Goal: Information Seeking & Learning: Learn about a topic

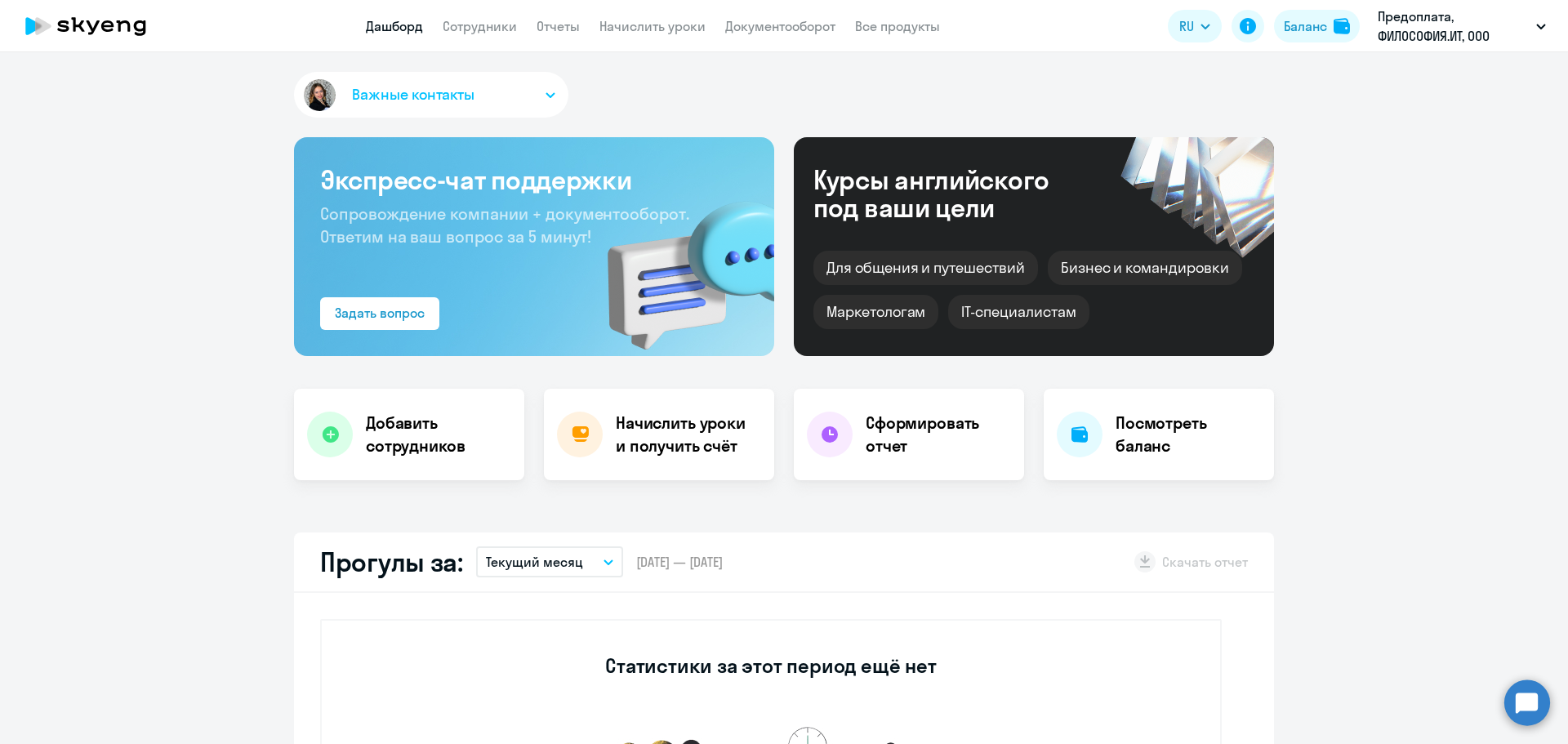
select select "30"
click at [481, 24] on link "Сотрудники" at bounding box center [480, 26] width 75 height 16
select select "30"
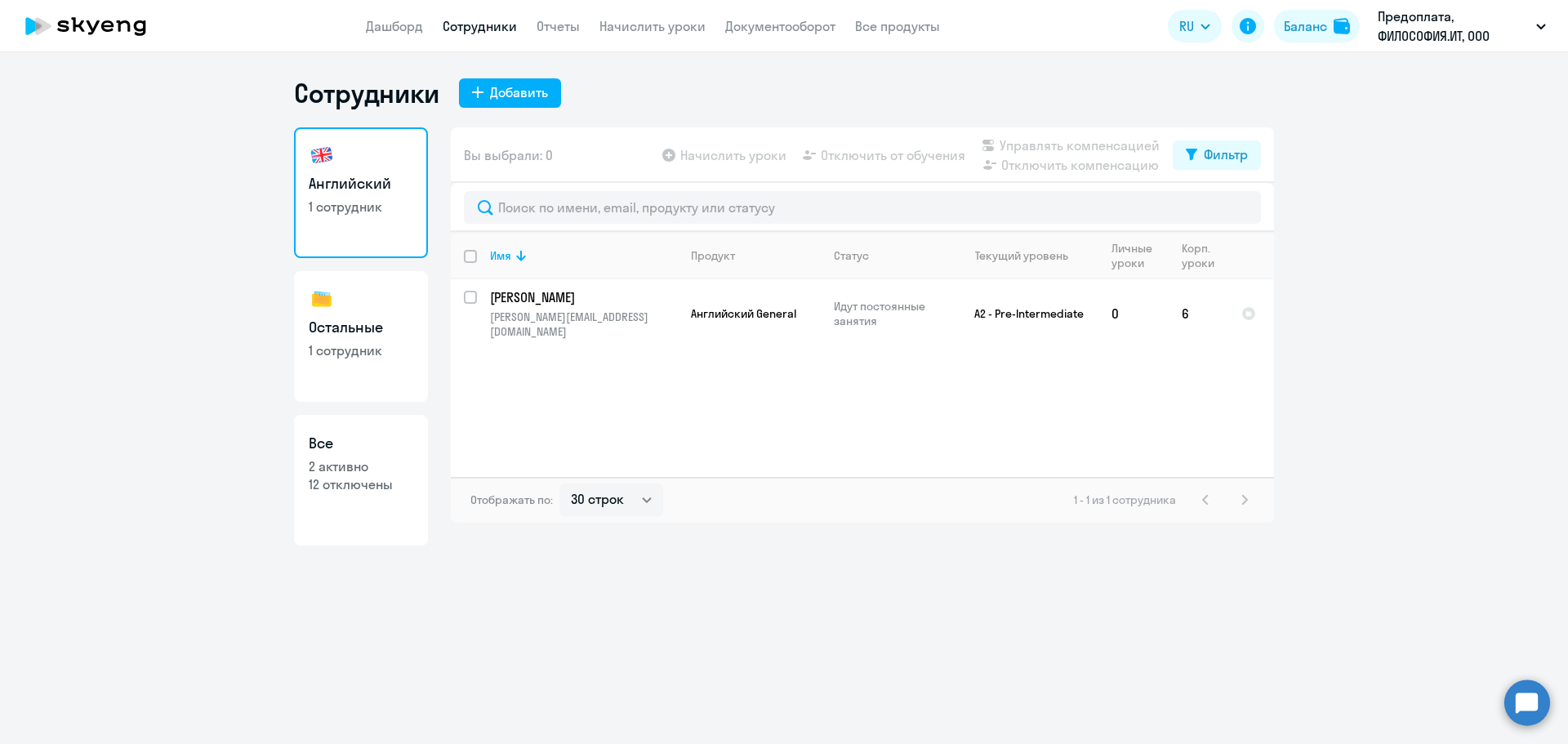
click at [349, 469] on p "2 активно" at bounding box center [361, 466] width 104 height 18
select select "30"
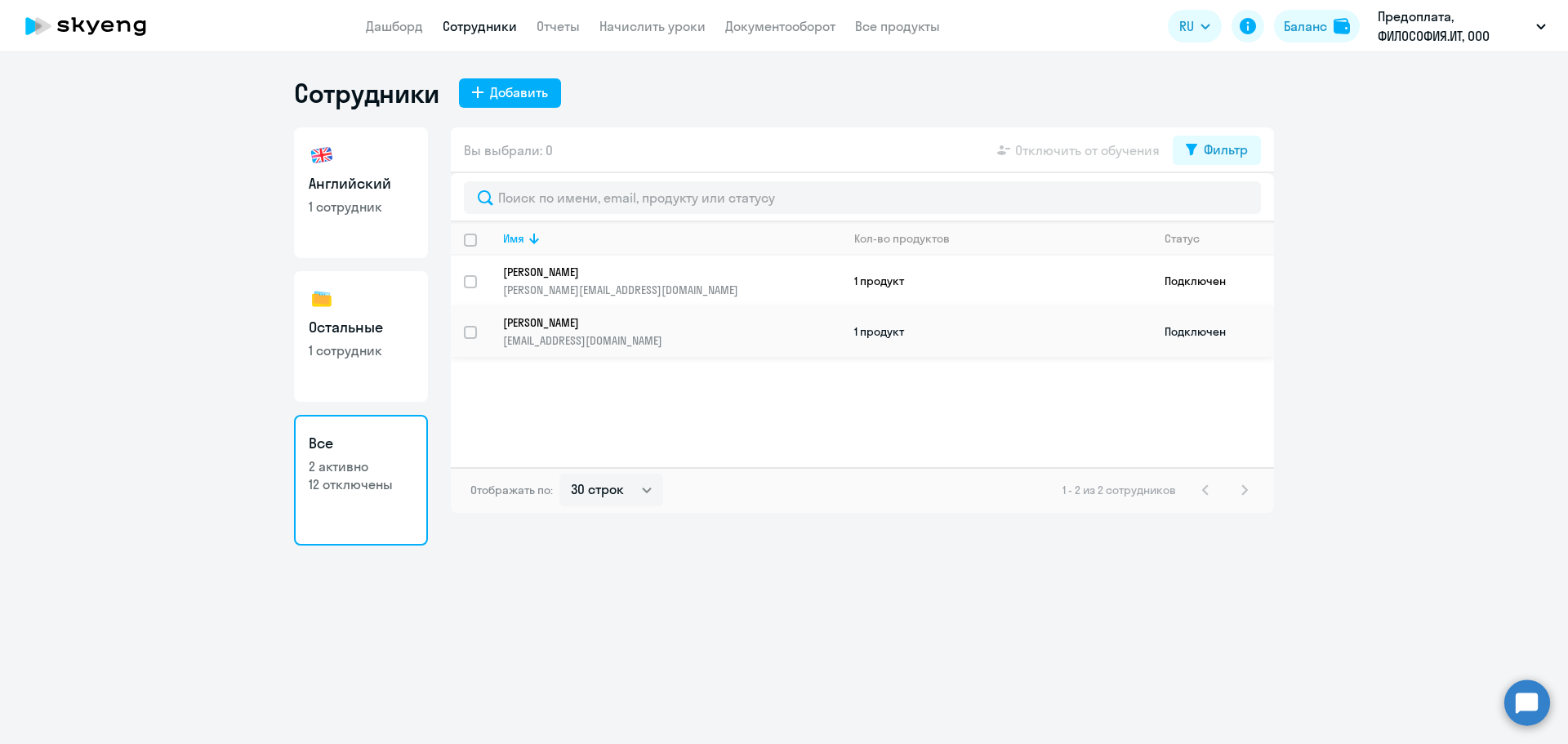
click at [688, 326] on p "[PERSON_NAME]" at bounding box center [661, 322] width 315 height 15
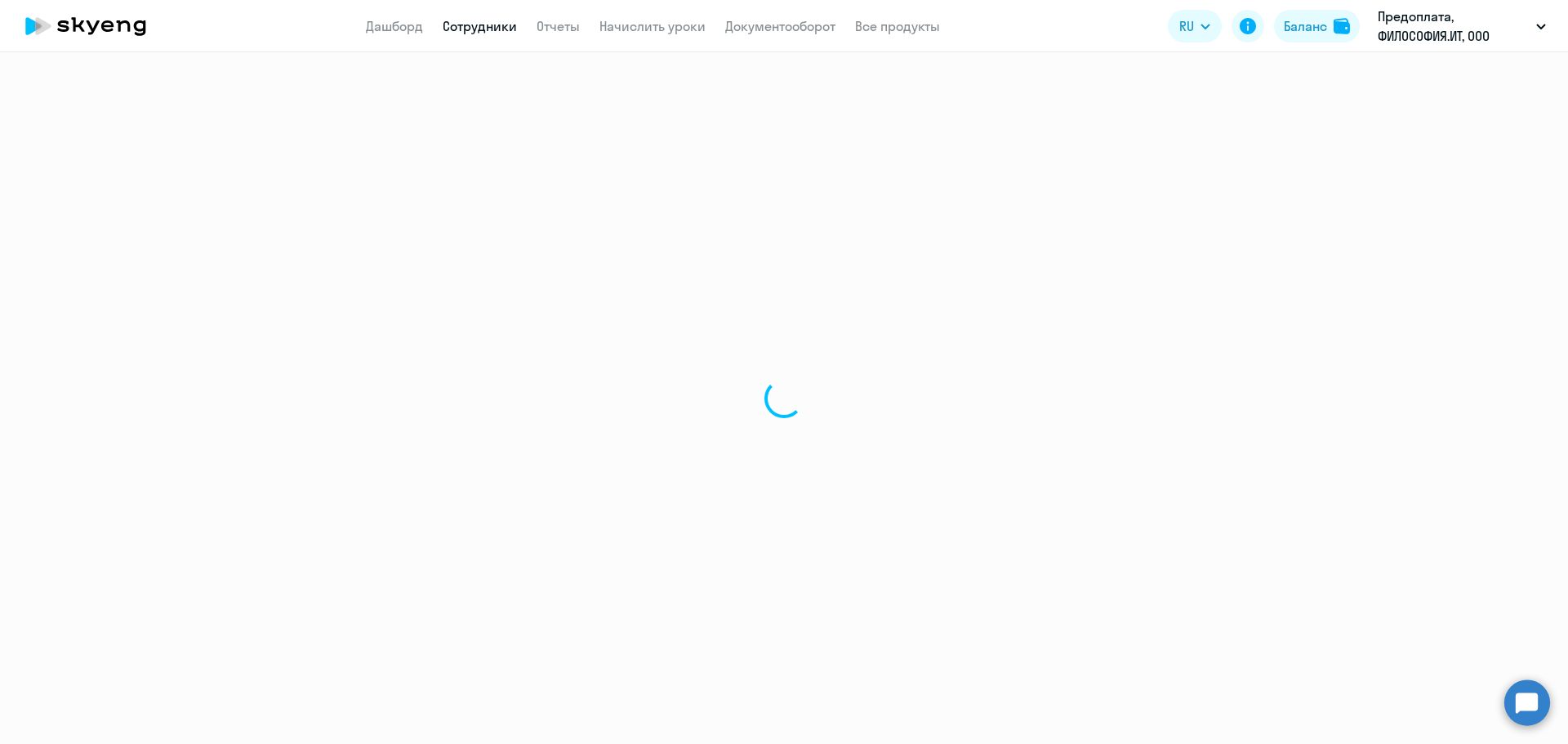
select select "english"
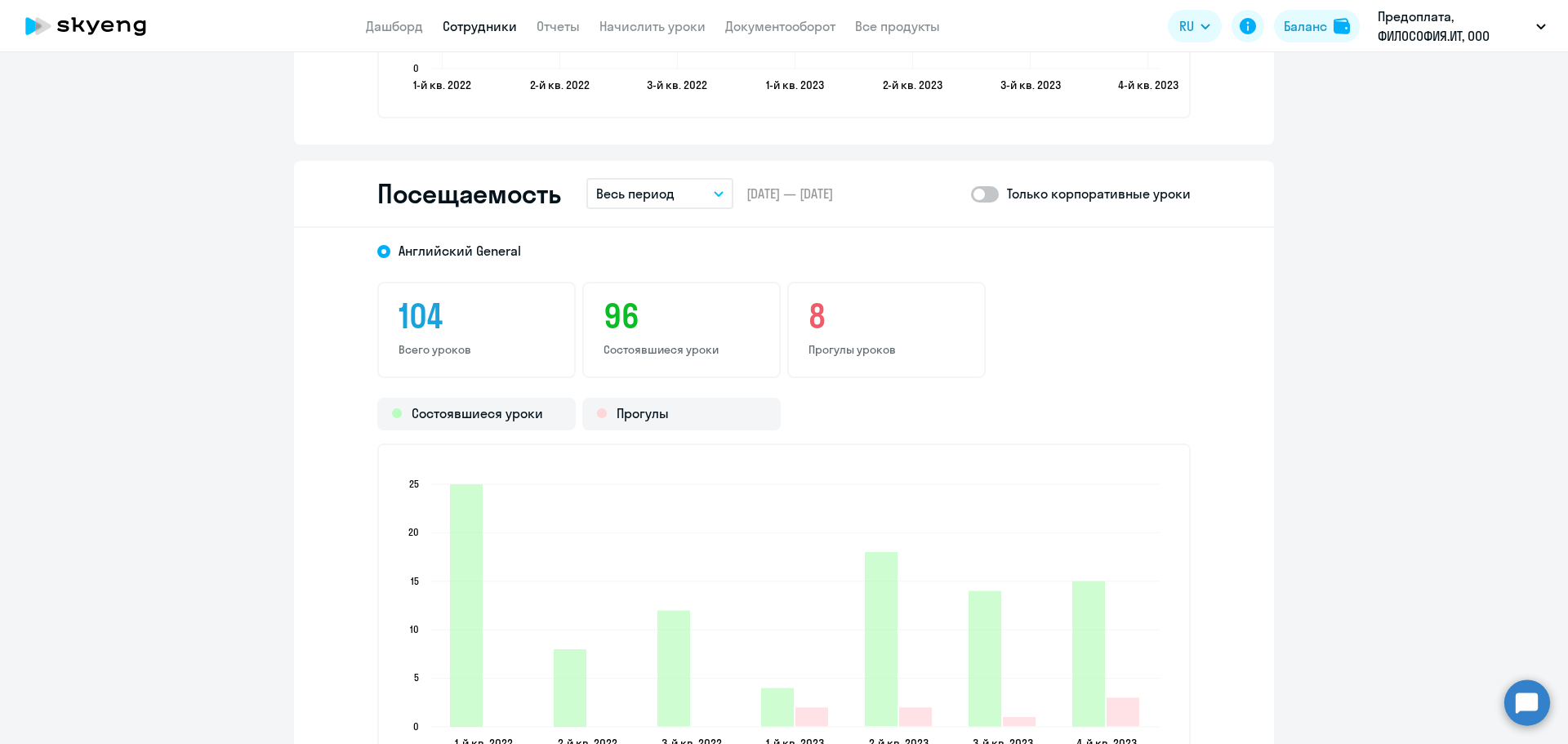
scroll to position [2042, 0]
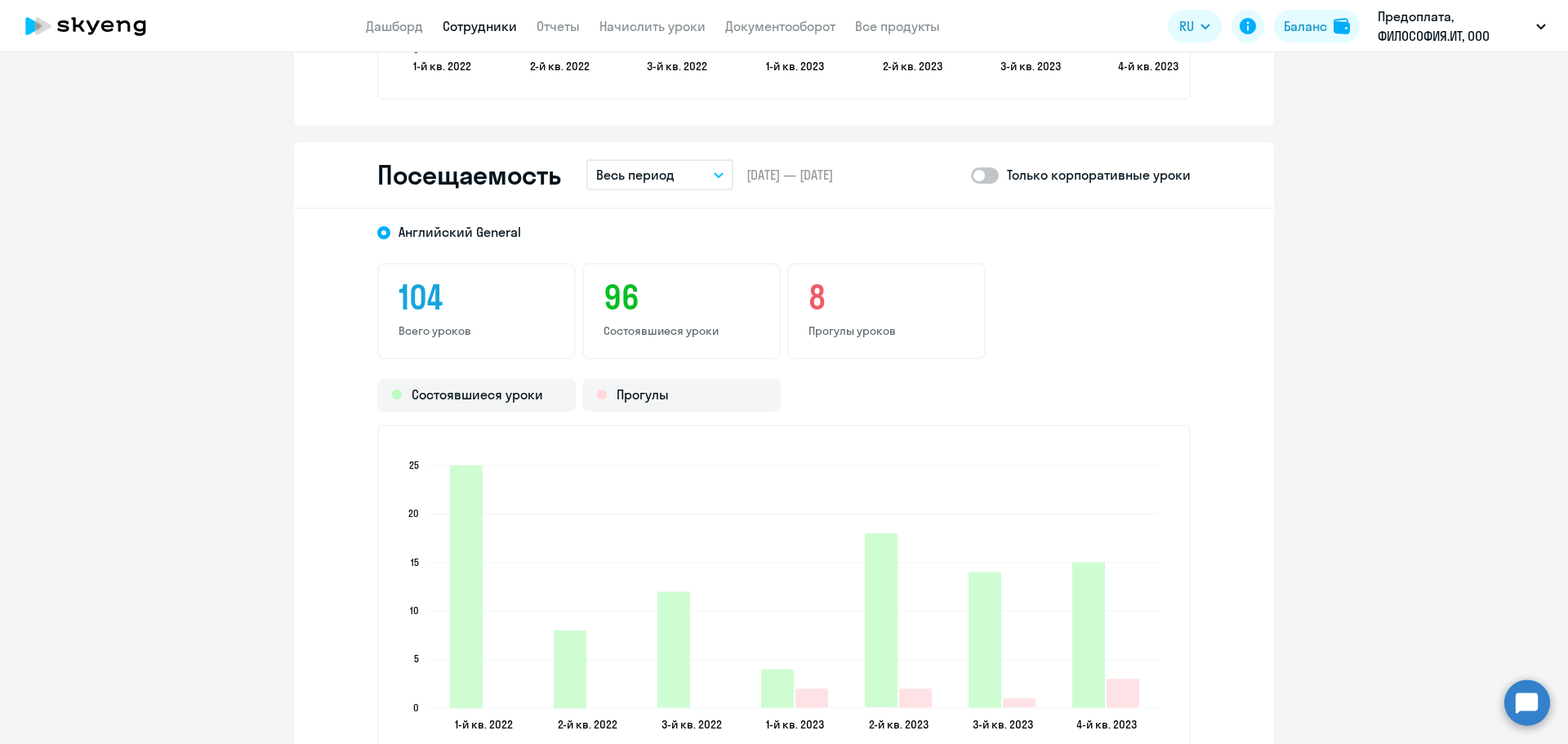
click at [668, 173] on p "Весь период" at bounding box center [636, 174] width 78 height 20
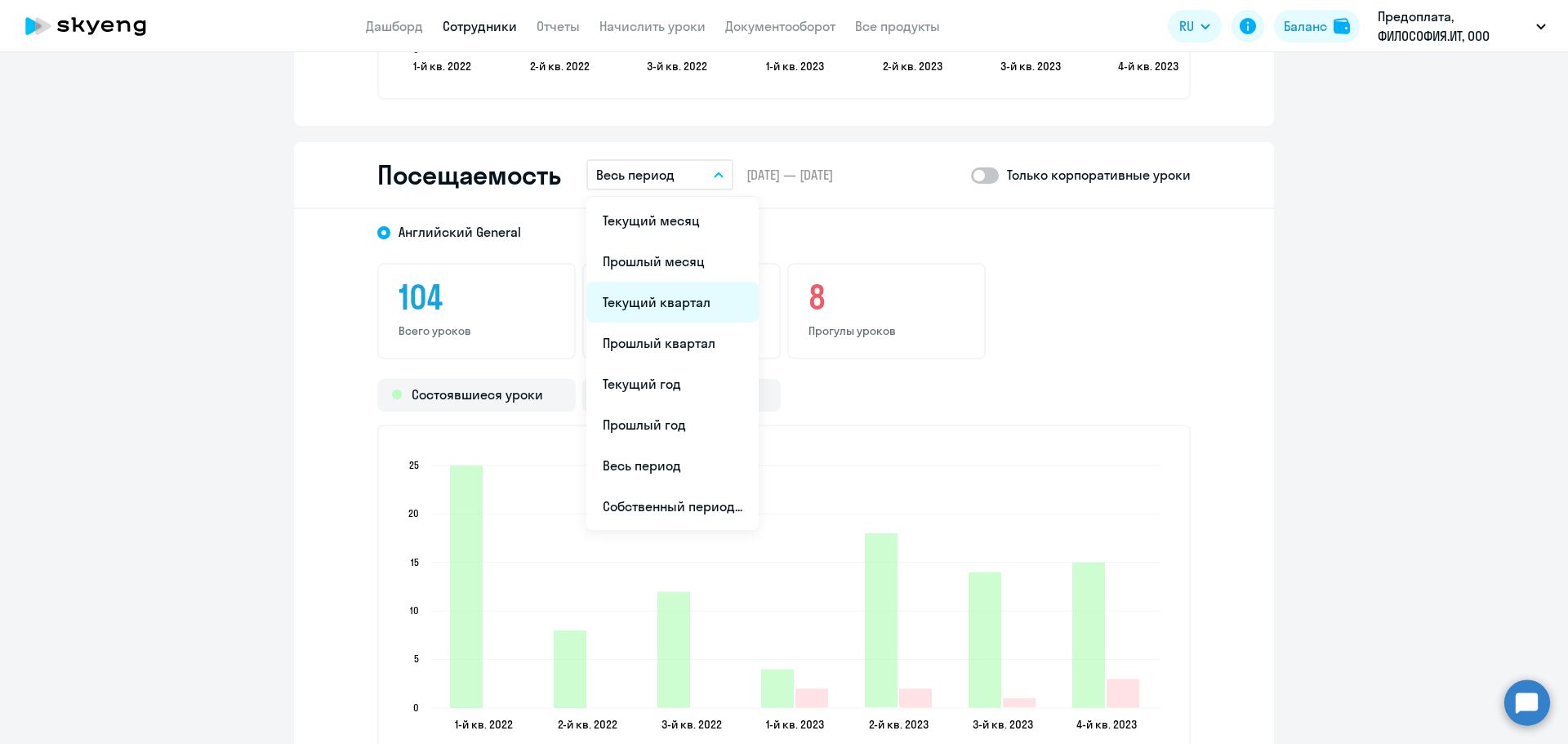
click at [705, 299] on li "Текущий квартал" at bounding box center [673, 302] width 173 height 41
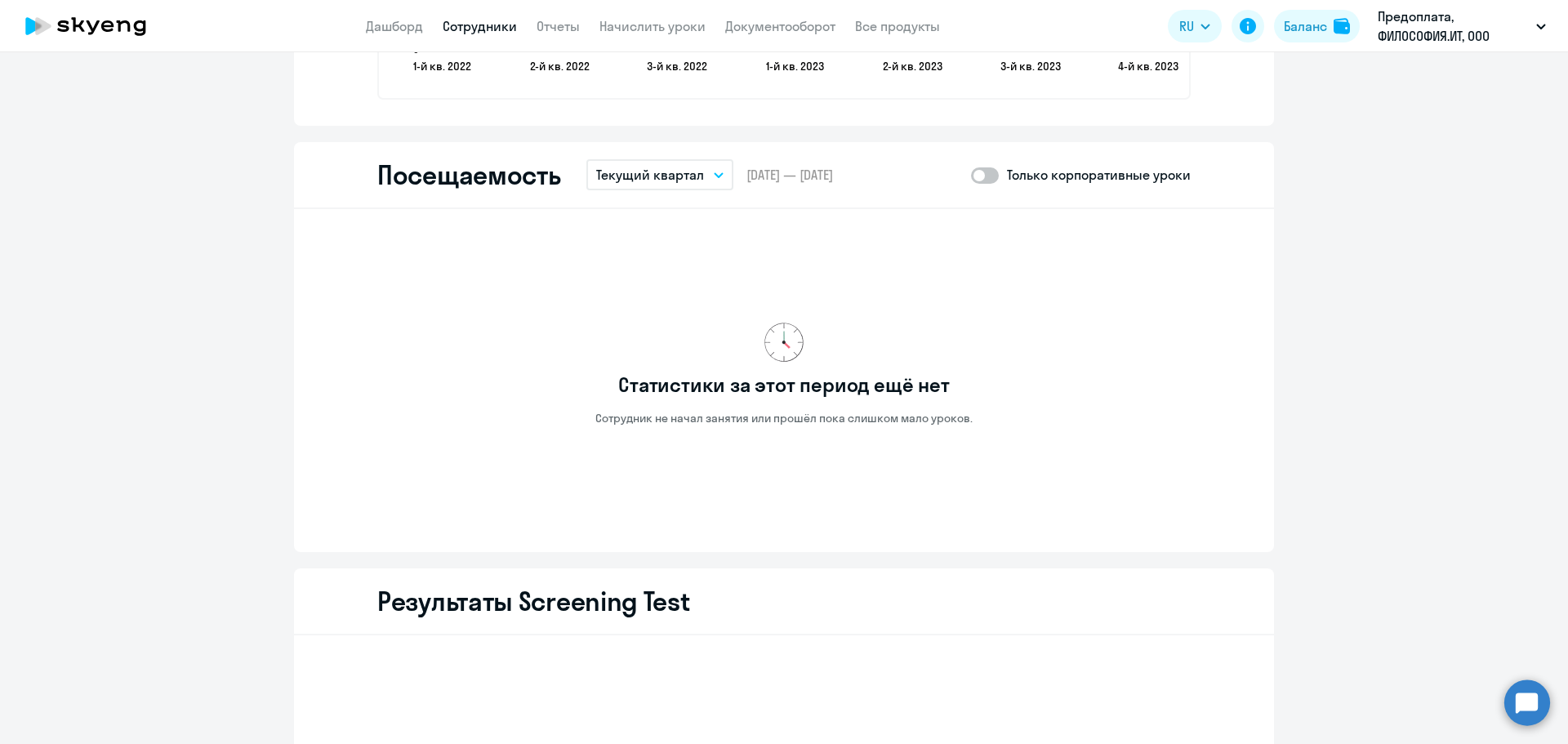
click at [669, 179] on p "Текущий квартал" at bounding box center [650, 174] width 108 height 20
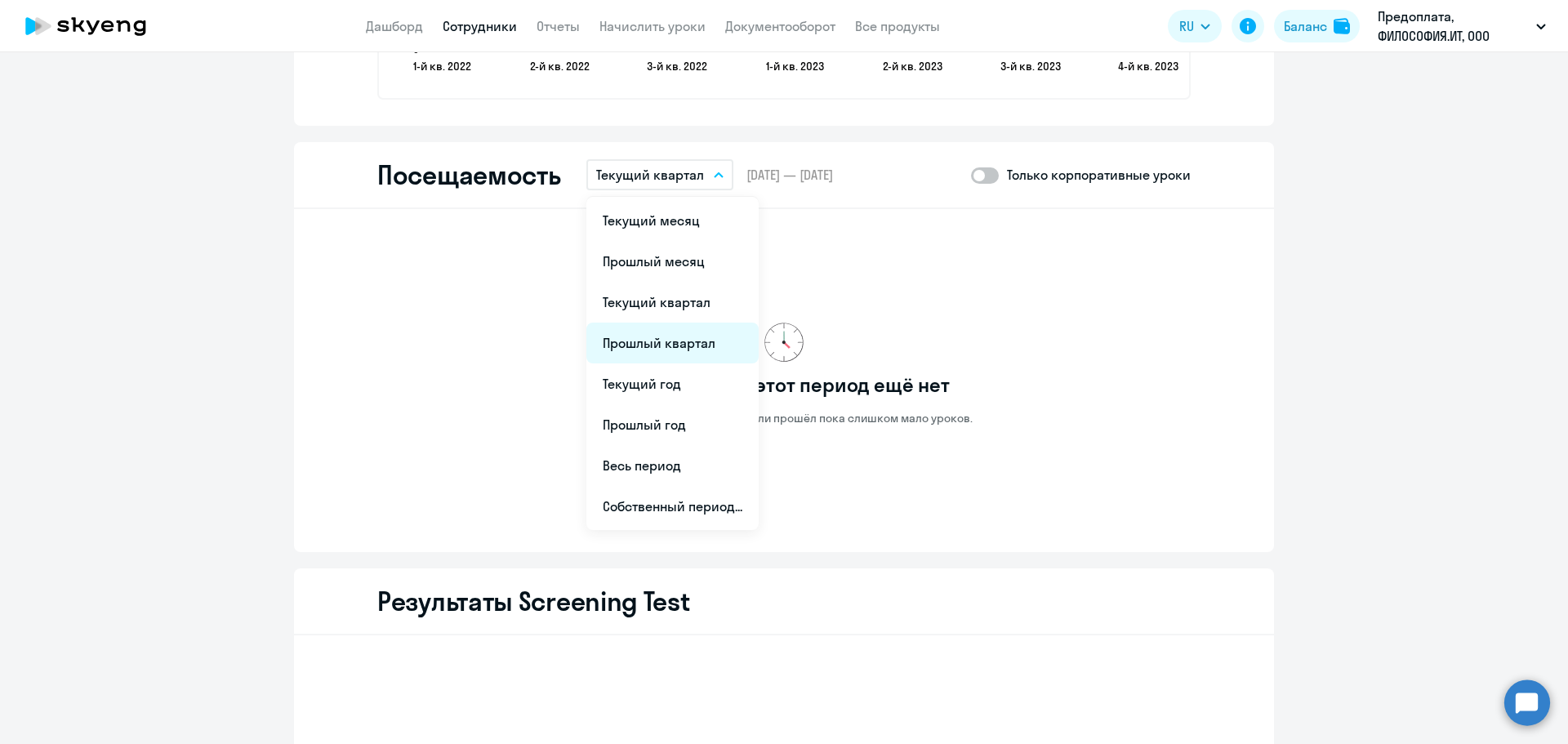
click at [682, 339] on li "Прошлый квартал" at bounding box center [673, 343] width 173 height 41
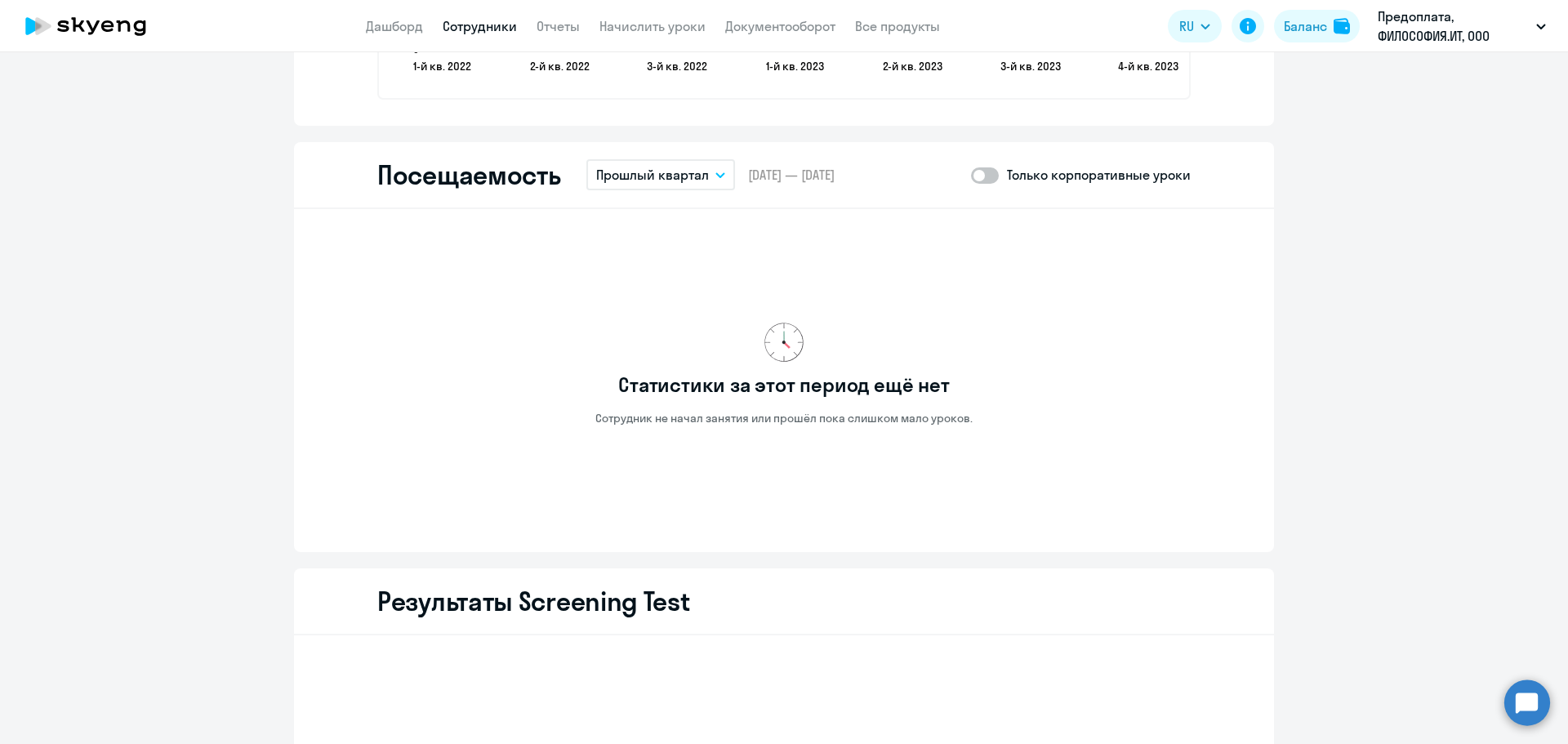
click at [668, 175] on p "Прошлый квартал" at bounding box center [653, 174] width 113 height 20
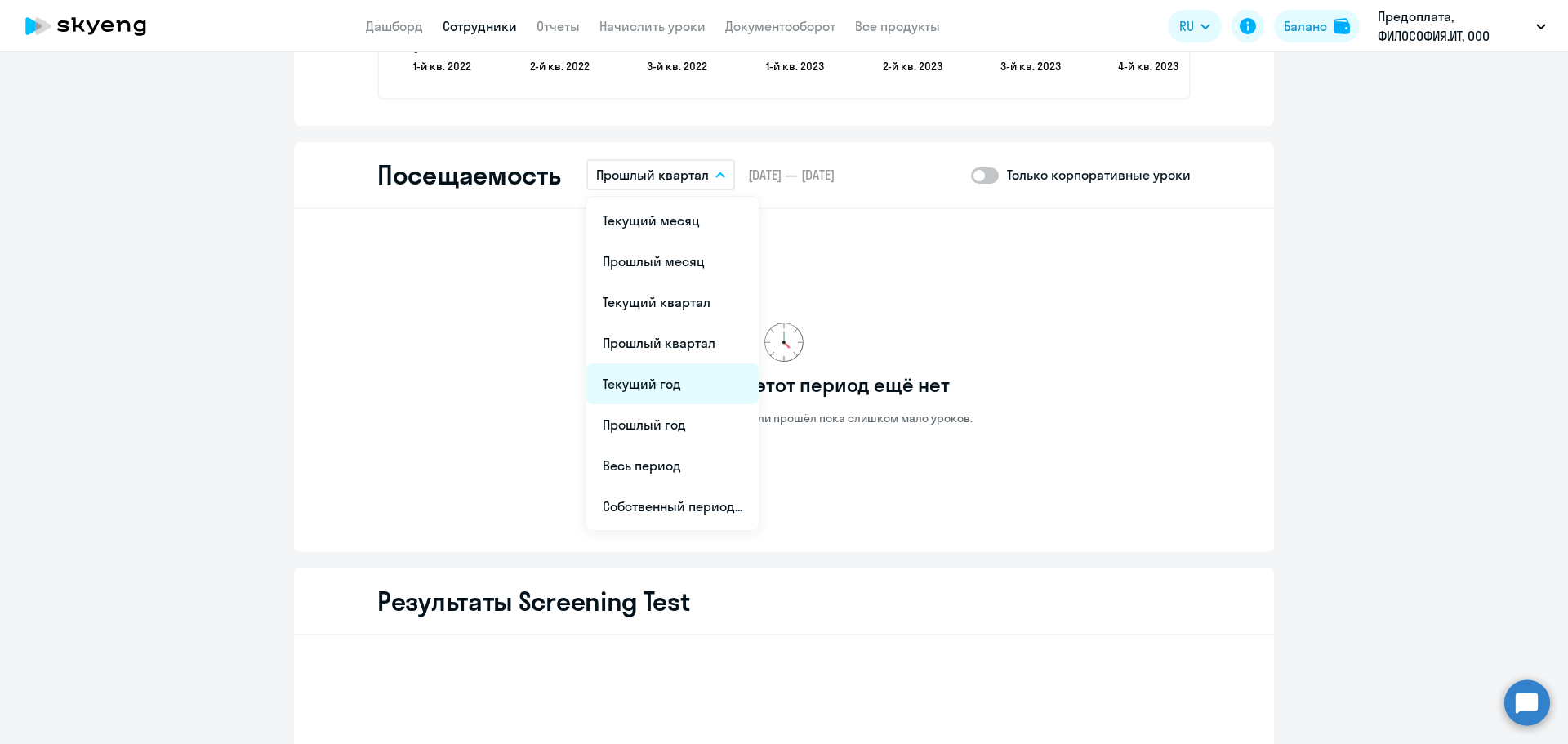
click at [674, 382] on li "Текущий год" at bounding box center [673, 384] width 173 height 41
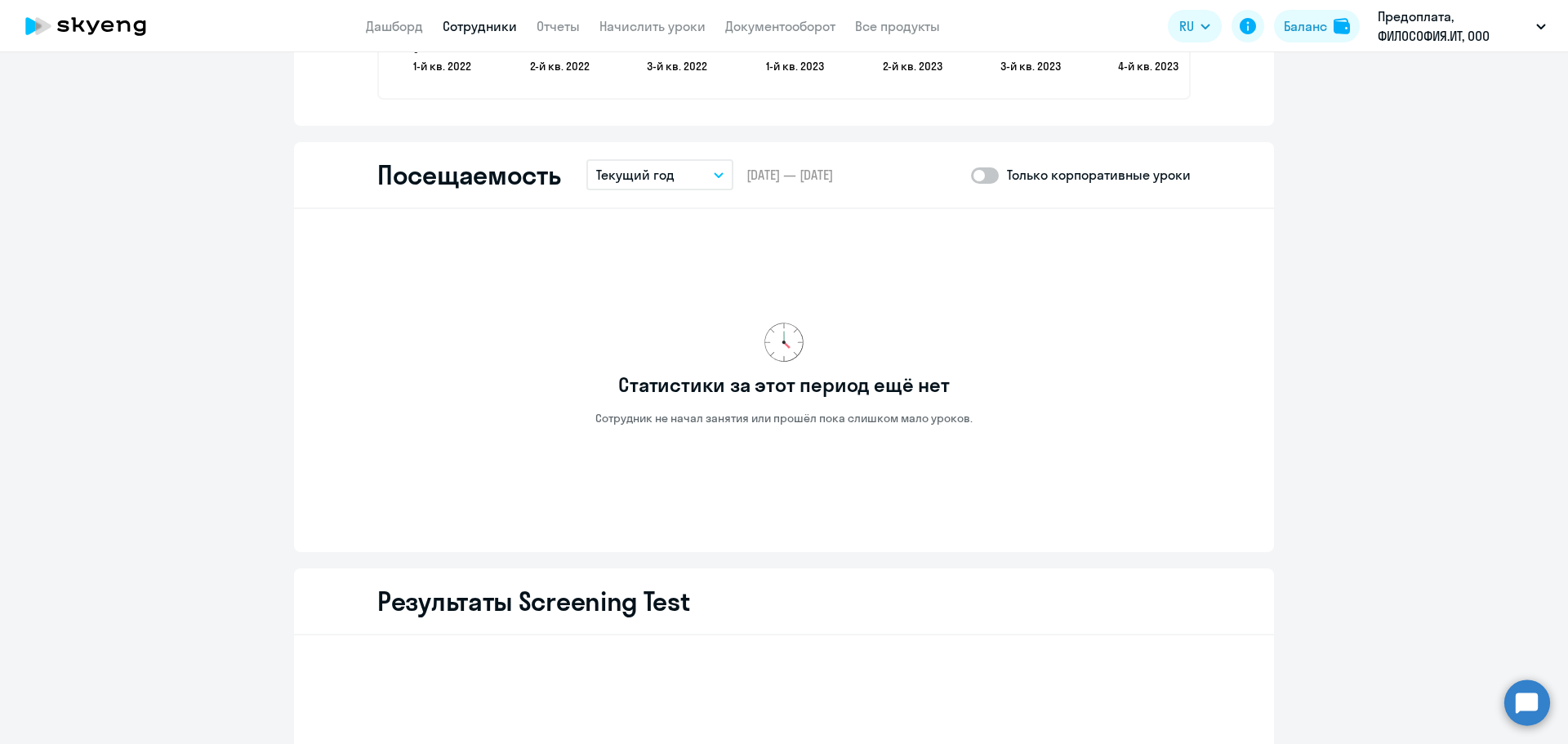
click at [642, 179] on p "Текущий год" at bounding box center [636, 174] width 78 height 20
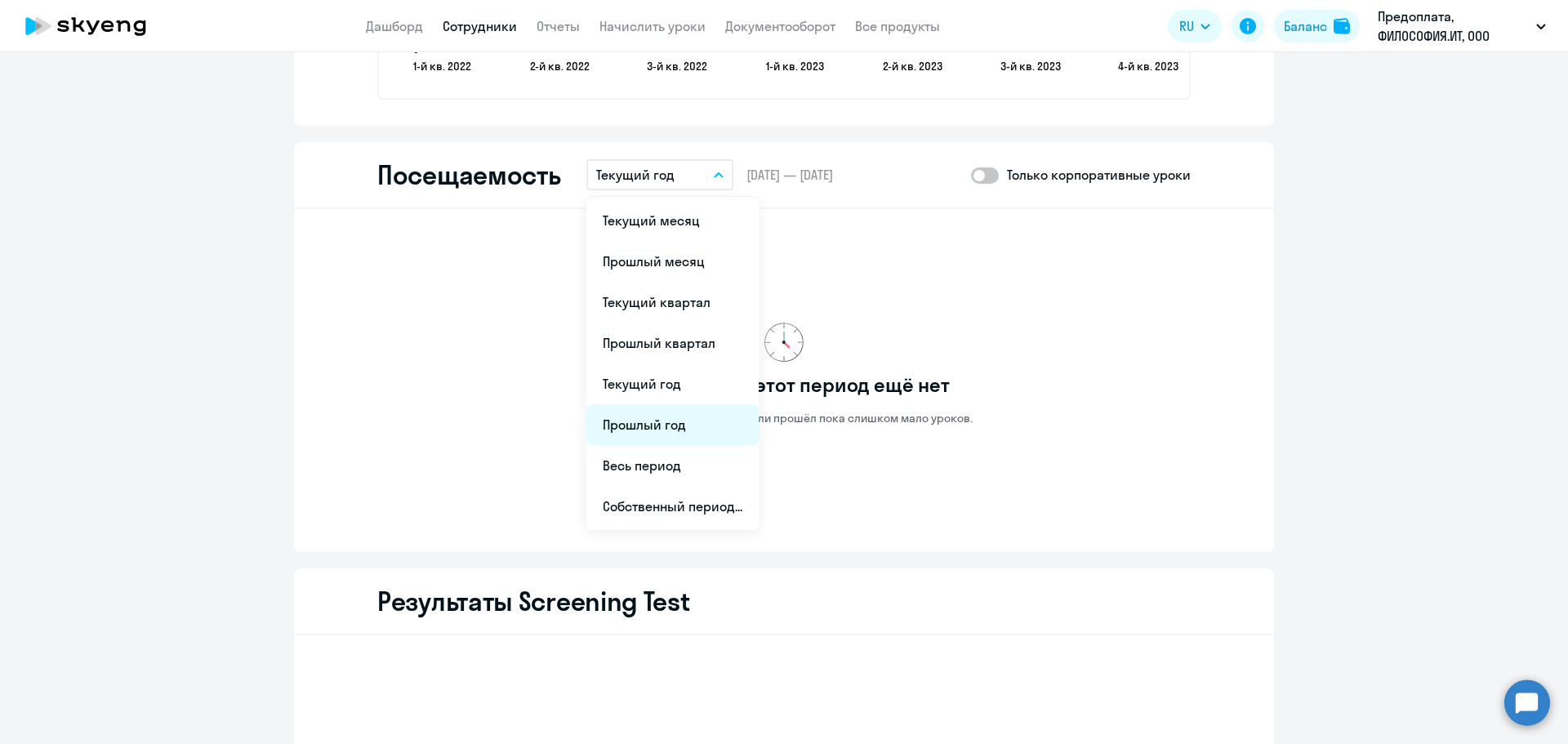
click at [675, 421] on li "Прошлый год" at bounding box center [673, 425] width 173 height 41
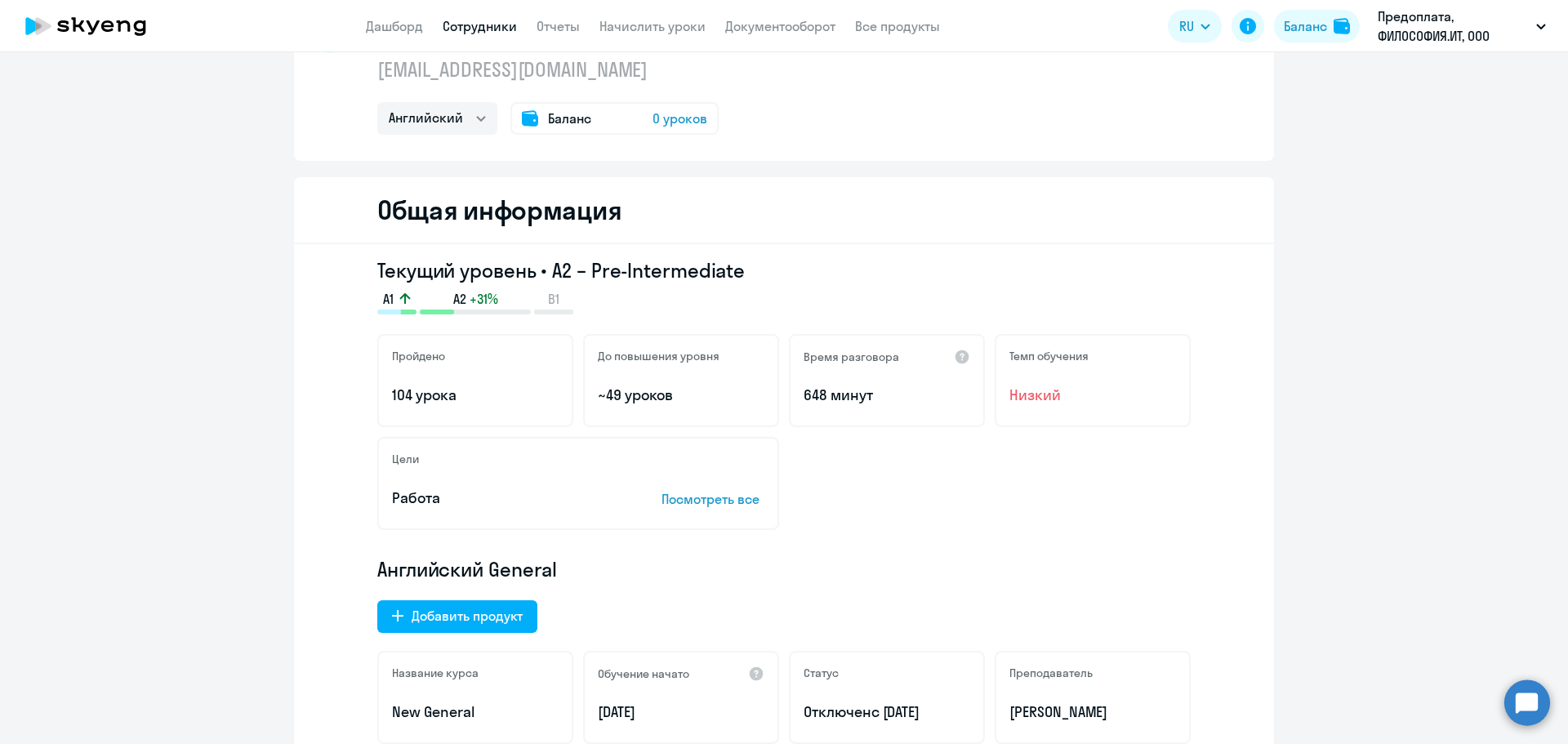
scroll to position [0, 0]
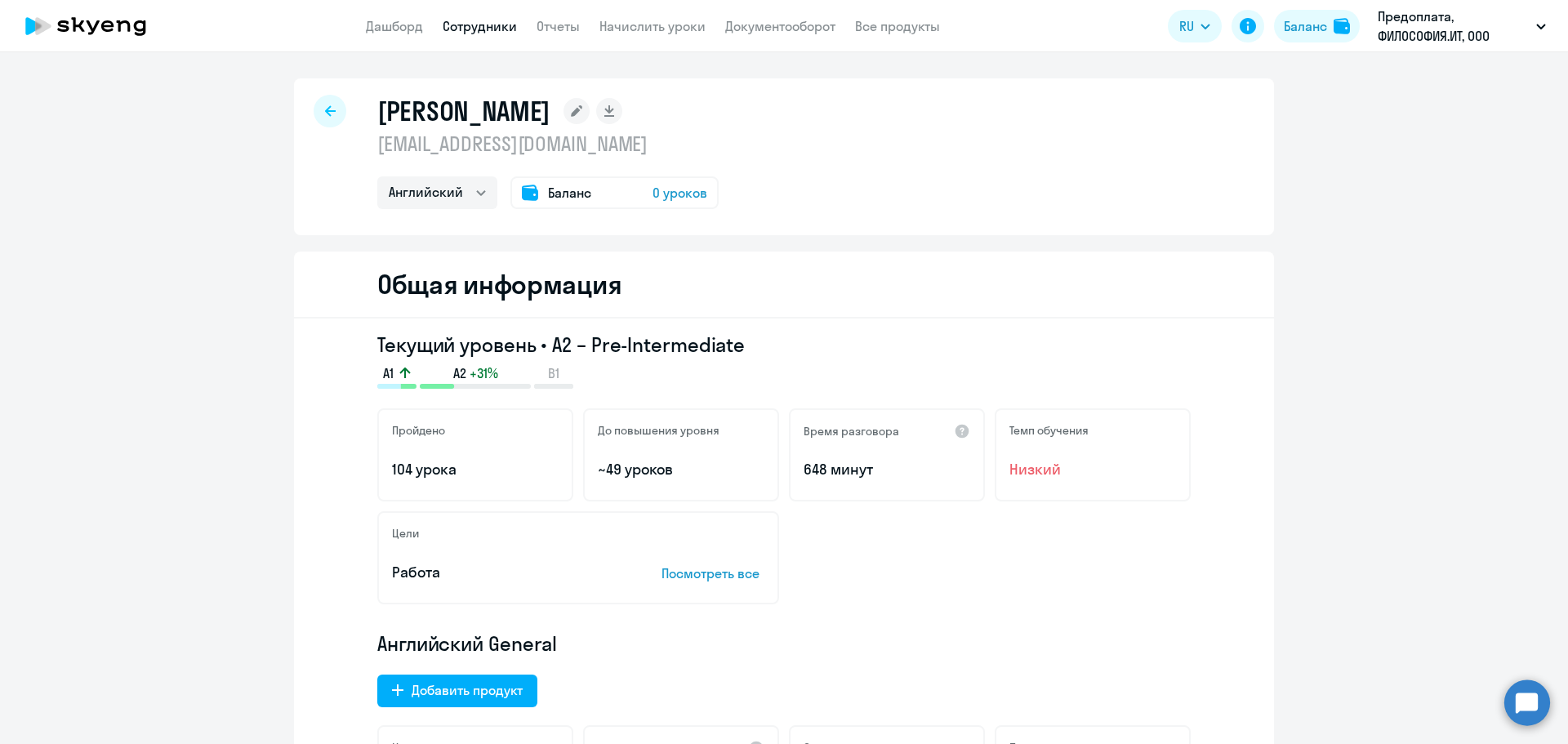
click at [325, 115] on icon at bounding box center [330, 110] width 10 height 11
select select "30"
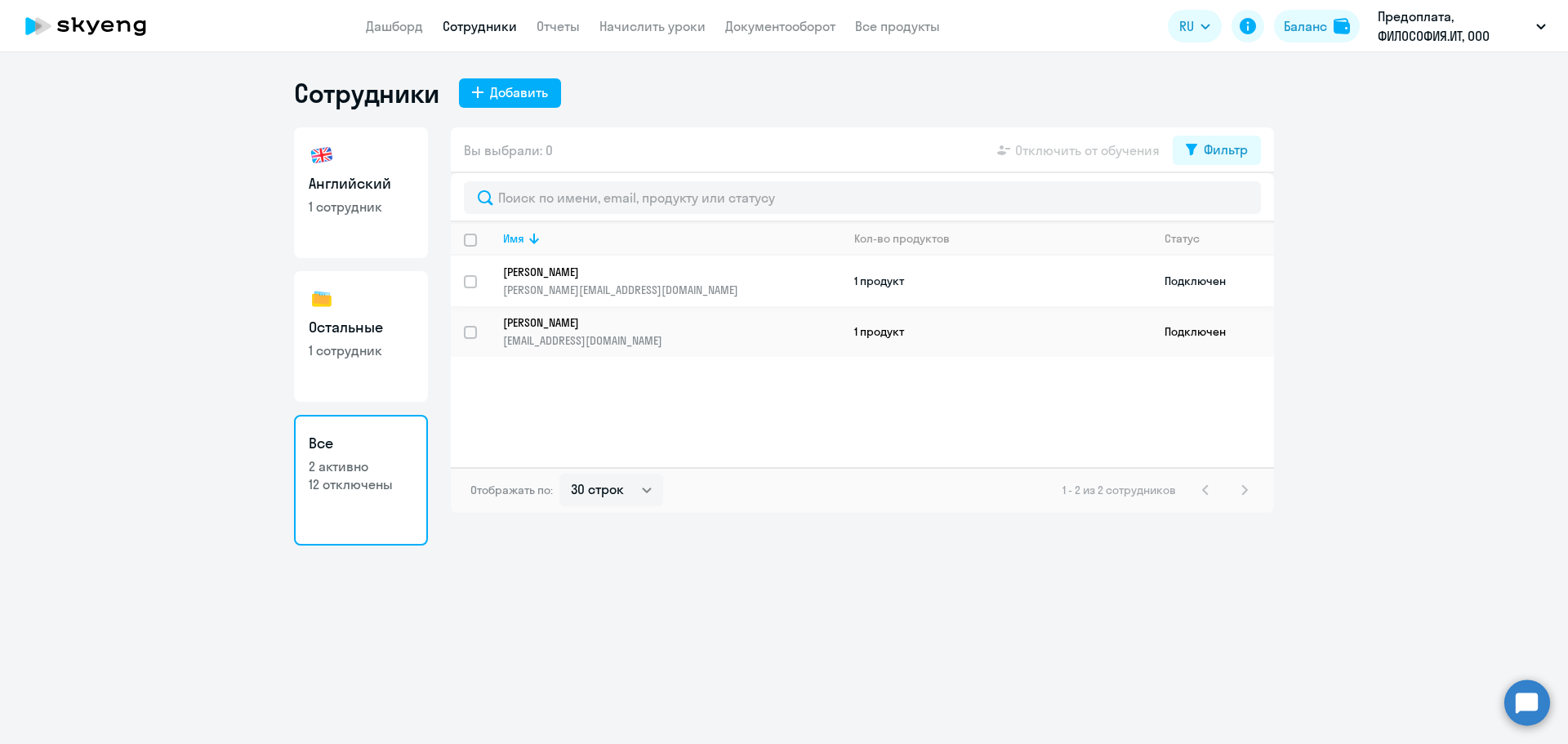
click at [586, 271] on p "[PERSON_NAME]" at bounding box center [661, 272] width 315 height 15
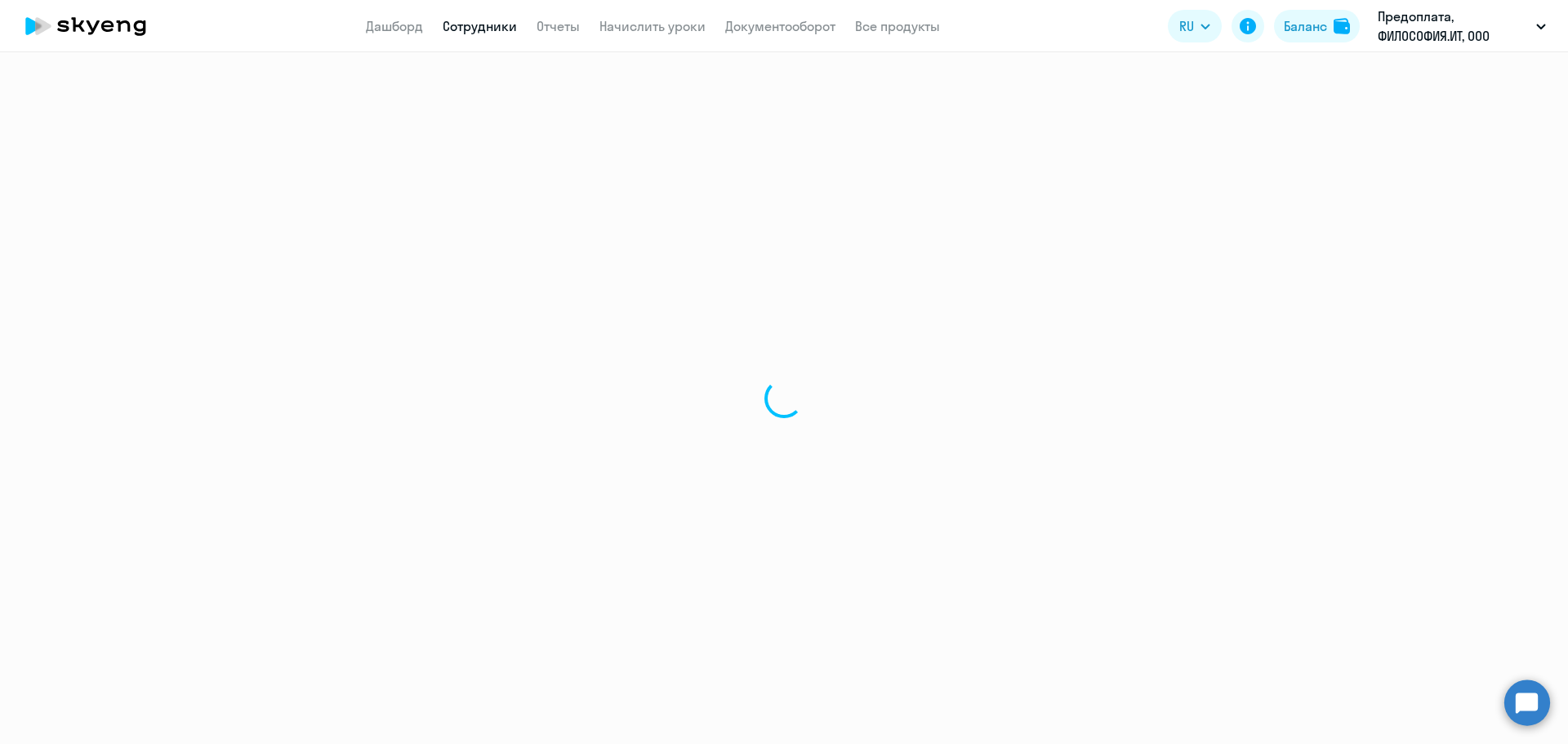
select select "english"
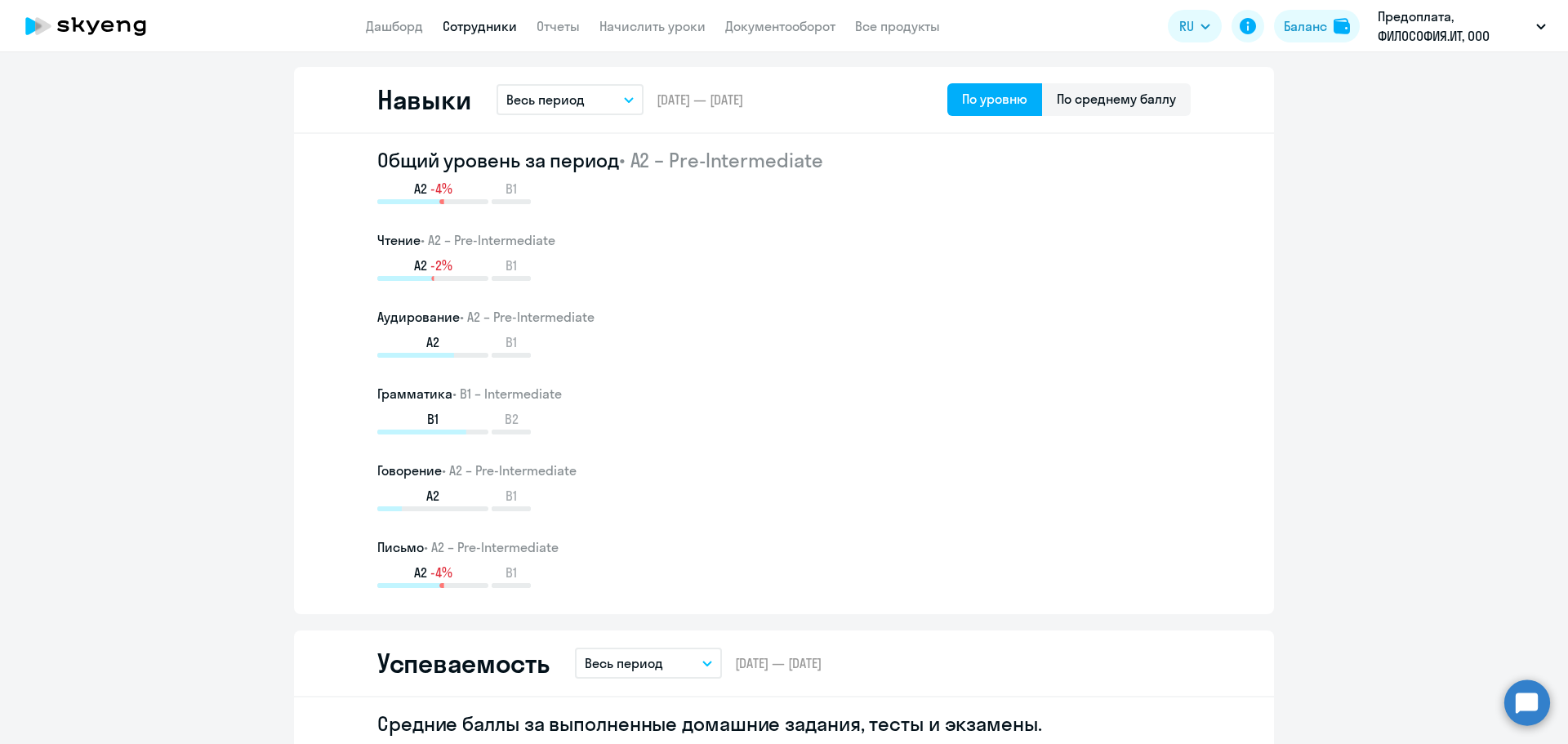
scroll to position [899, 0]
click at [609, 96] on button "Весь период" at bounding box center [570, 98] width 147 height 31
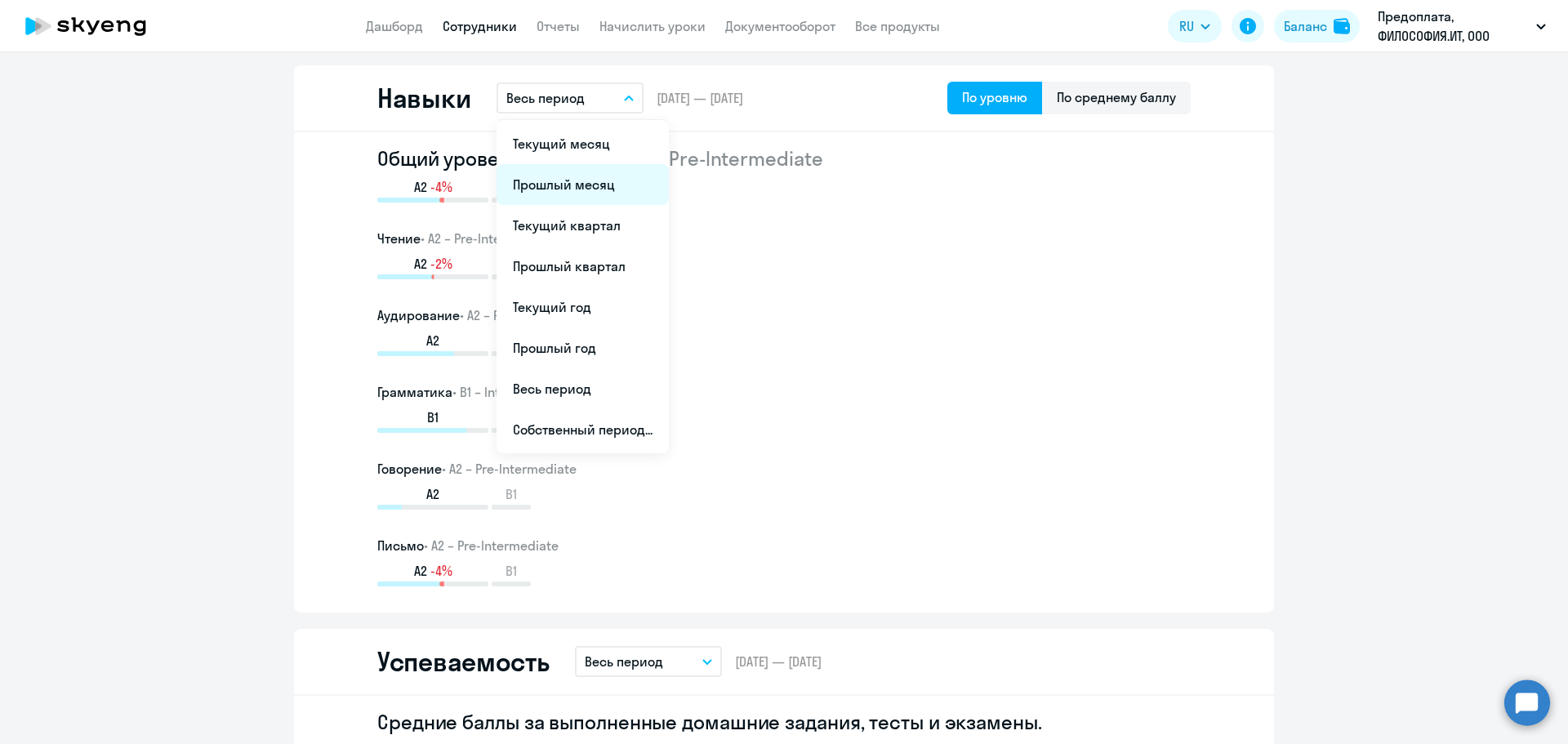
click at [600, 178] on li "Прошлый месяц" at bounding box center [583, 184] width 173 height 41
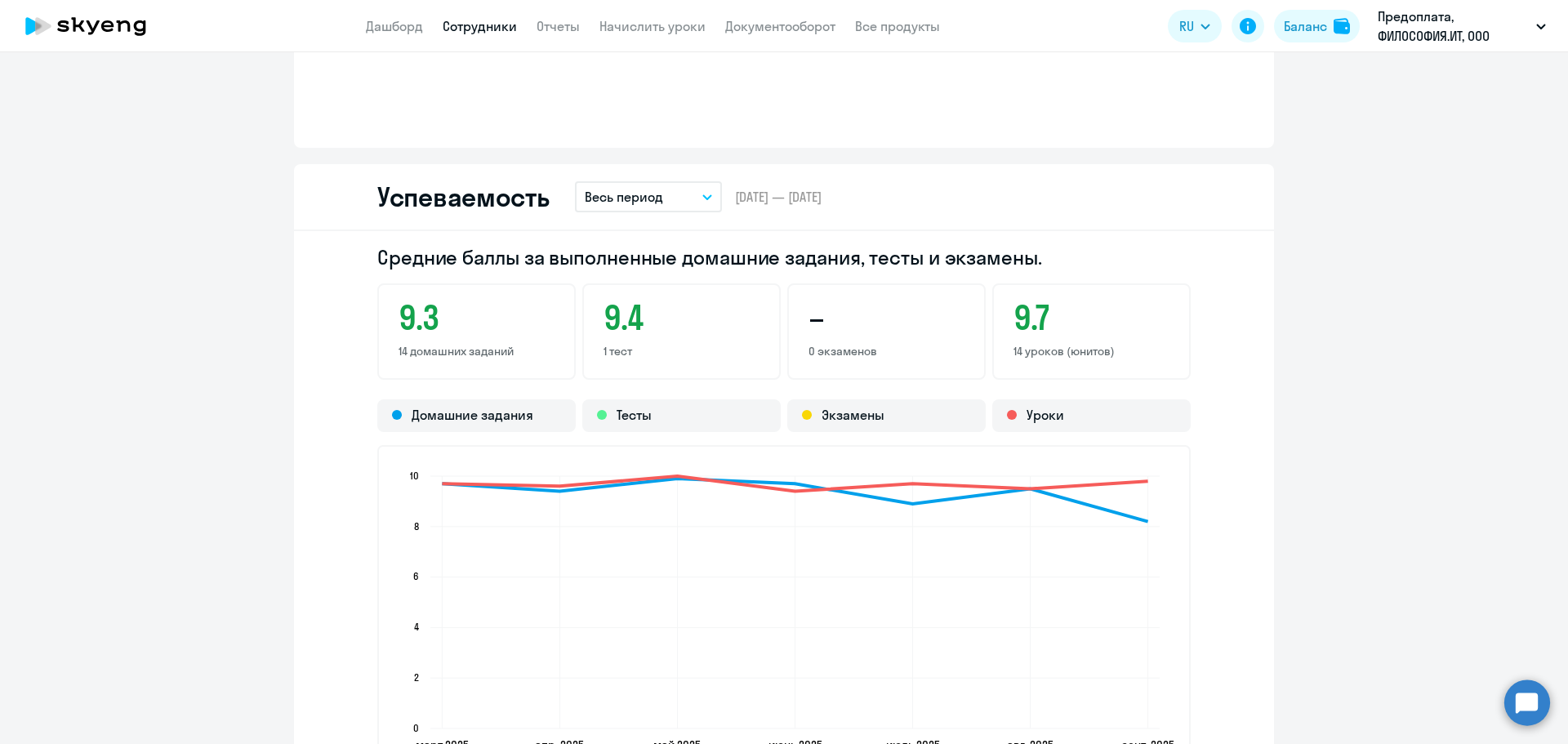
scroll to position [1225, 0]
click at [642, 206] on p "Весь период" at bounding box center [624, 197] width 78 height 20
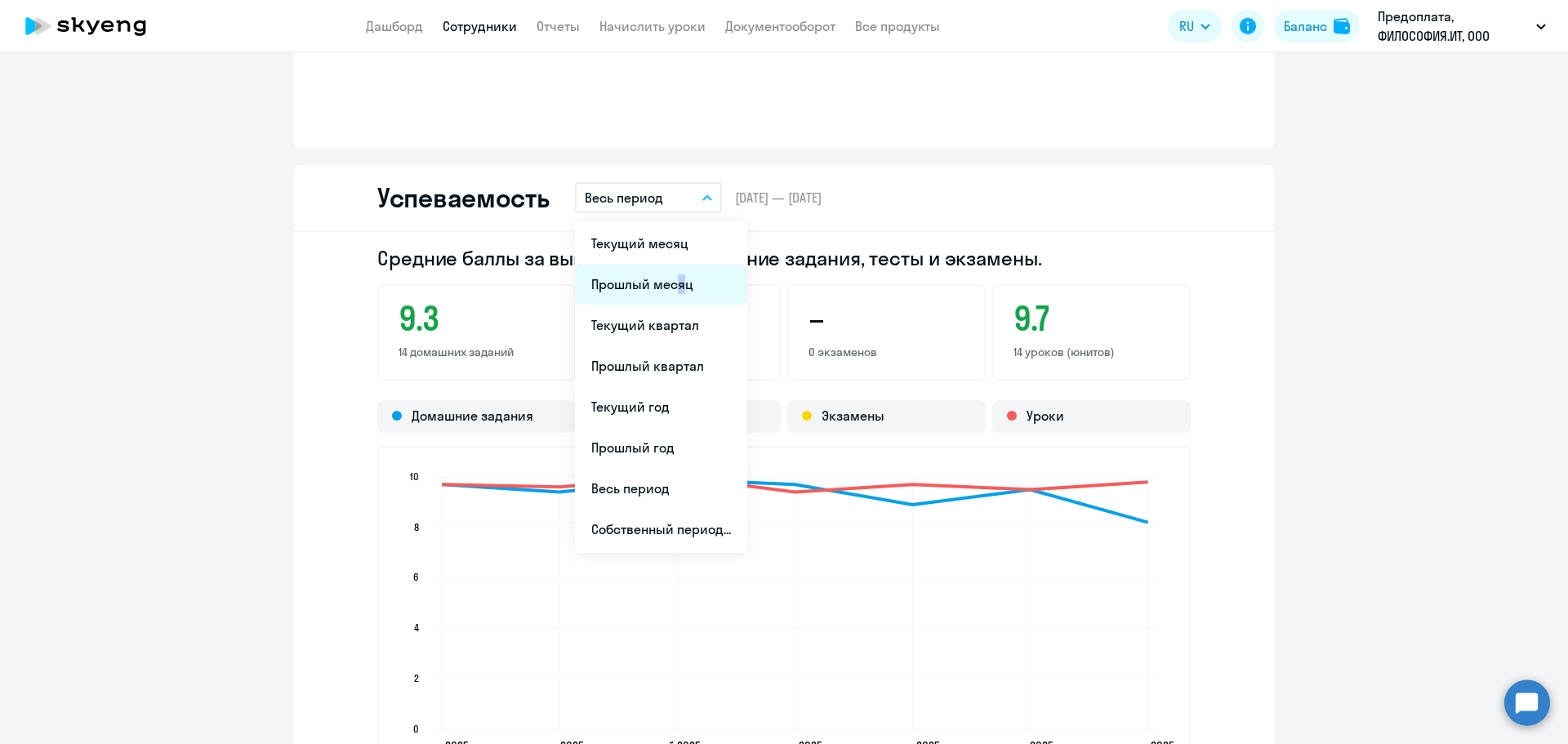
click at [669, 288] on li "Прошлый месяц" at bounding box center [661, 284] width 173 height 41
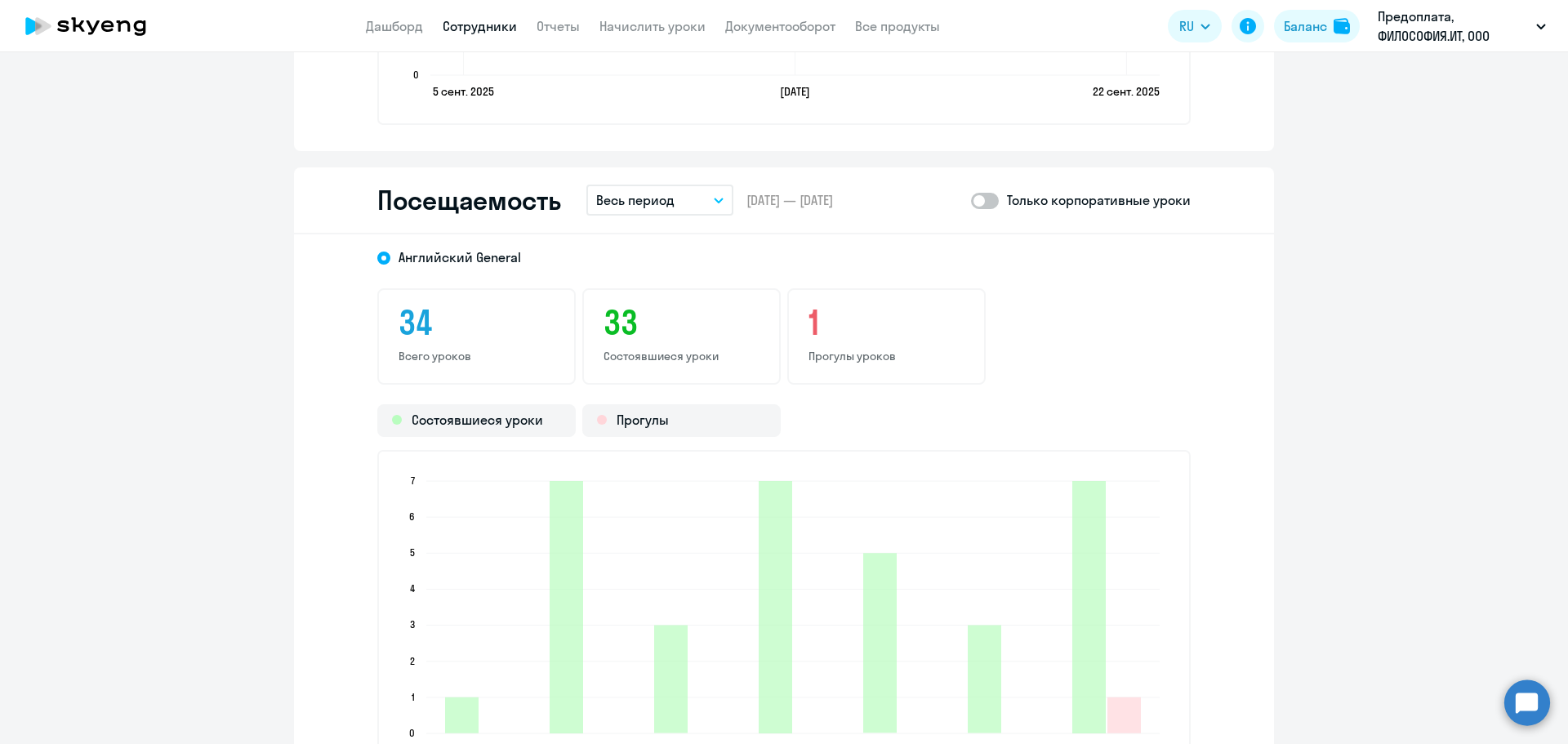
scroll to position [1879, 0]
click at [980, 199] on span at bounding box center [985, 201] width 28 height 16
click at [972, 201] on input "checkbox" at bounding box center [971, 201] width 1 height 1
checkbox input "true"
click at [696, 198] on button "Весь период" at bounding box center [660, 201] width 147 height 31
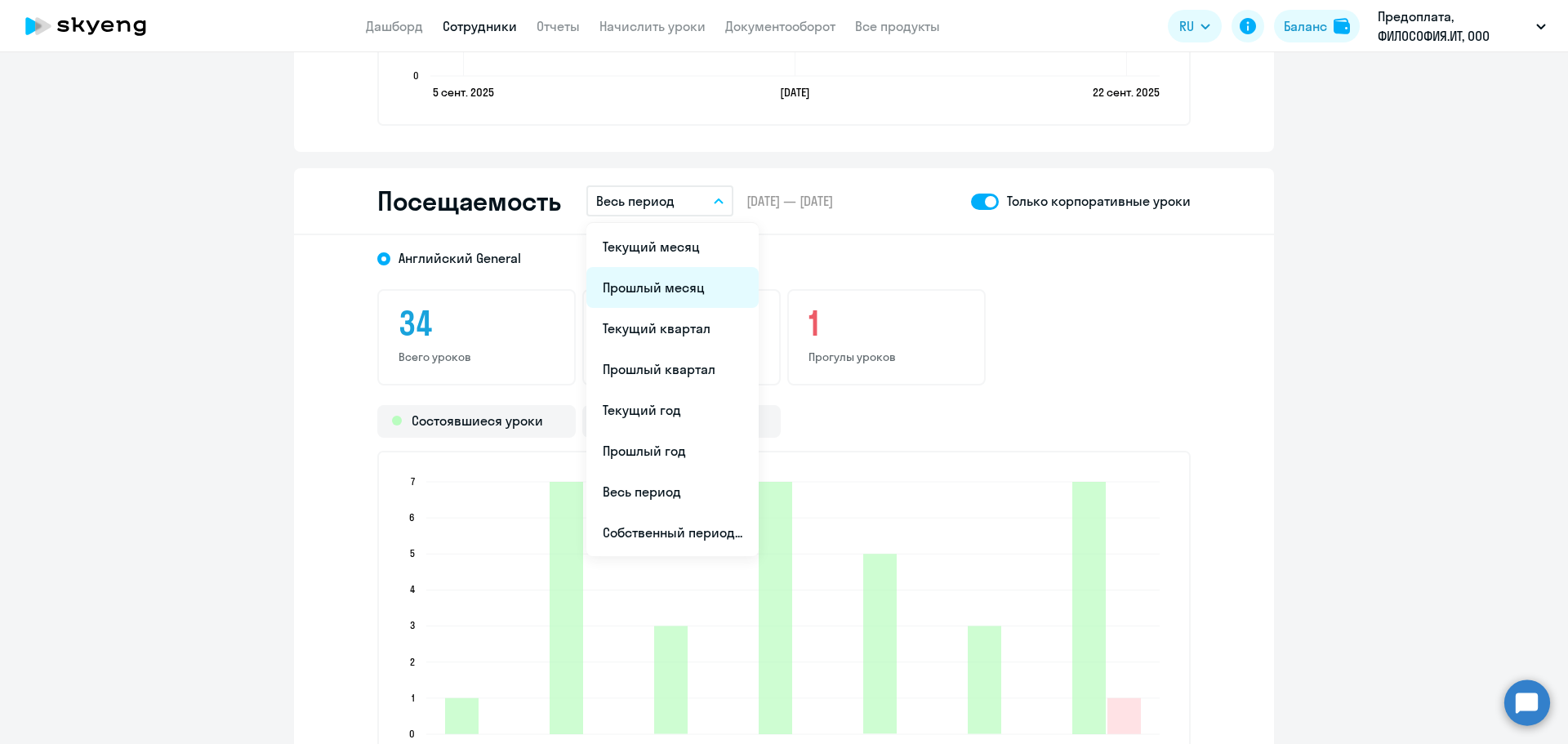
click at [676, 286] on li "Прошлый месяц" at bounding box center [673, 287] width 173 height 41
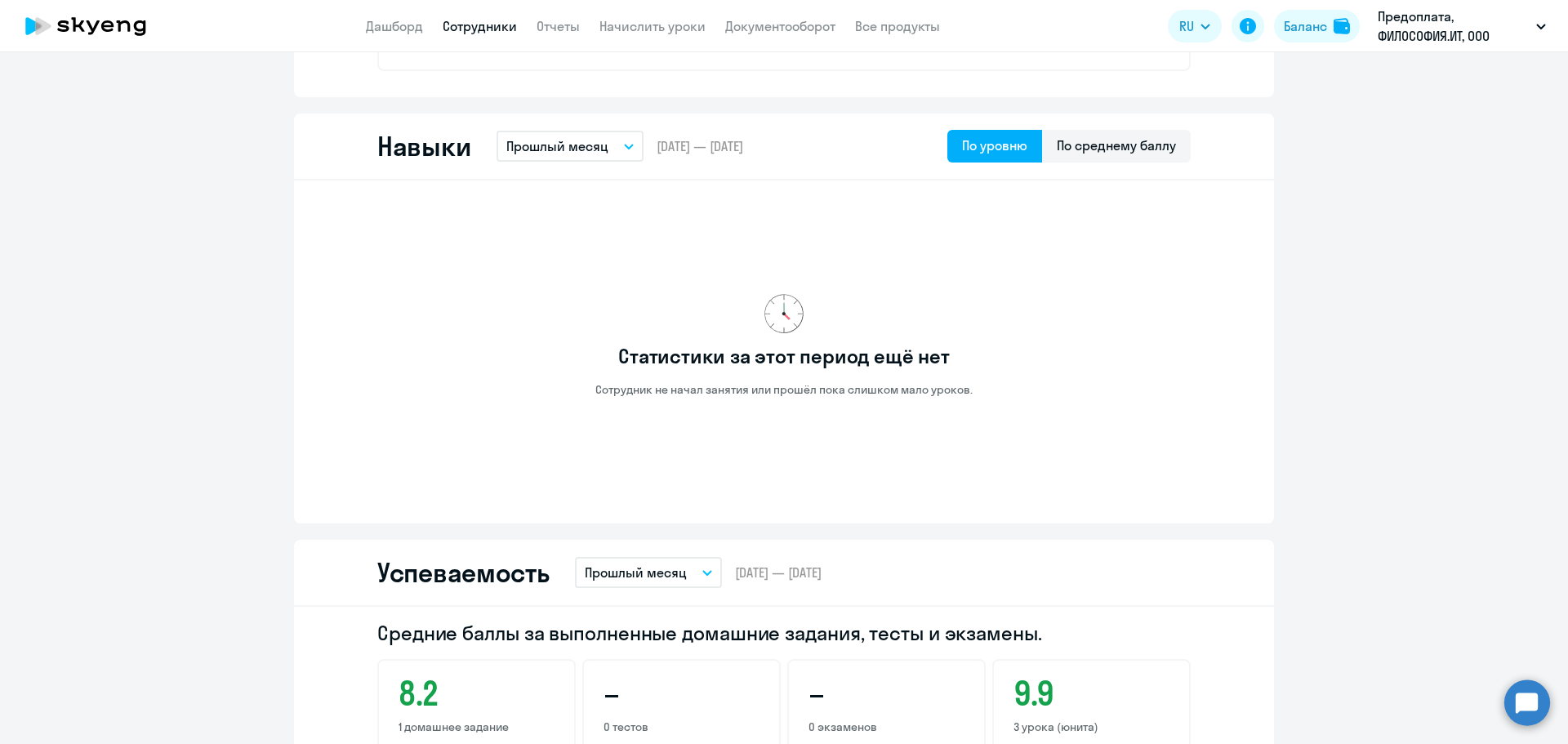
scroll to position [857, 0]
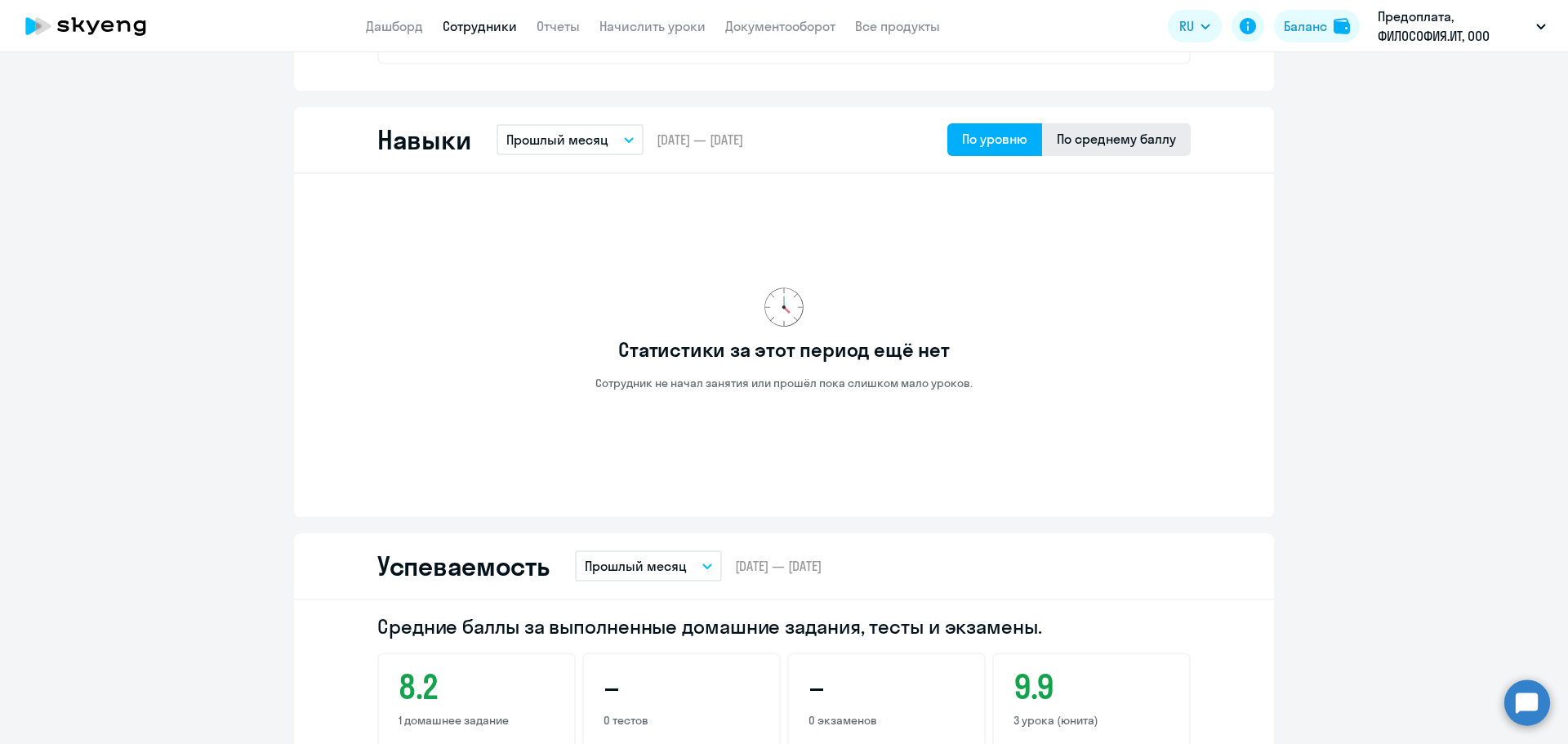
click at [1068, 139] on div "По среднему баллу" at bounding box center [1116, 139] width 119 height 20
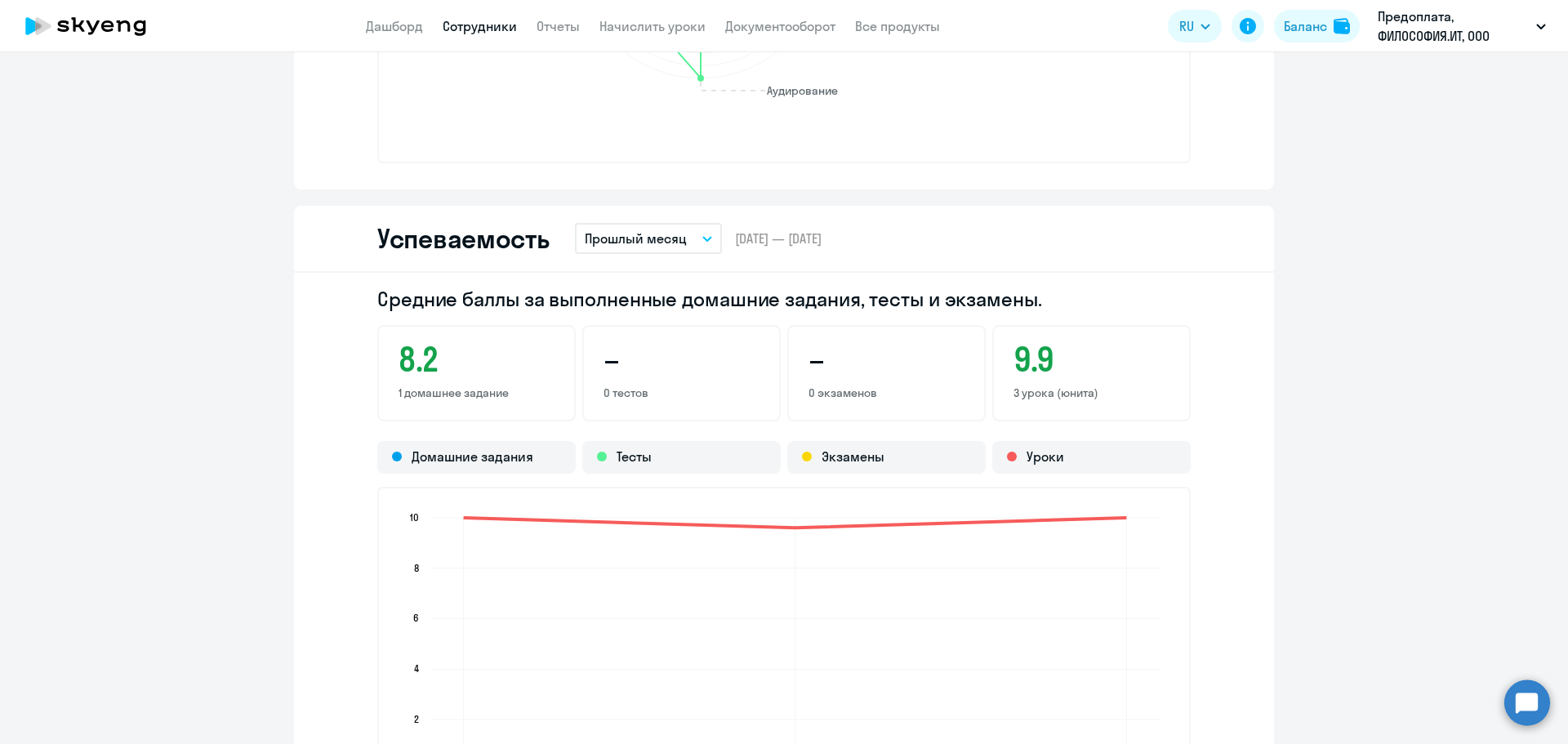
scroll to position [1320, 0]
click at [675, 238] on p "Прошлый месяц" at bounding box center [636, 239] width 102 height 20
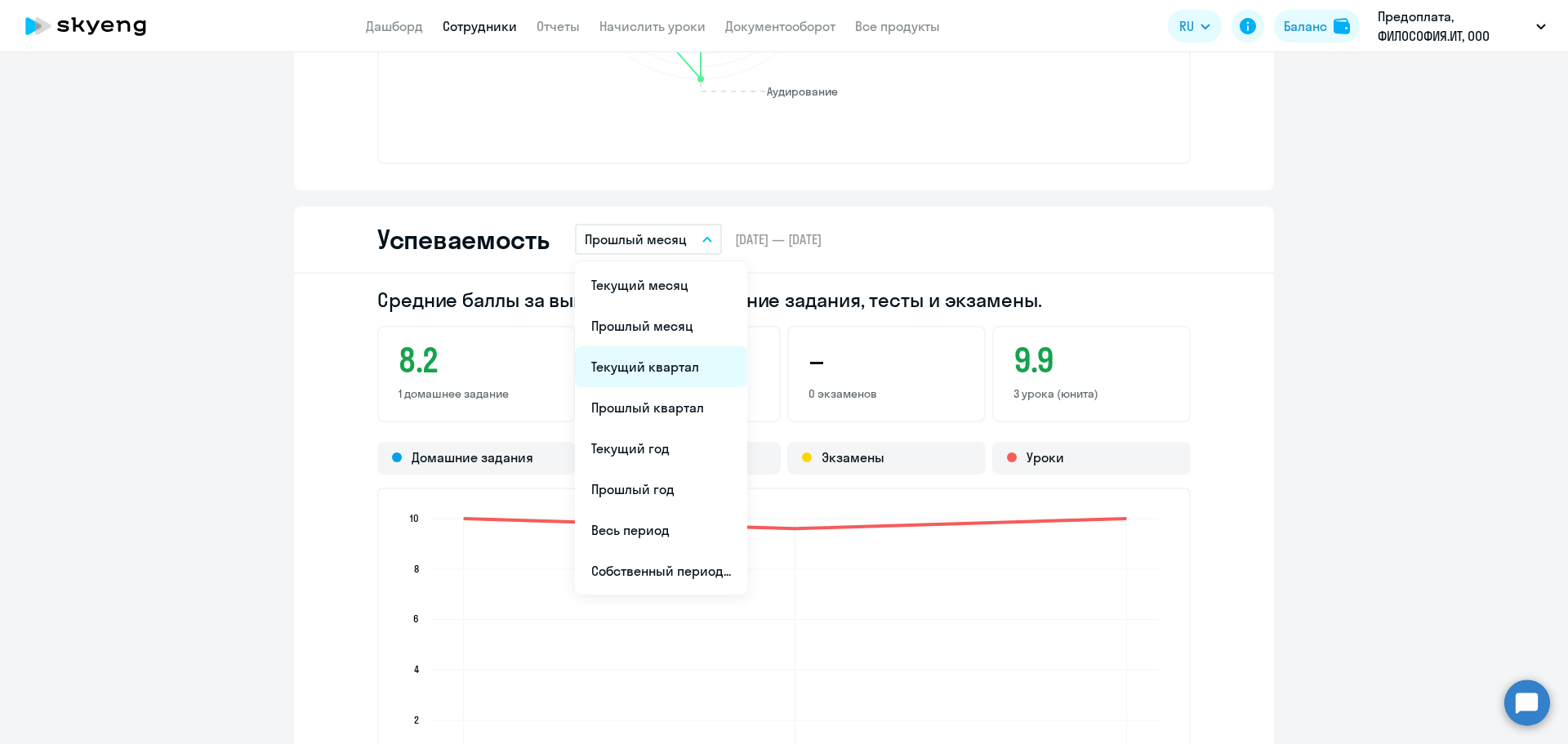
click at [644, 379] on li "Текущий квартал" at bounding box center [661, 366] width 173 height 41
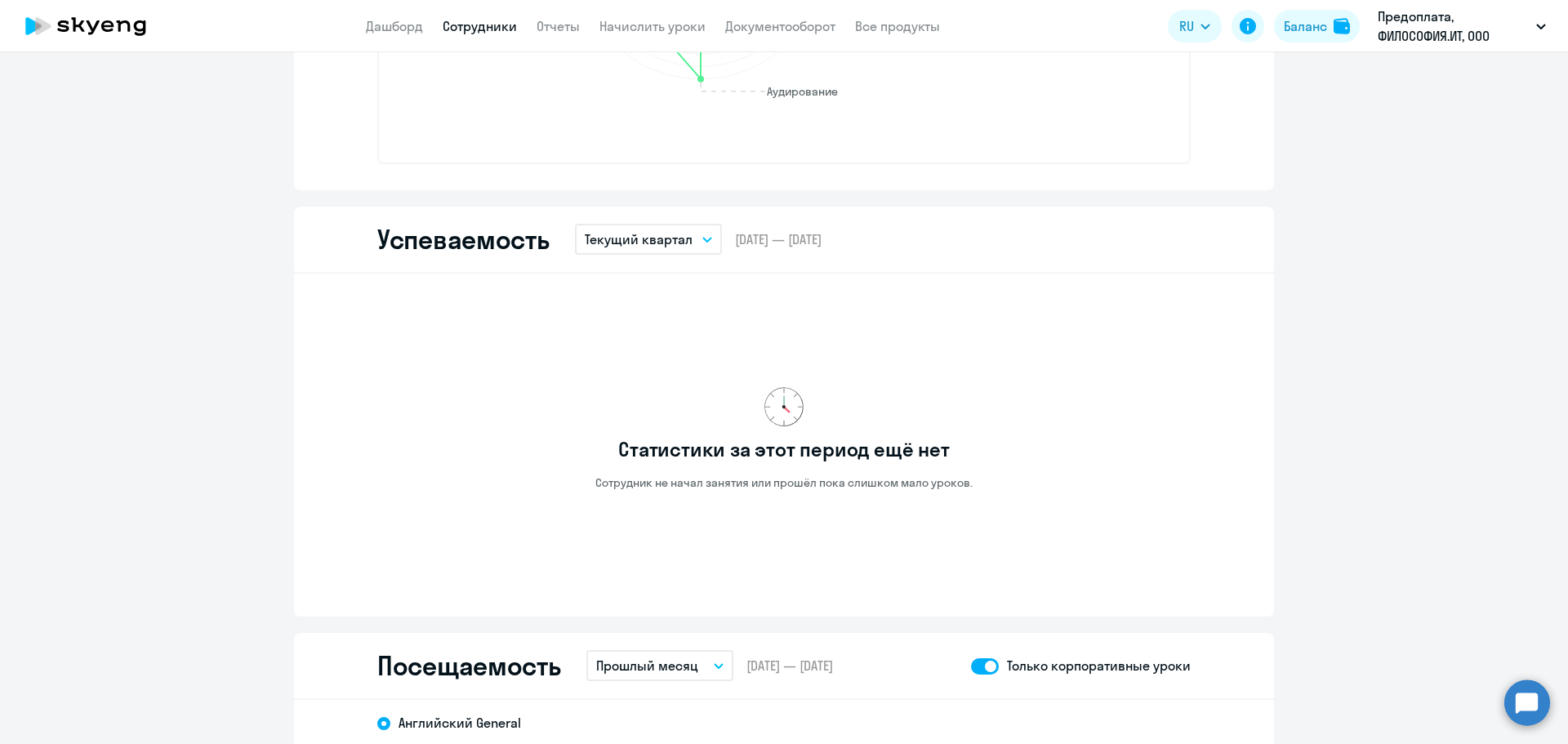
click at [662, 241] on p "Текущий квартал" at bounding box center [639, 239] width 108 height 20
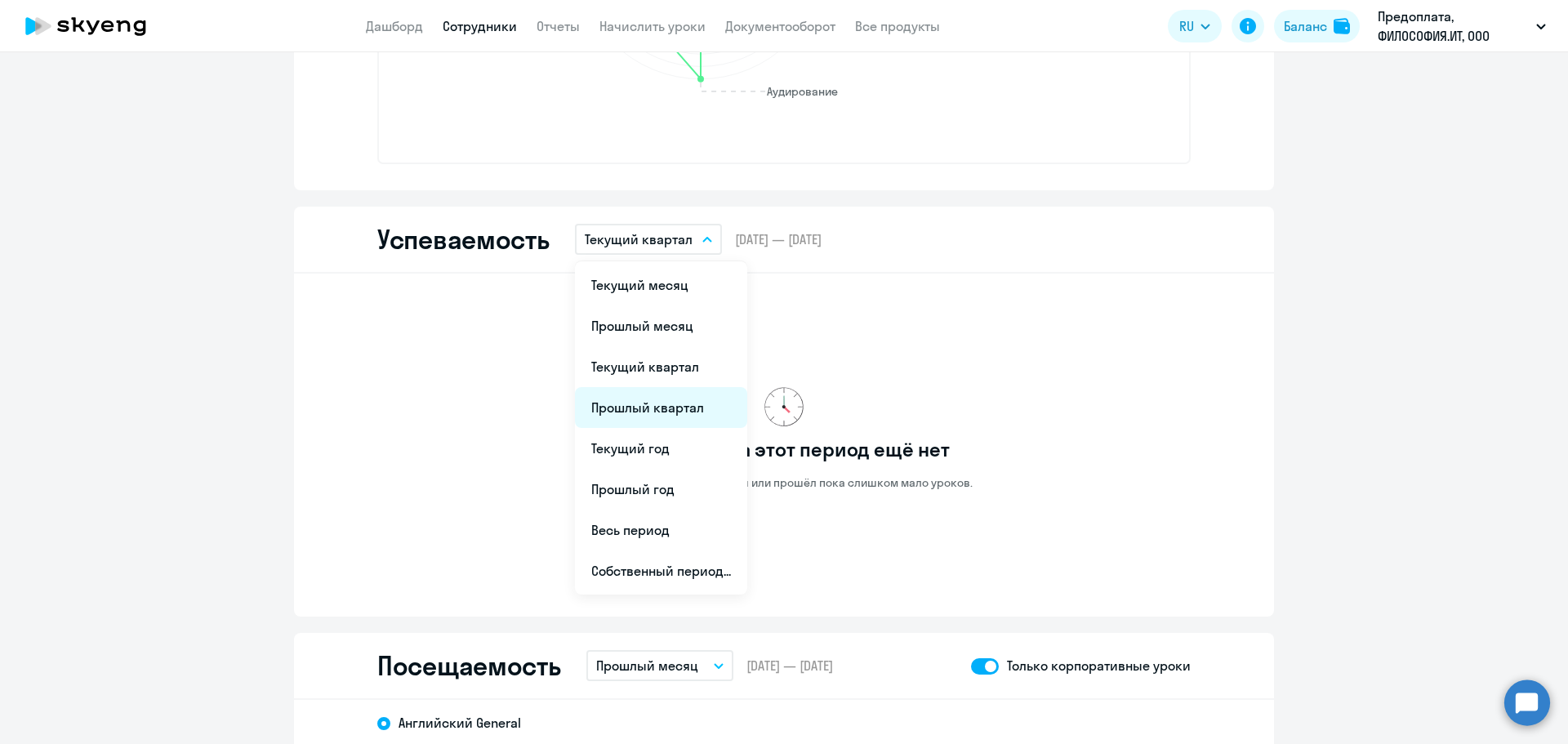
click at [651, 401] on li "Прошлый квартал" at bounding box center [661, 407] width 173 height 41
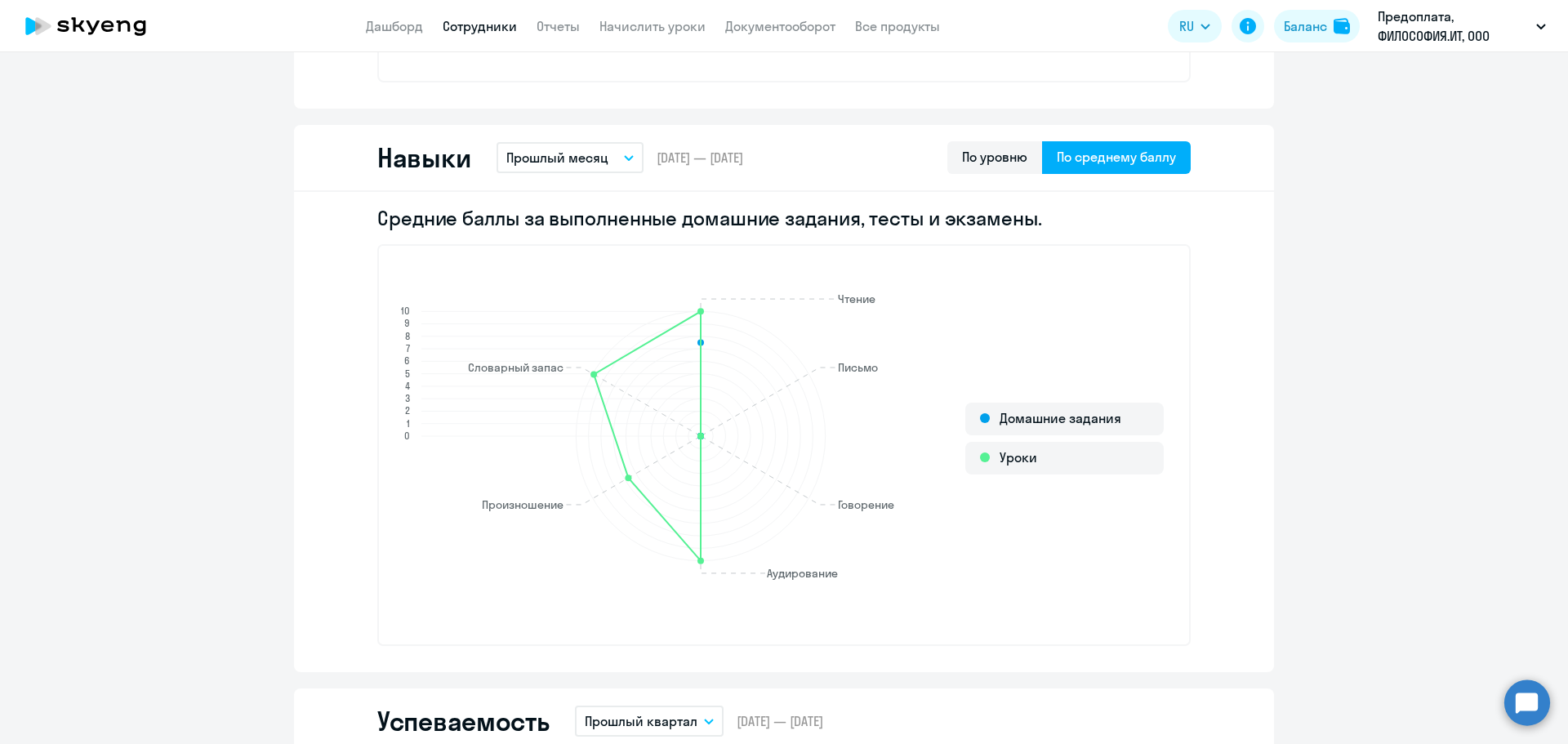
scroll to position [831, 0]
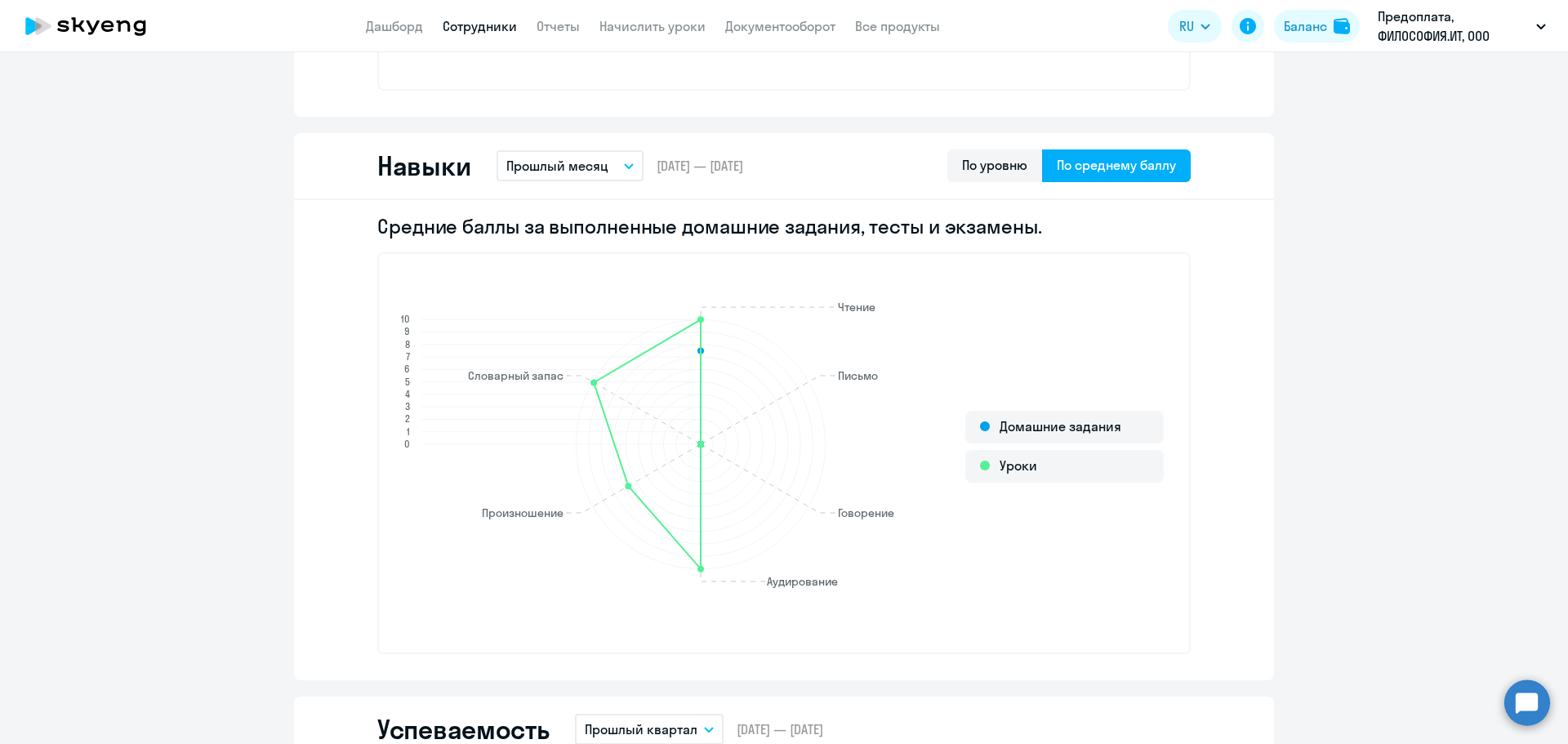
click at [615, 159] on button "Прошлый месяц" at bounding box center [570, 166] width 147 height 31
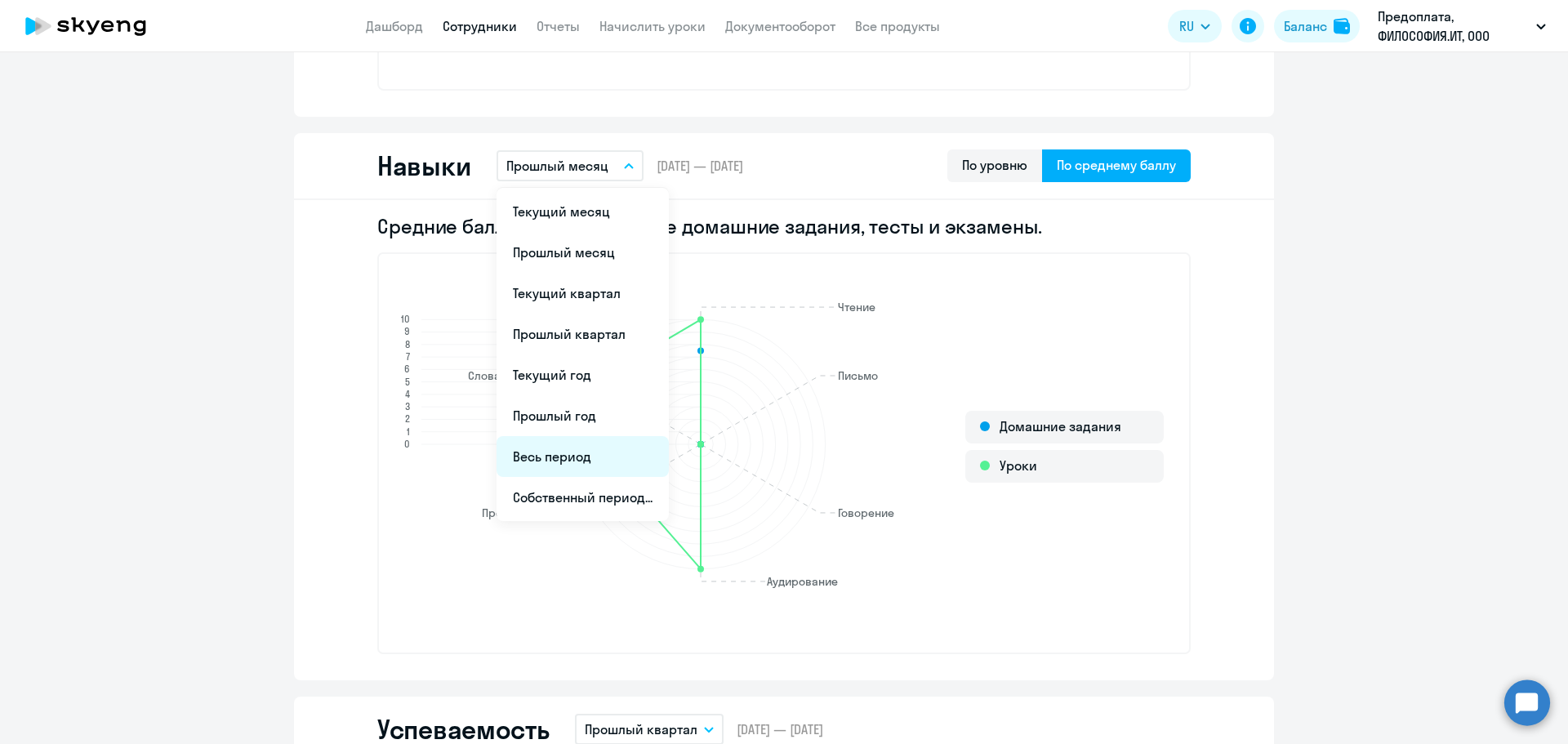
click at [577, 455] on li "Весь период" at bounding box center [583, 456] width 173 height 41
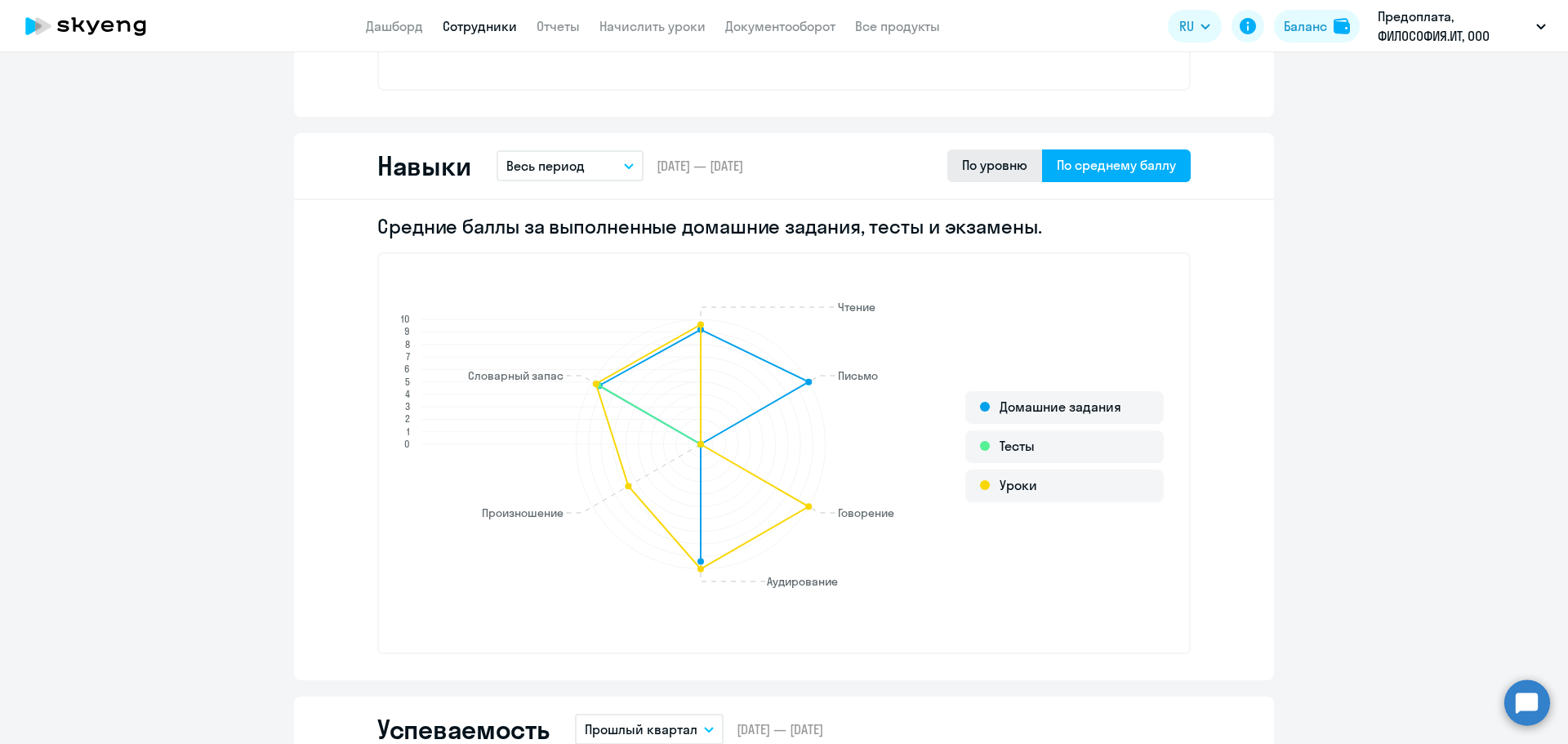
click at [973, 174] on div "По уровню" at bounding box center [994, 165] width 65 height 20
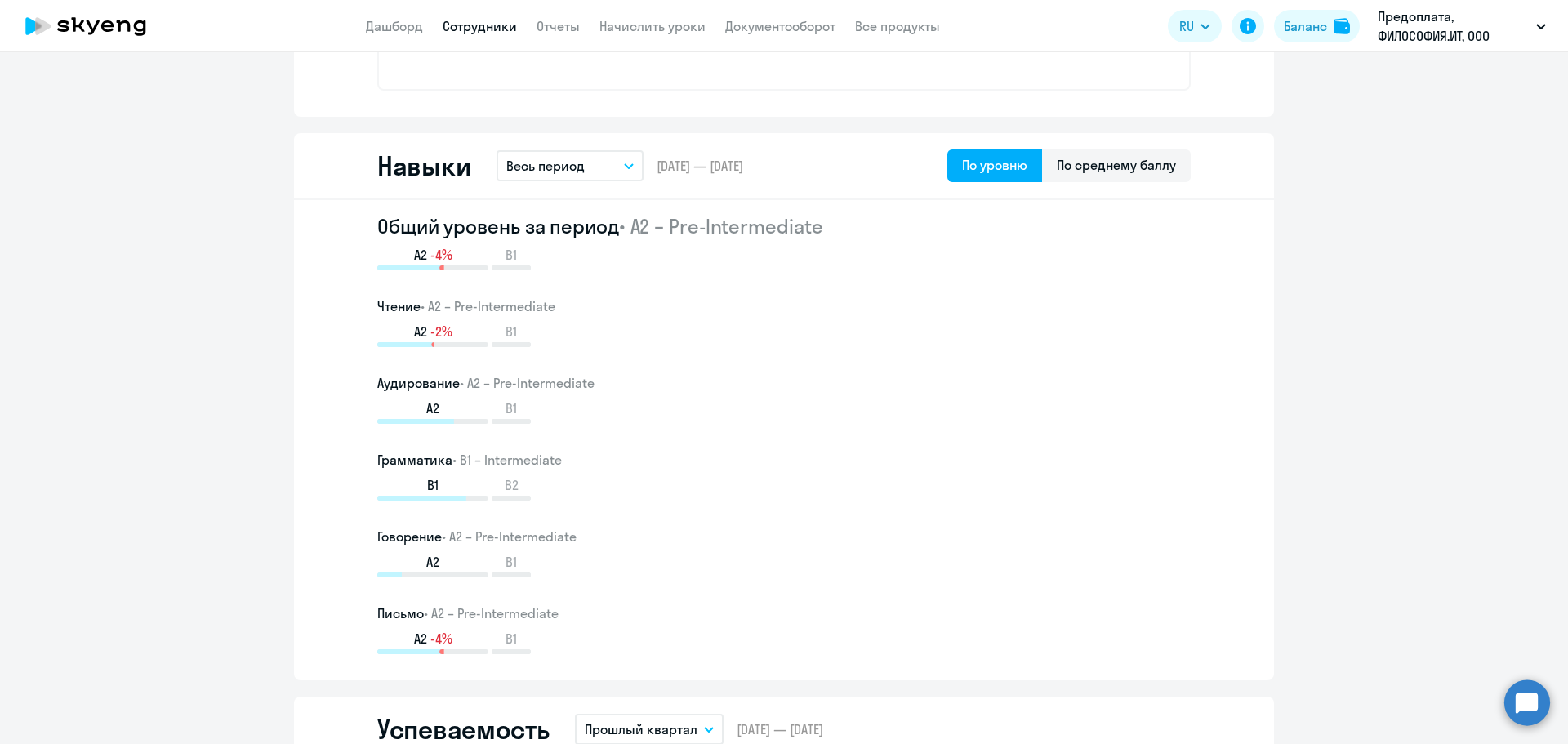
click at [616, 171] on button "Весь период" at bounding box center [570, 166] width 147 height 31
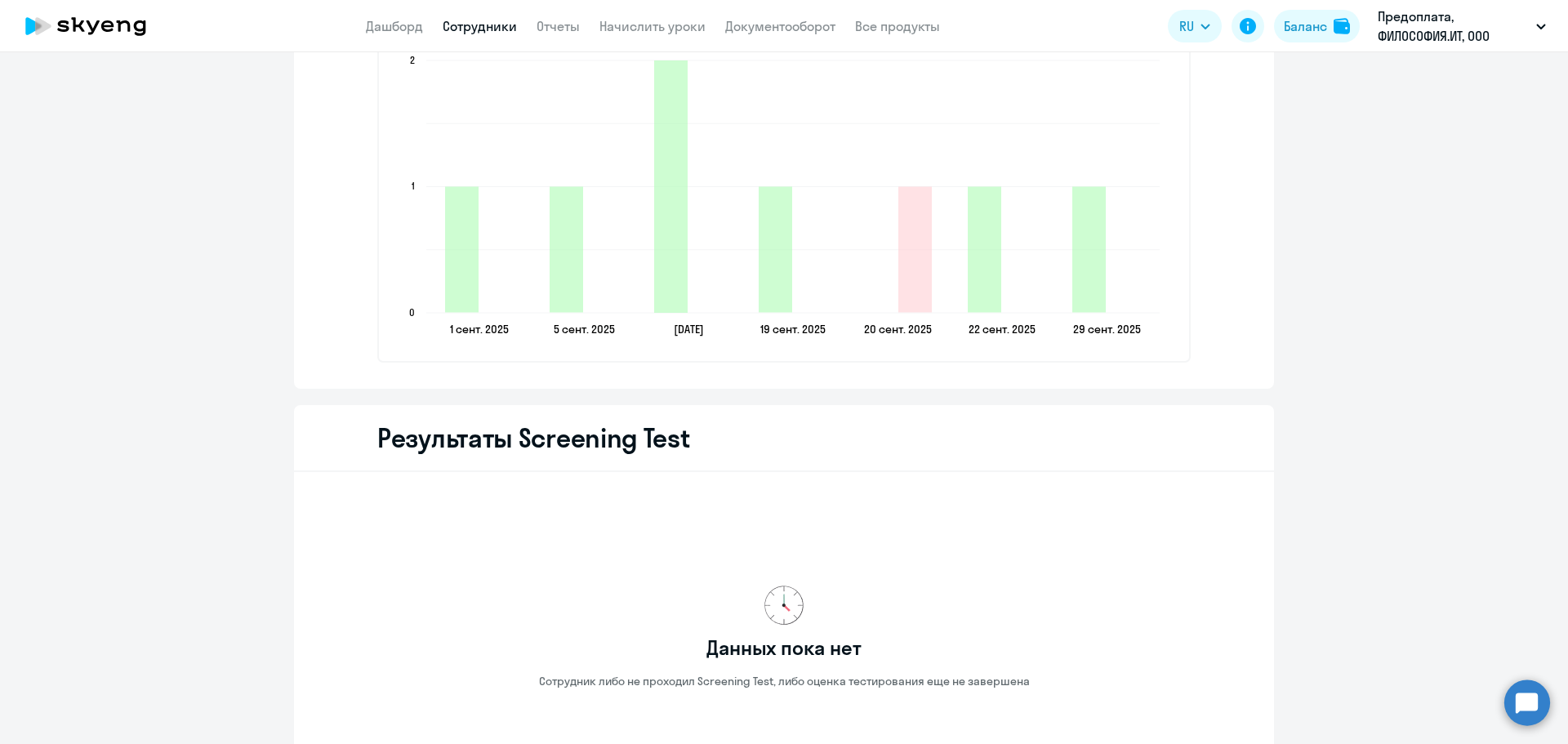
scroll to position [2628, 0]
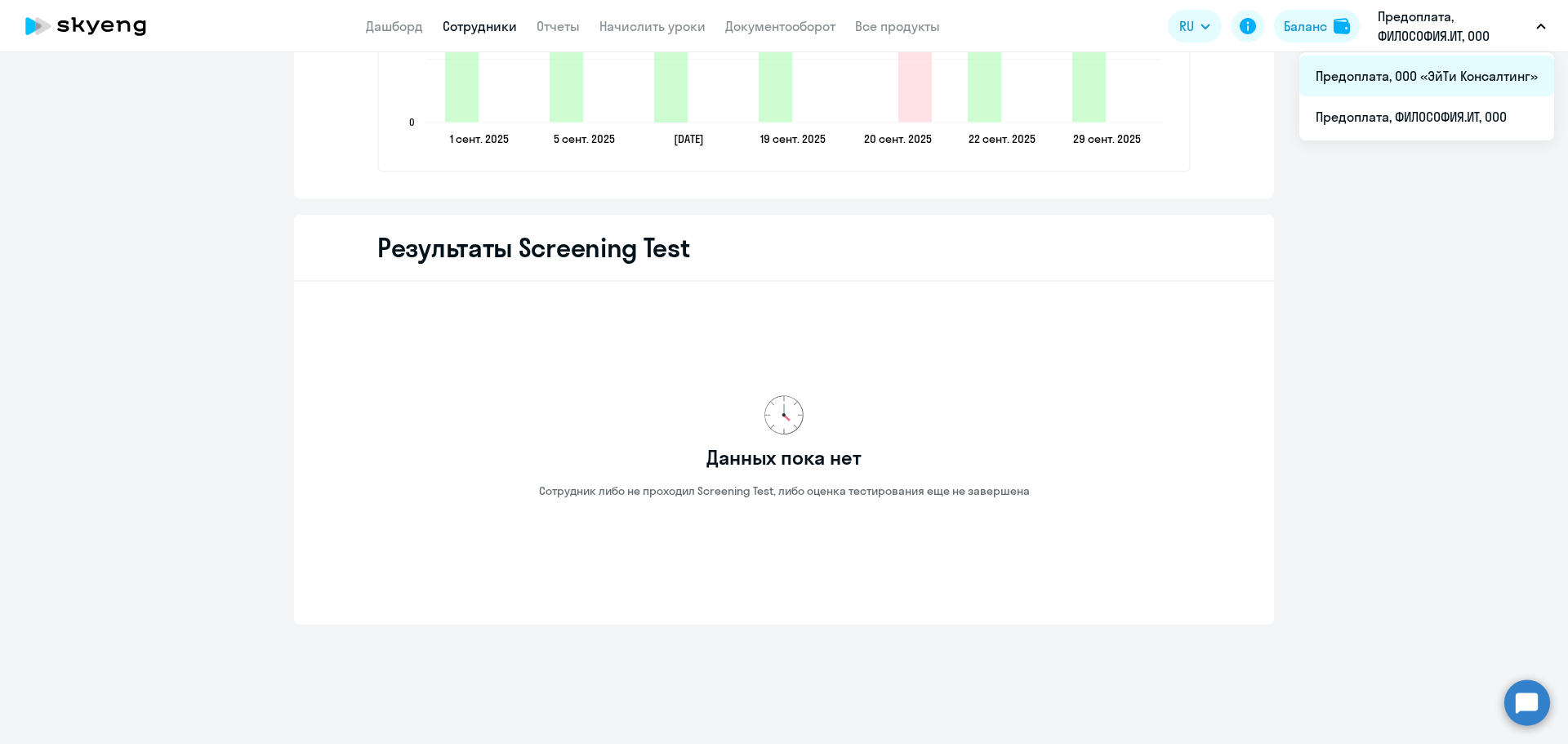
click at [1421, 75] on li "Предоплата, ООО «ЭйТи Консалтинг»" at bounding box center [1427, 76] width 255 height 41
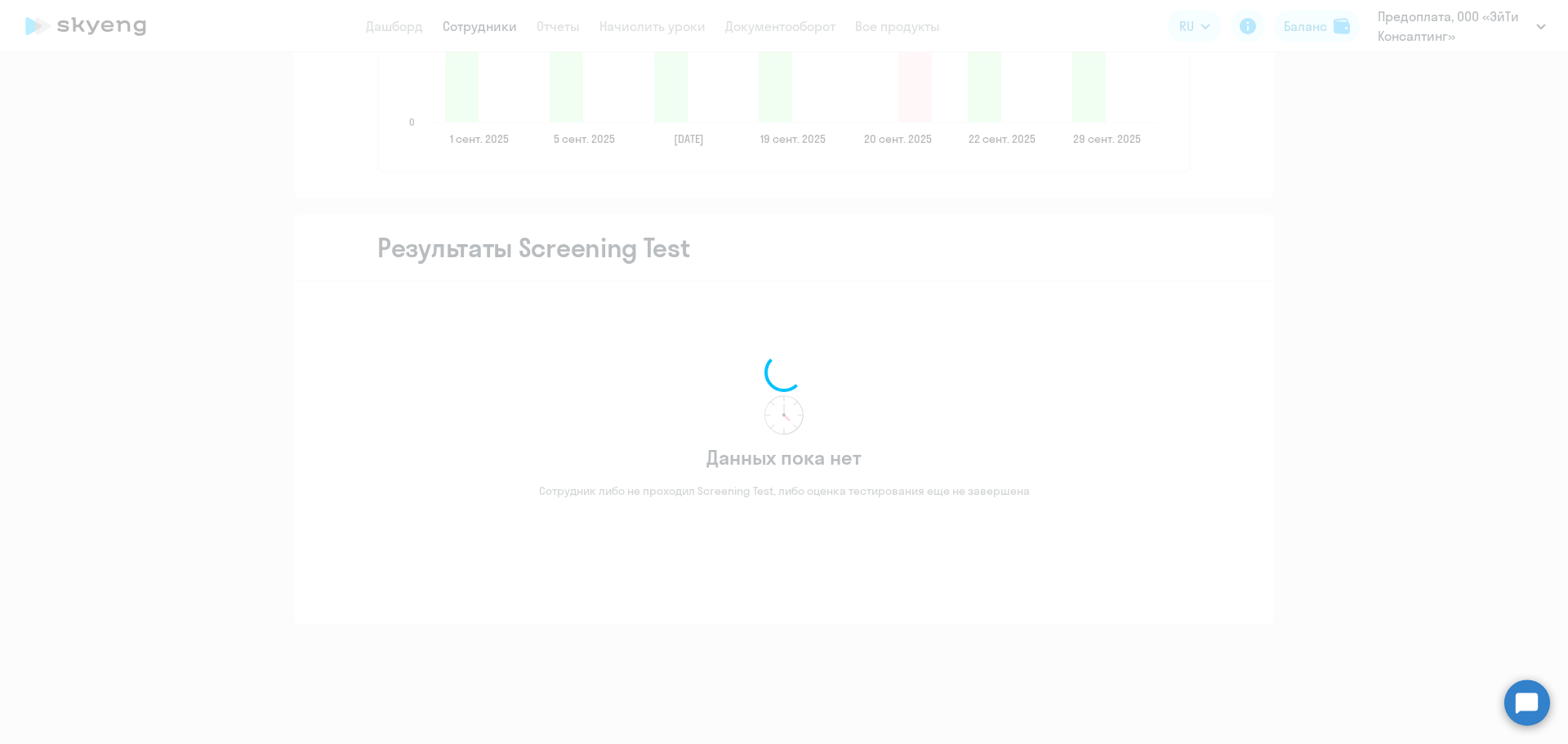
scroll to position [1171, 0]
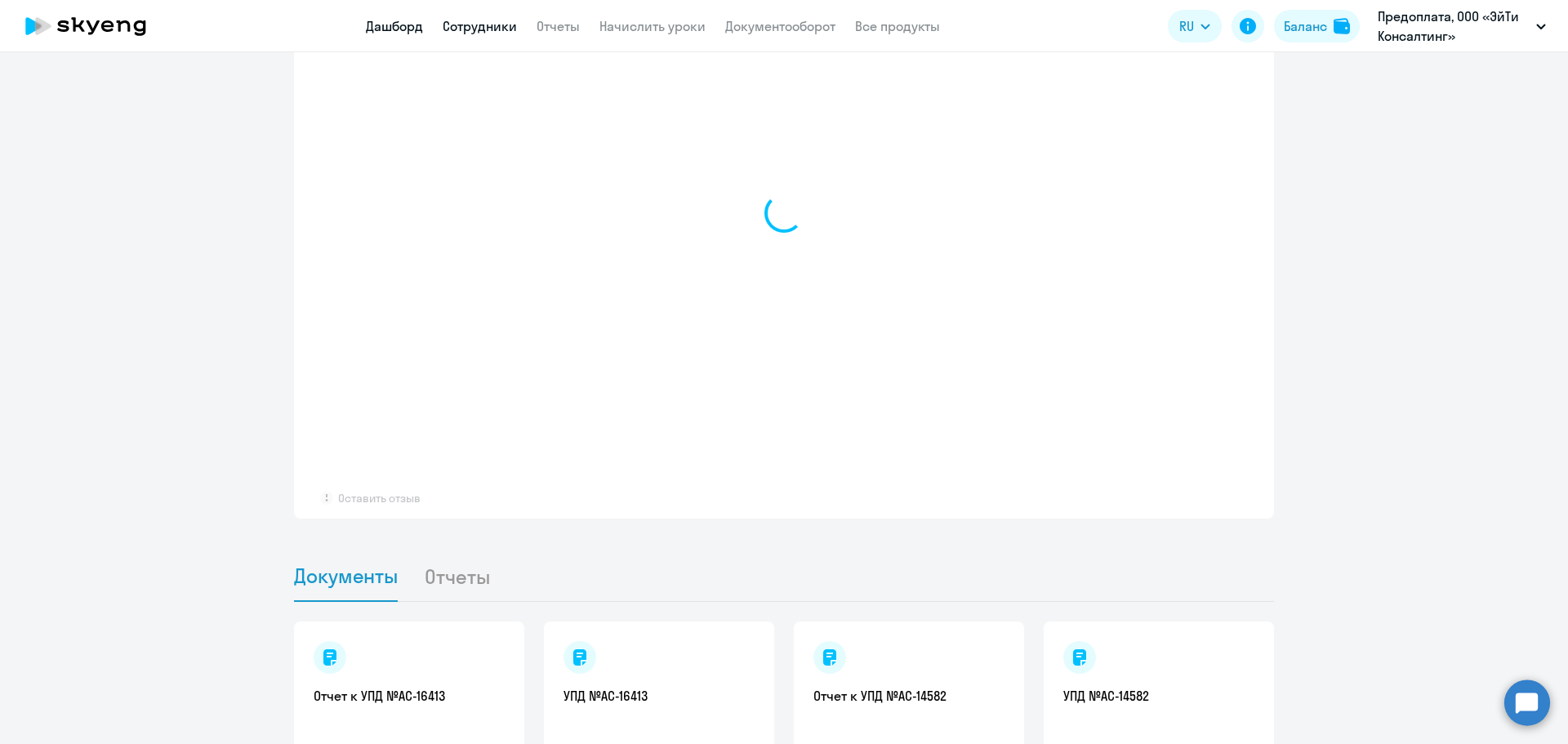
click at [464, 27] on link "Сотрудники" at bounding box center [480, 26] width 75 height 16
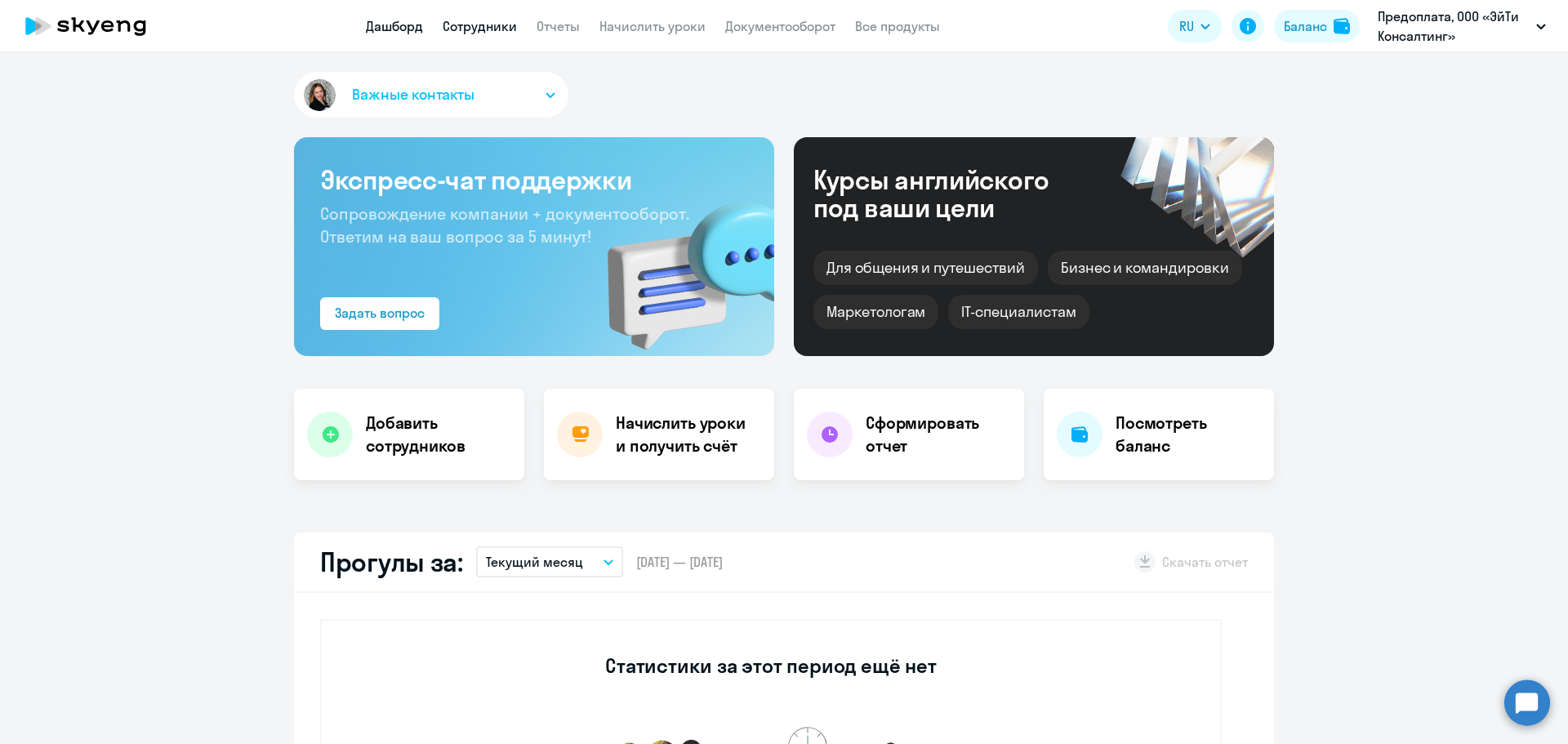
select select "30"
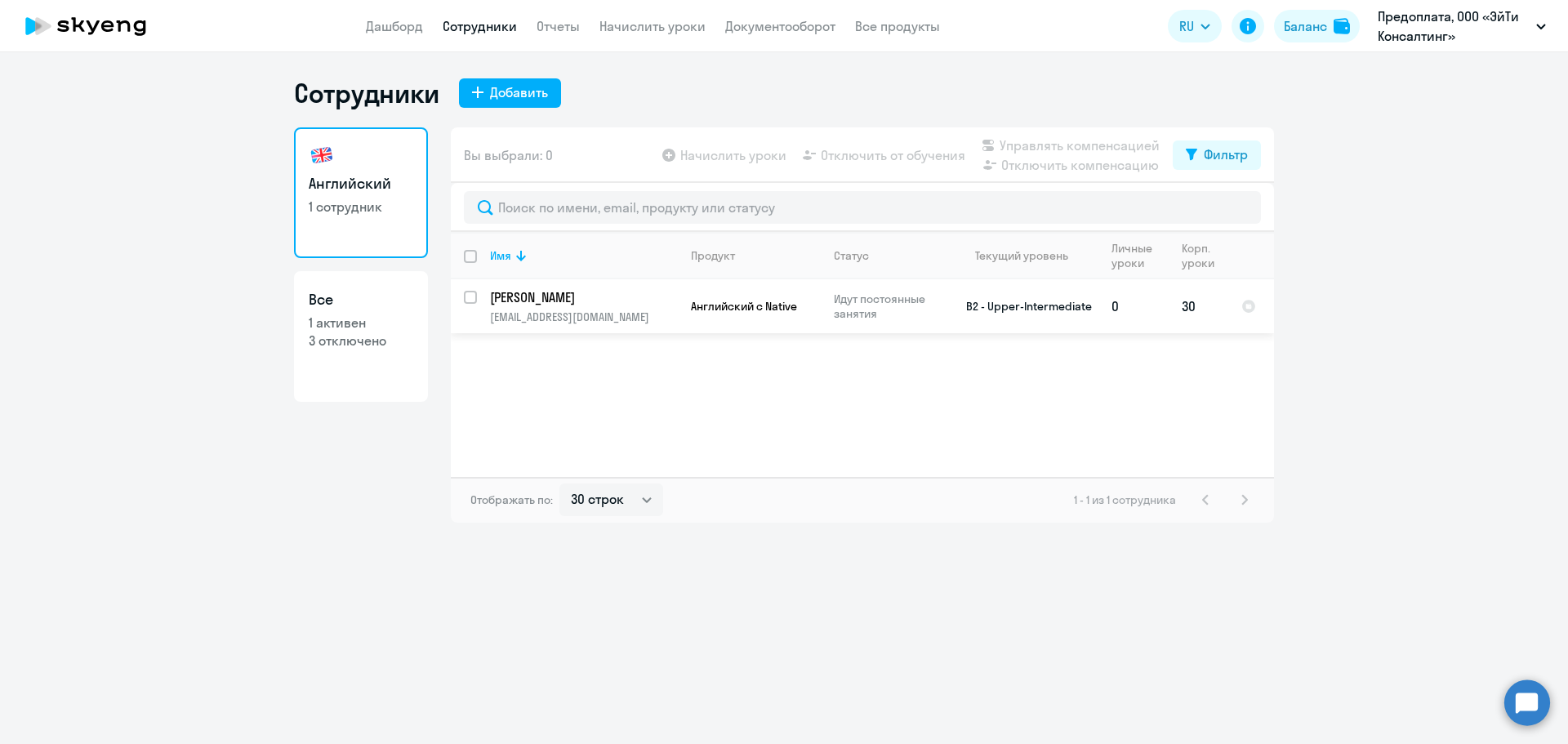
click at [623, 315] on p "[EMAIL_ADDRESS][DOMAIN_NAME]" at bounding box center [583, 317] width 187 height 15
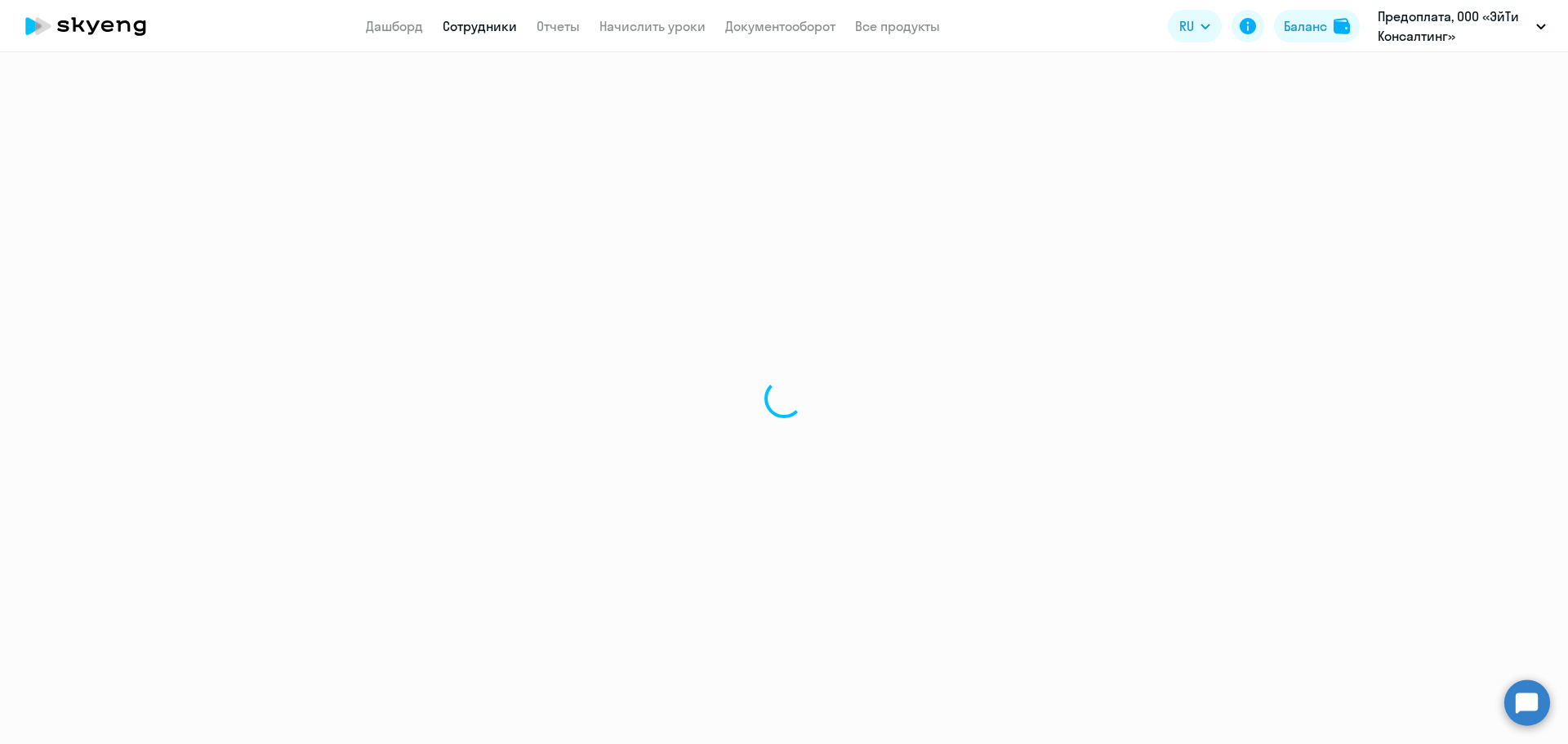
select select "english"
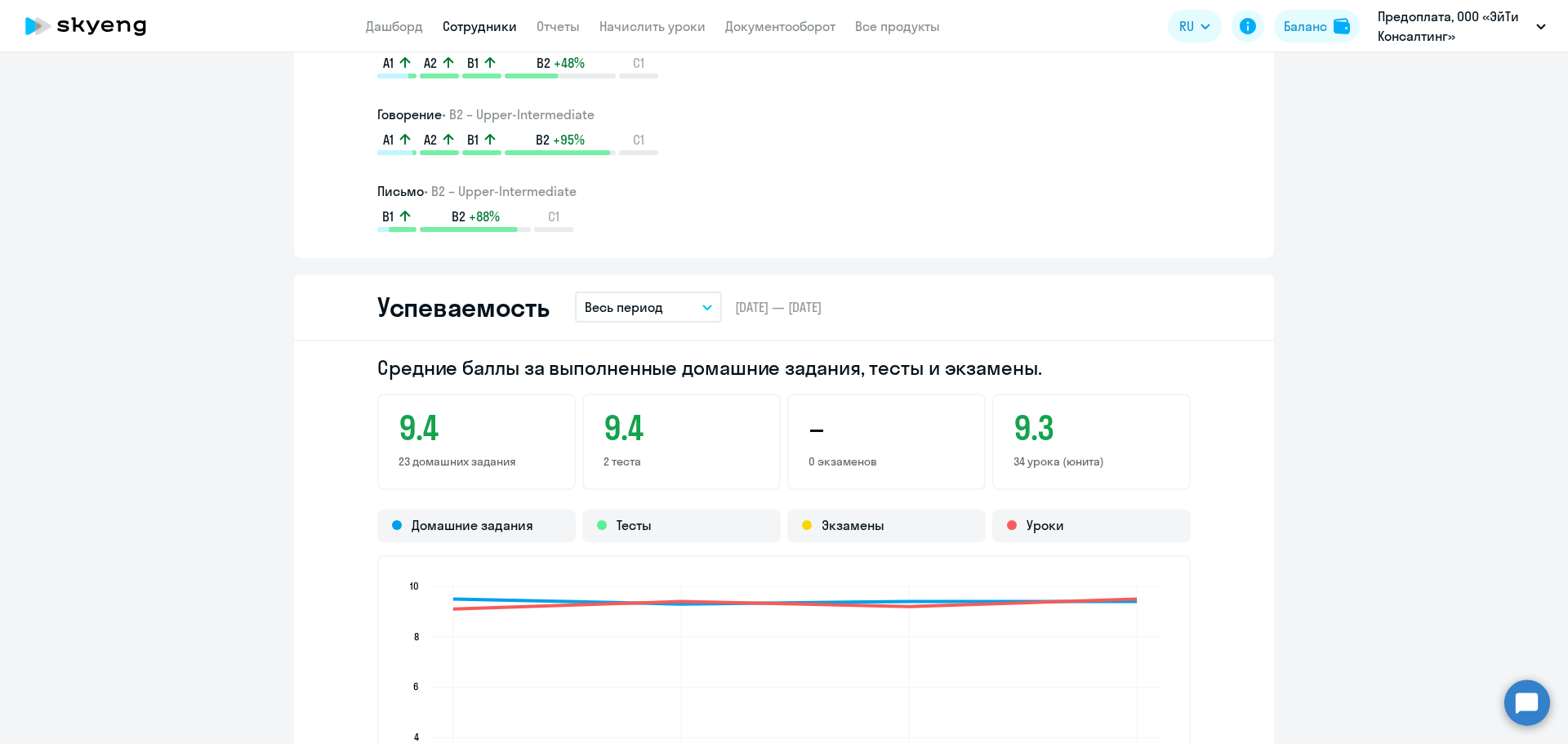
scroll to position [1307, 0]
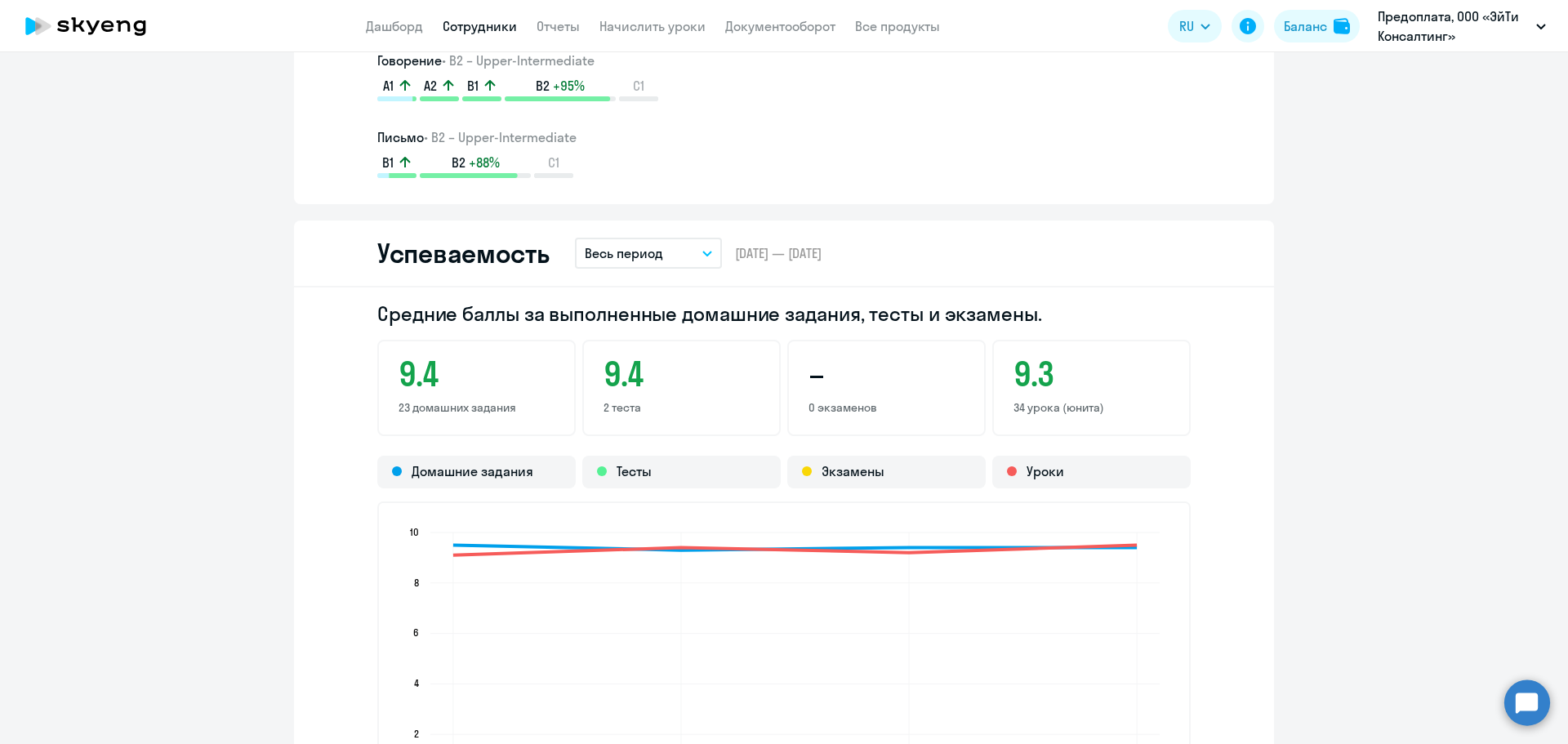
click at [640, 255] on p "Весь период" at bounding box center [624, 253] width 78 height 20
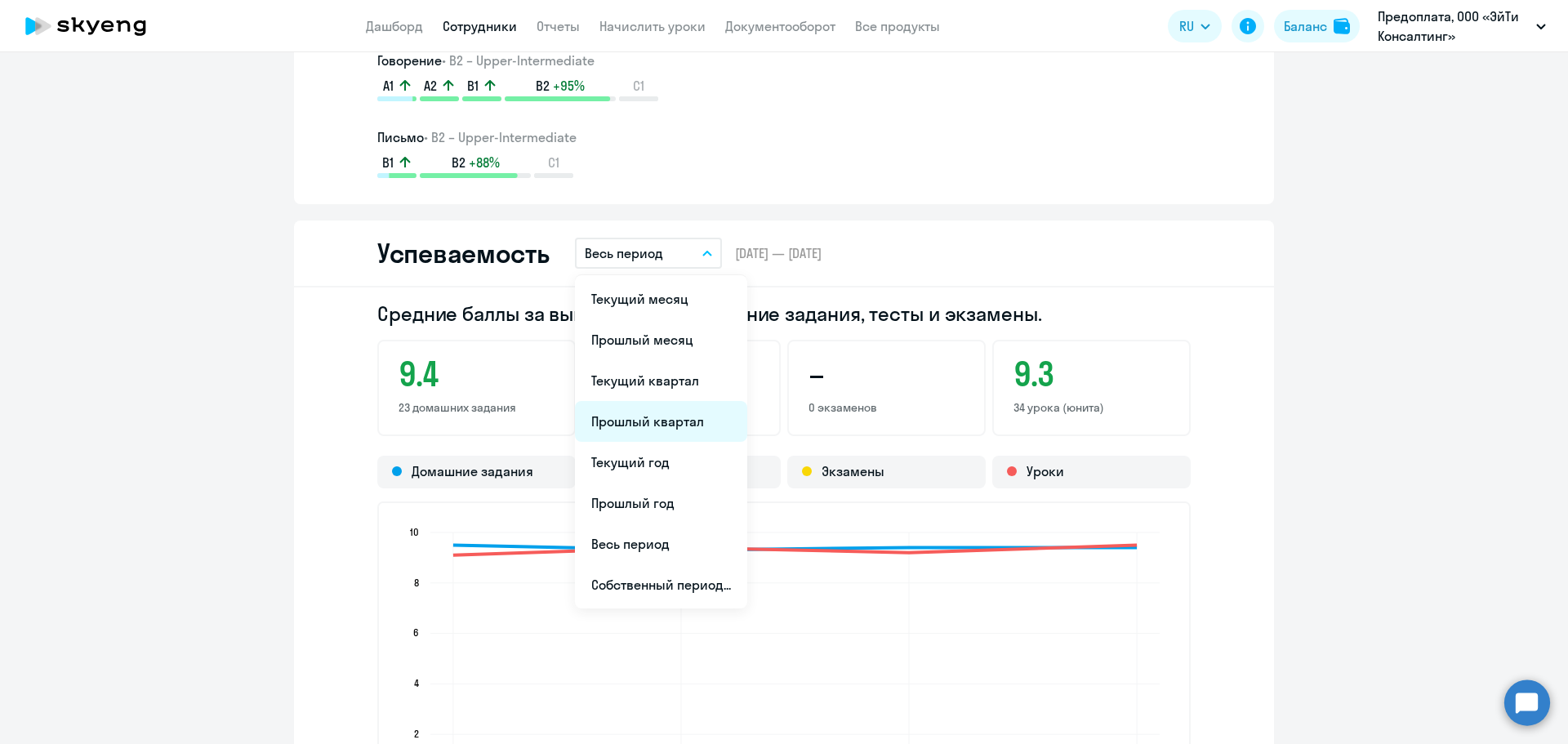
click at [627, 425] on li "Прошлый квартал" at bounding box center [661, 421] width 173 height 41
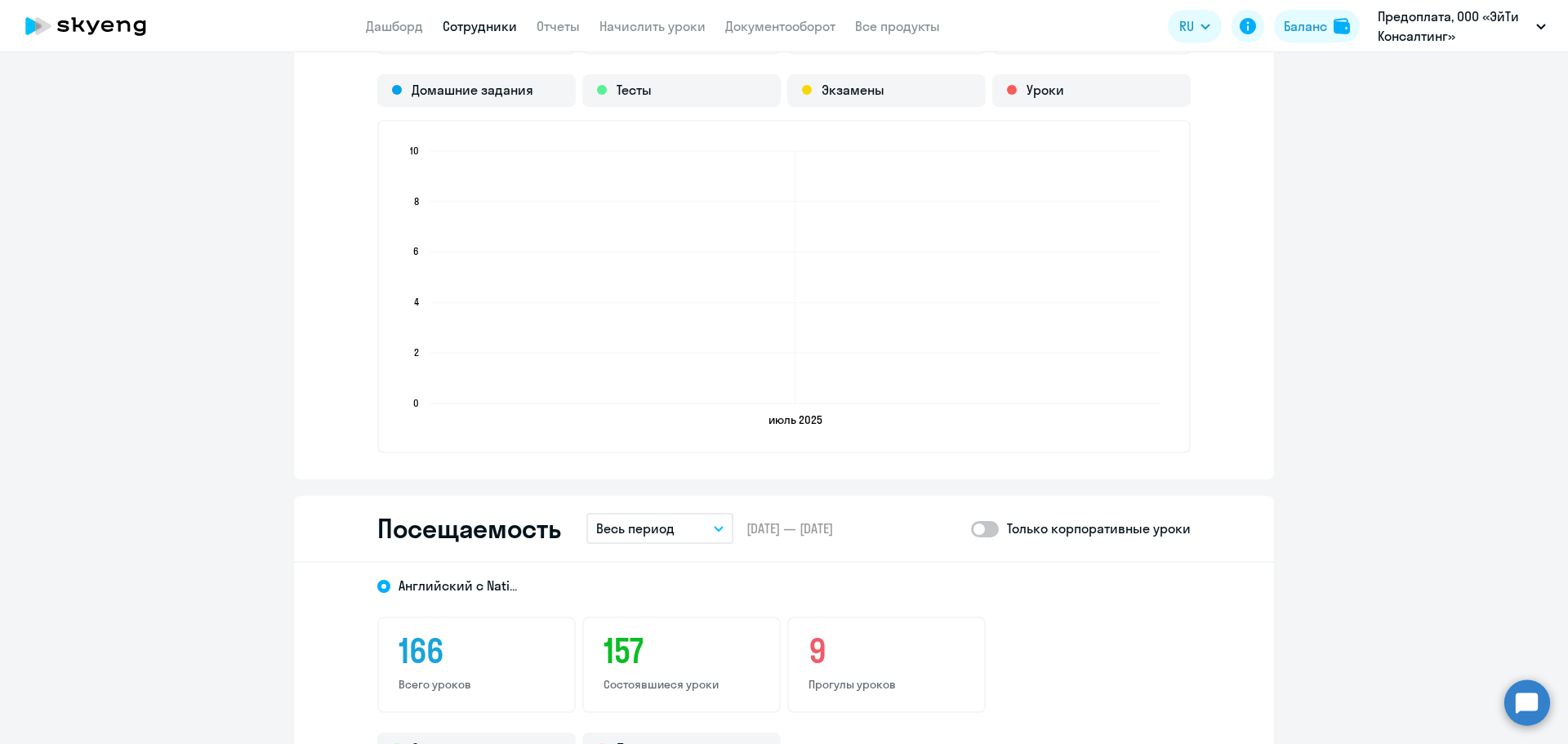
scroll to position [1797, 0]
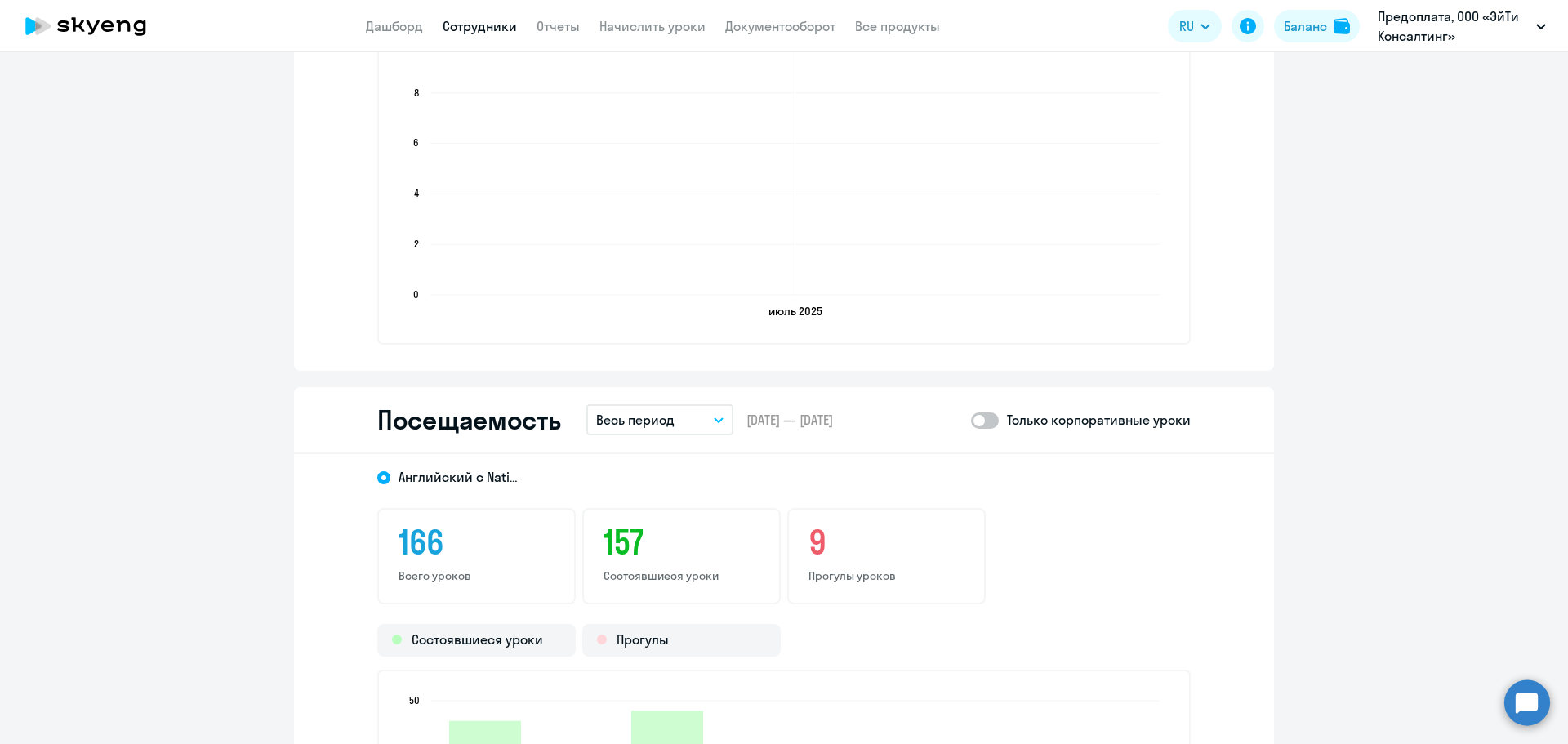
click at [620, 421] on p "Весь период" at bounding box center [636, 419] width 78 height 20
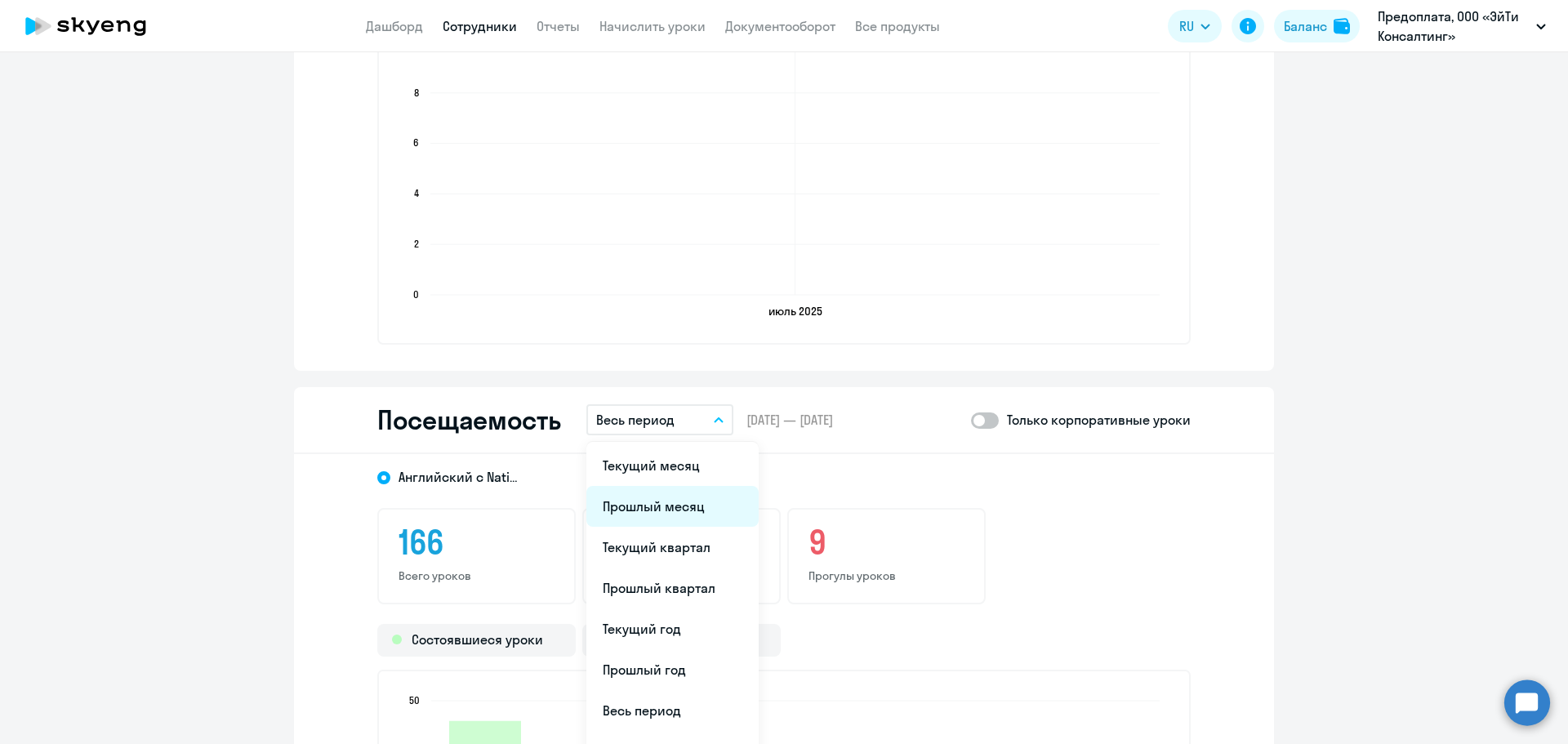
click at [601, 515] on li "Прошлый месяц" at bounding box center [673, 506] width 173 height 41
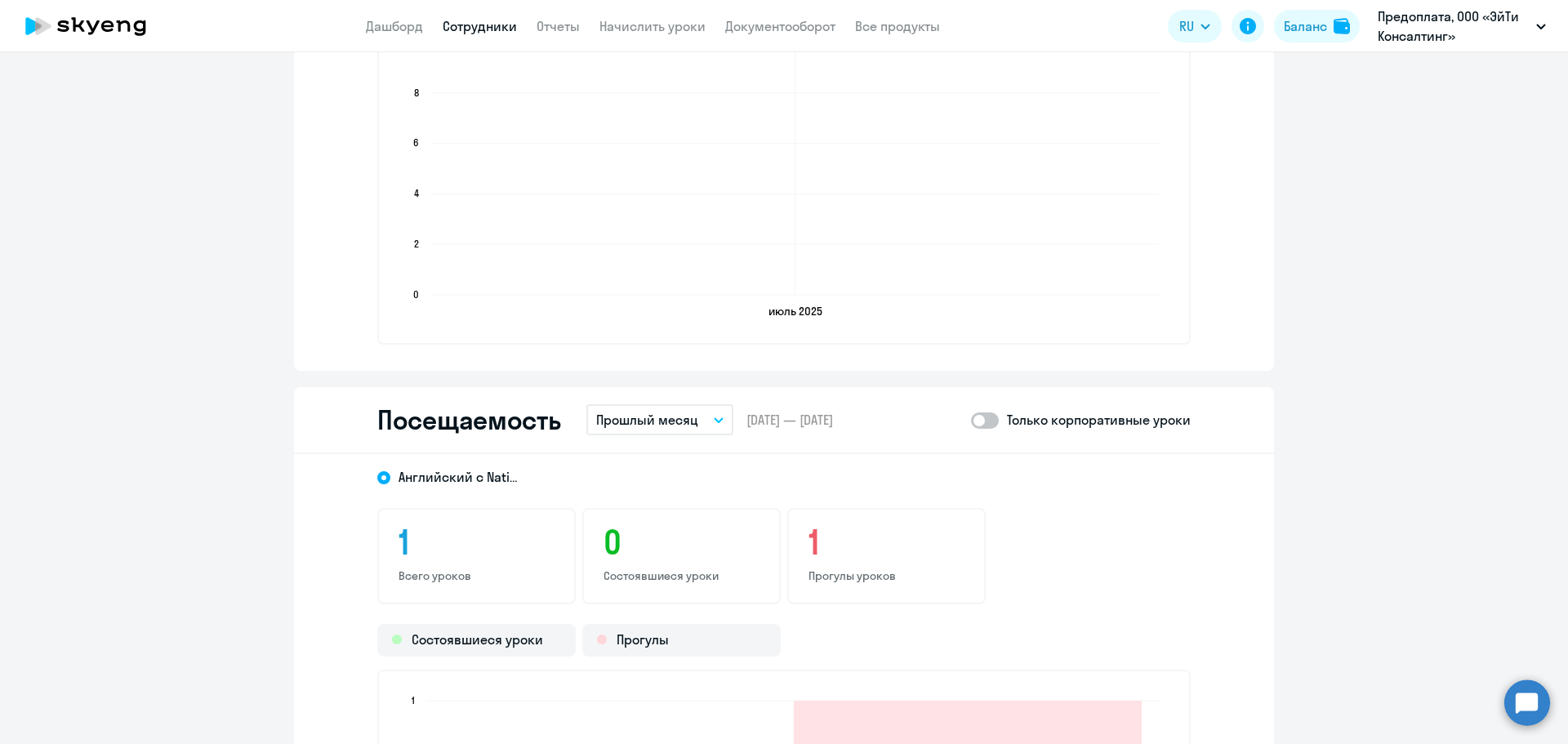
click at [987, 418] on span at bounding box center [985, 420] width 28 height 16
click at [972, 420] on input "checkbox" at bounding box center [971, 420] width 1 height 1
checkbox input "true"
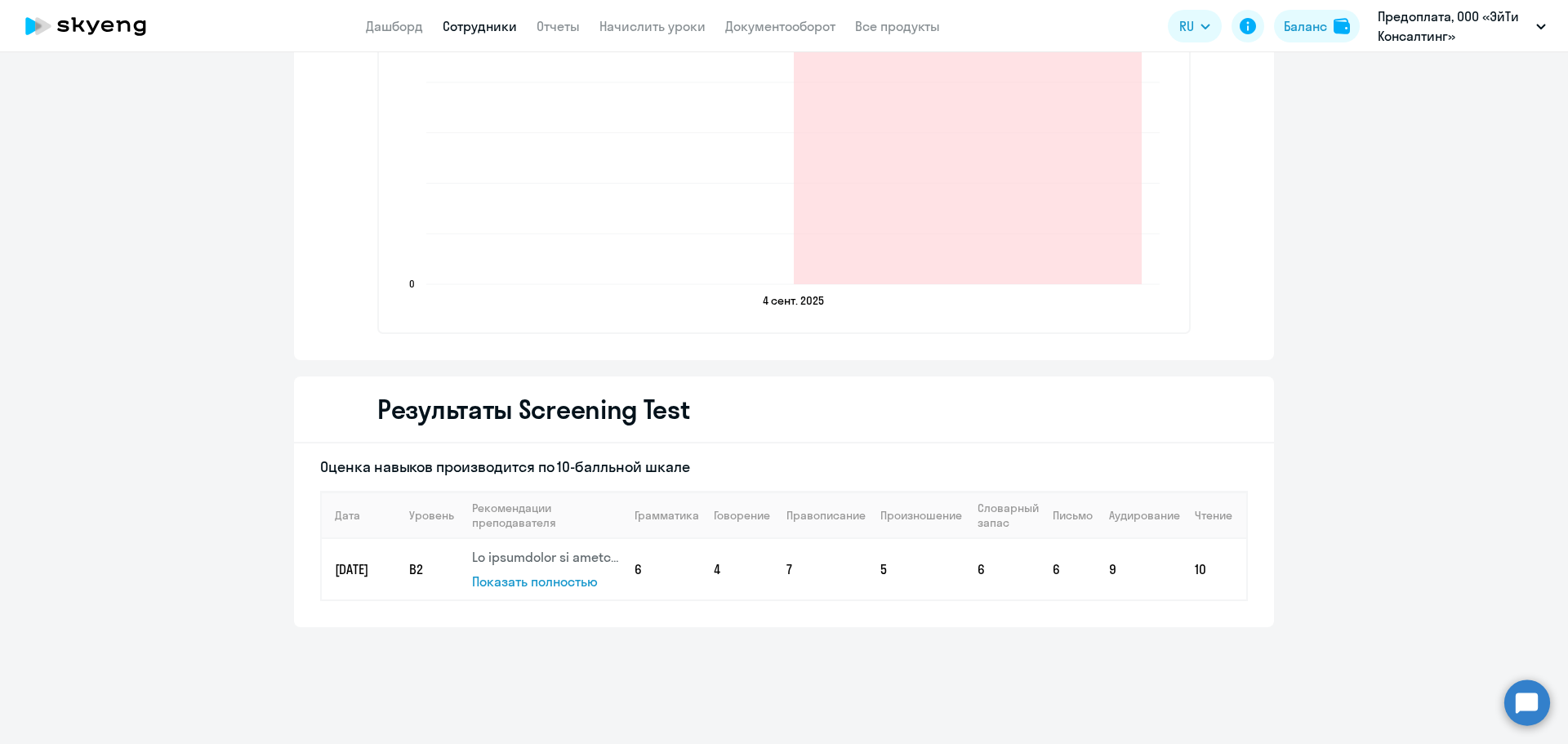
scroll to position [2468, 0]
click at [538, 581] on span "Показать полностью" at bounding box center [535, 579] width 126 height 16
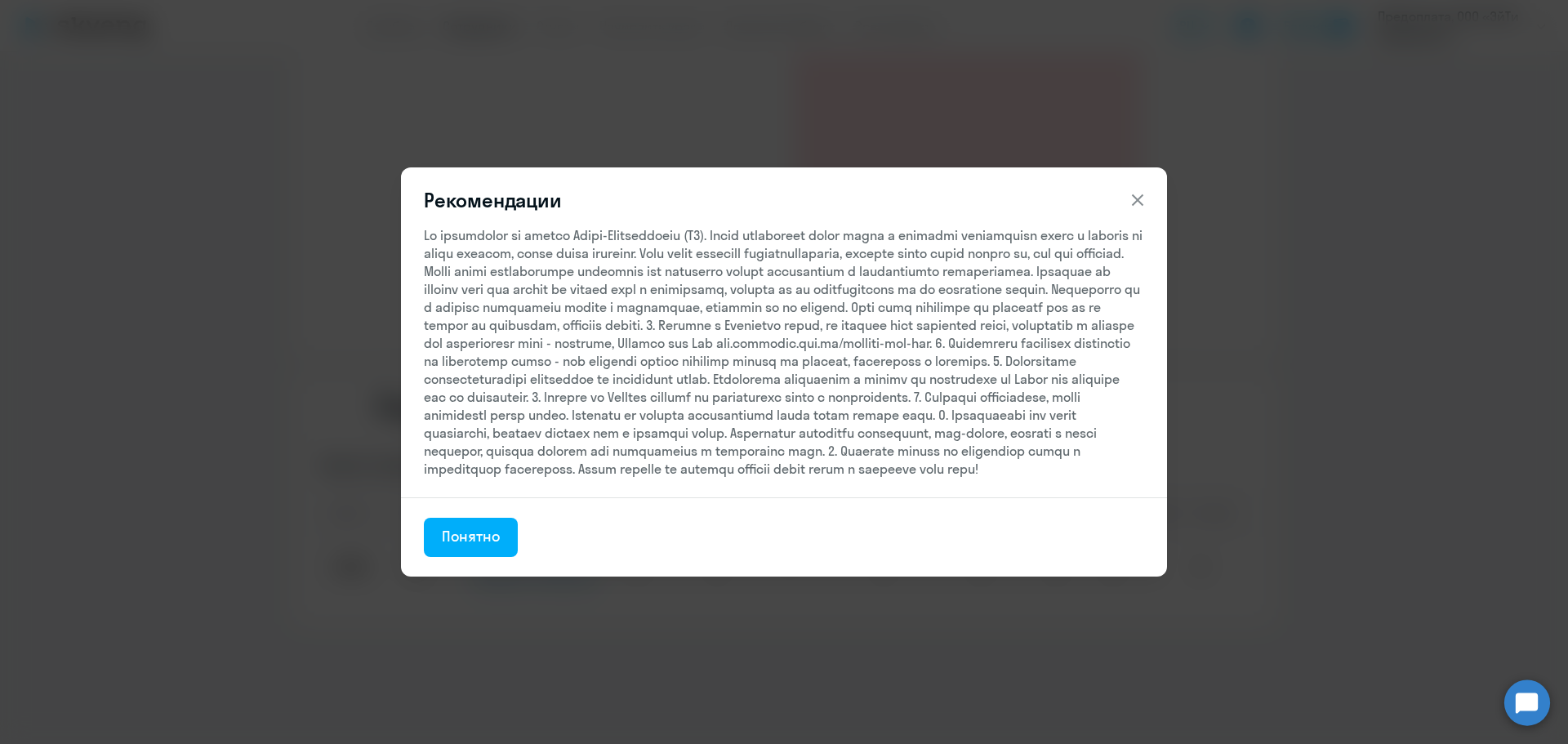
click at [511, 602] on div "Рекомендации Понятно" at bounding box center [784, 372] width 1568 height 744
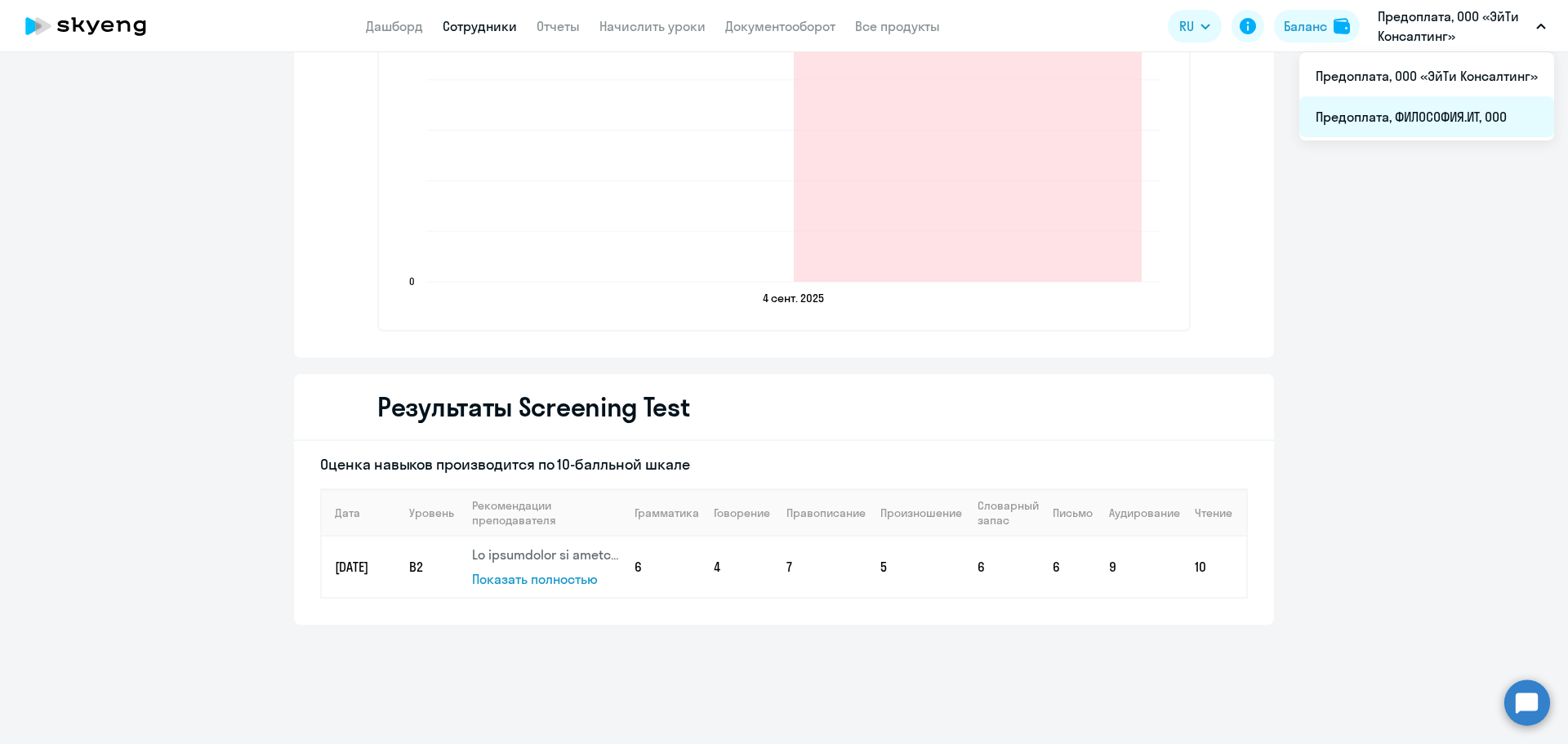
click at [1434, 116] on li "Предоплата, ФИЛОСОФИЯ.ИТ, ООО" at bounding box center [1427, 116] width 255 height 41
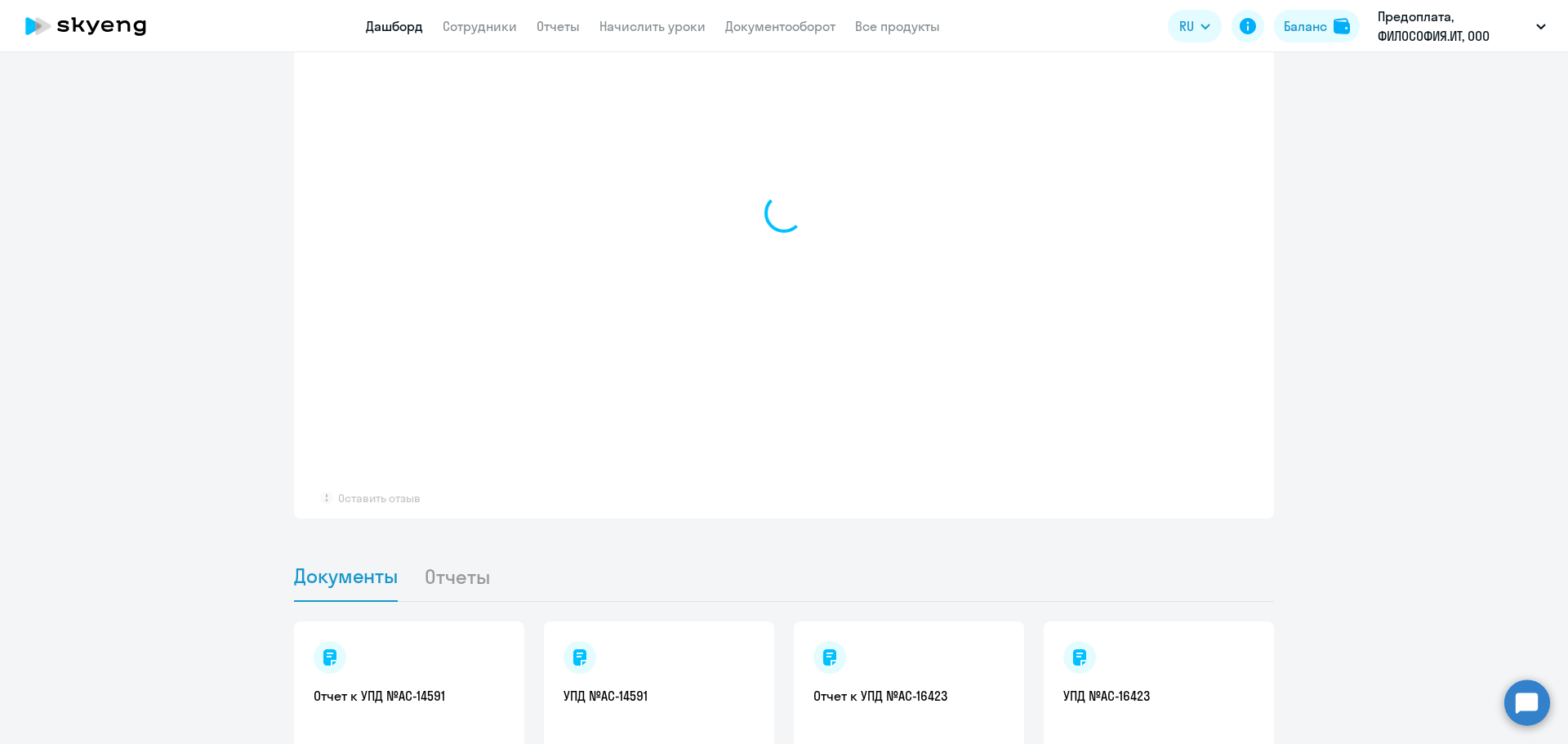
scroll to position [1173, 0]
select select "30"
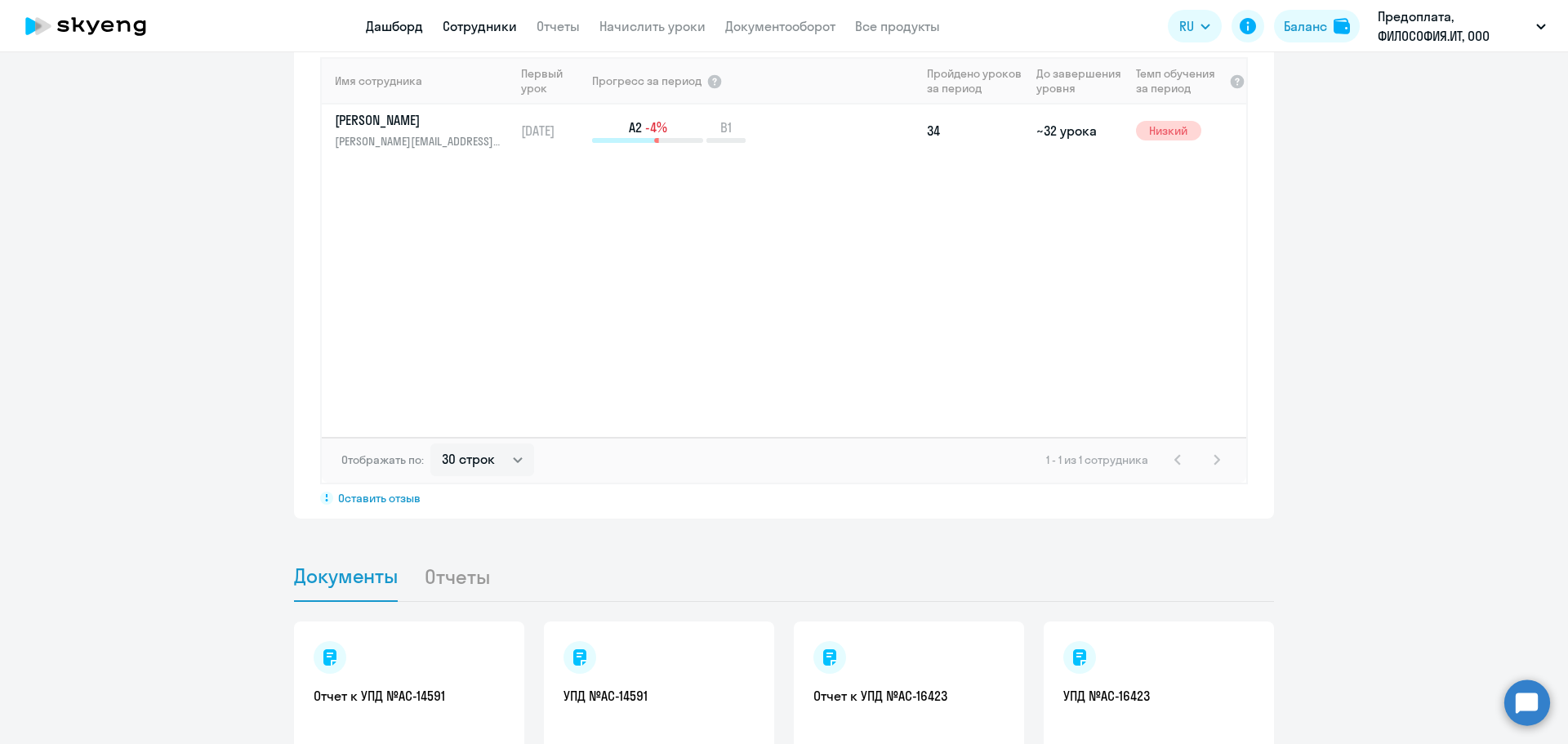
click at [497, 30] on link "Сотрудники" at bounding box center [480, 26] width 75 height 16
select select "30"
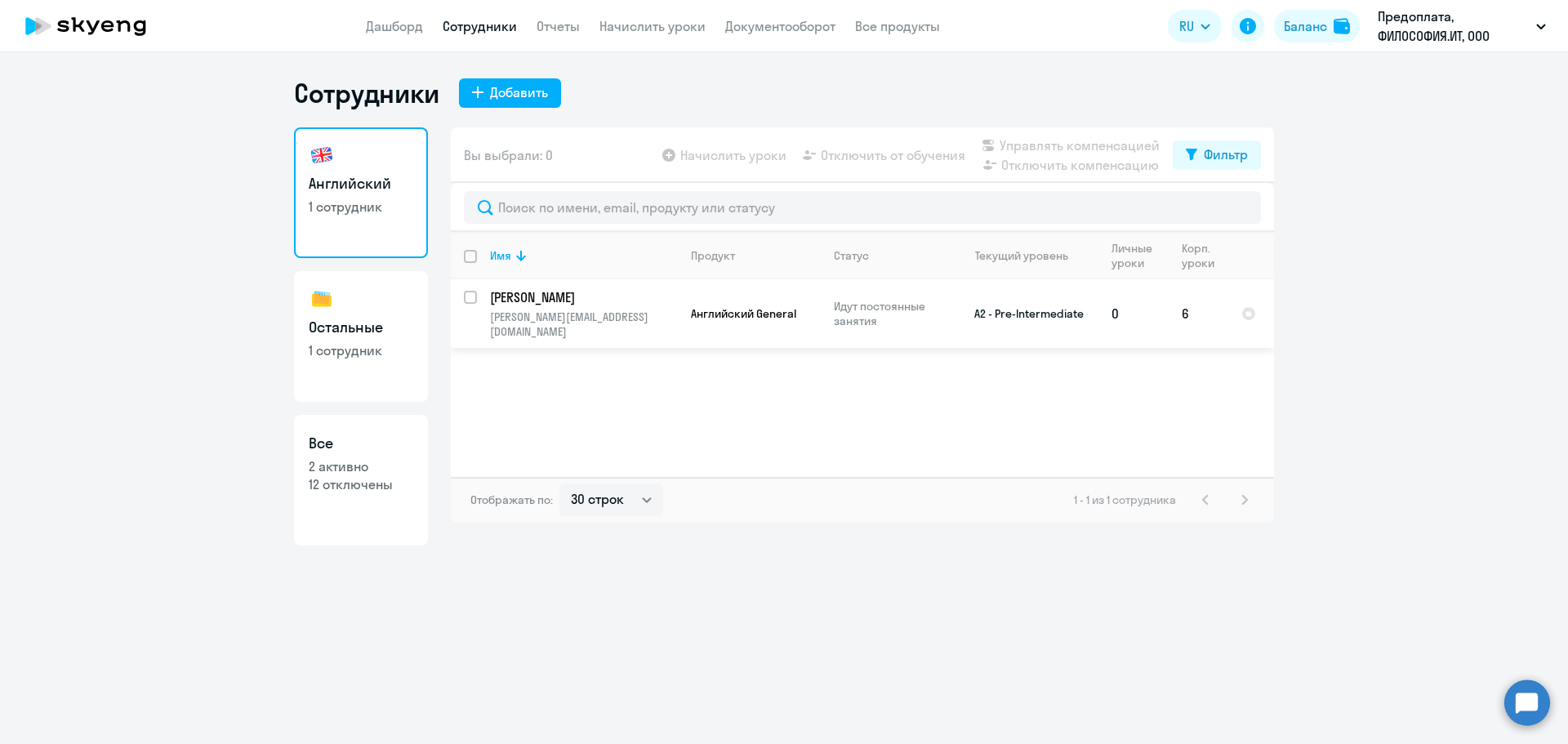
click at [538, 306] on td "[PERSON_NAME] [PERSON_NAME][EMAIL_ADDRESS][DOMAIN_NAME]" at bounding box center [576, 313] width 201 height 69
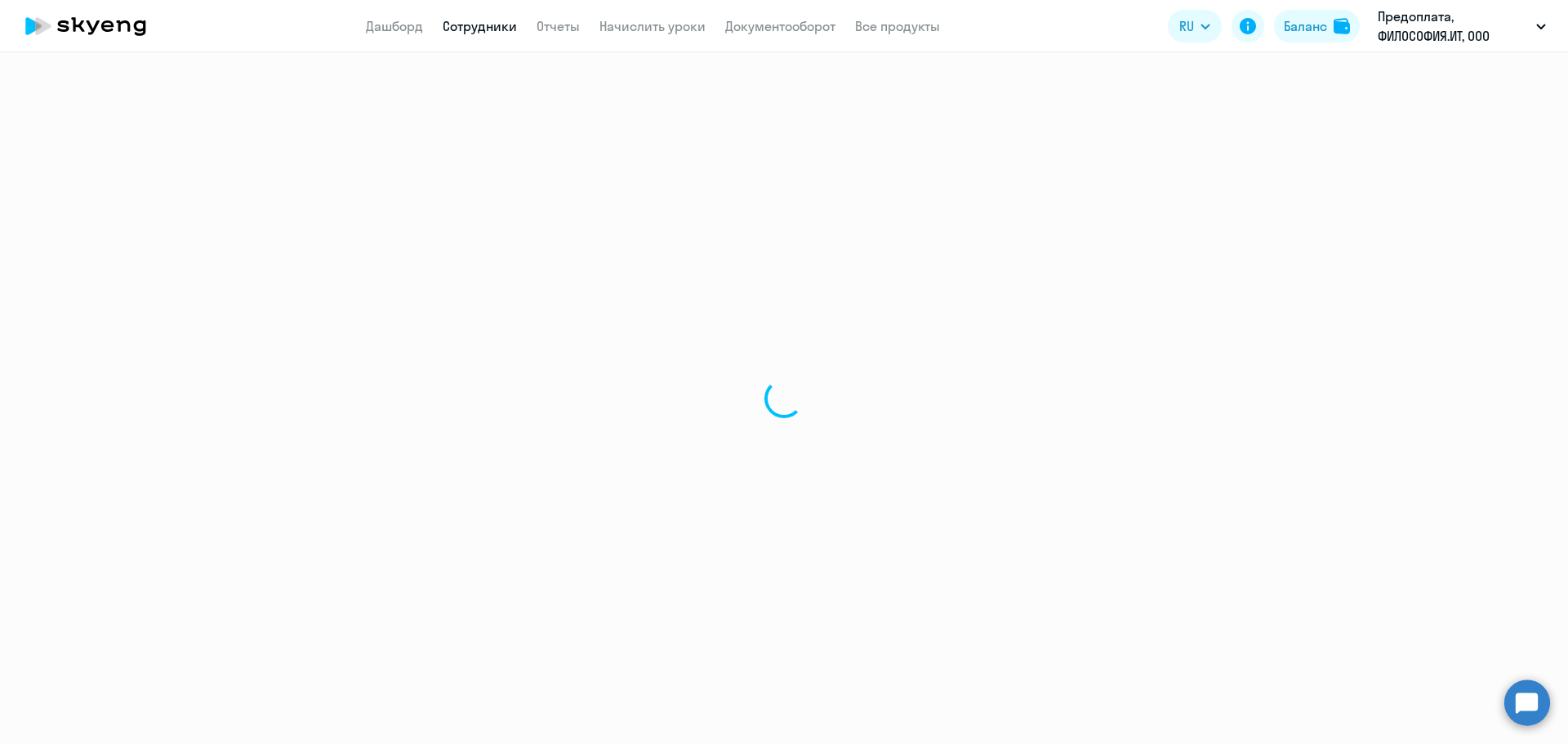
select select "english"
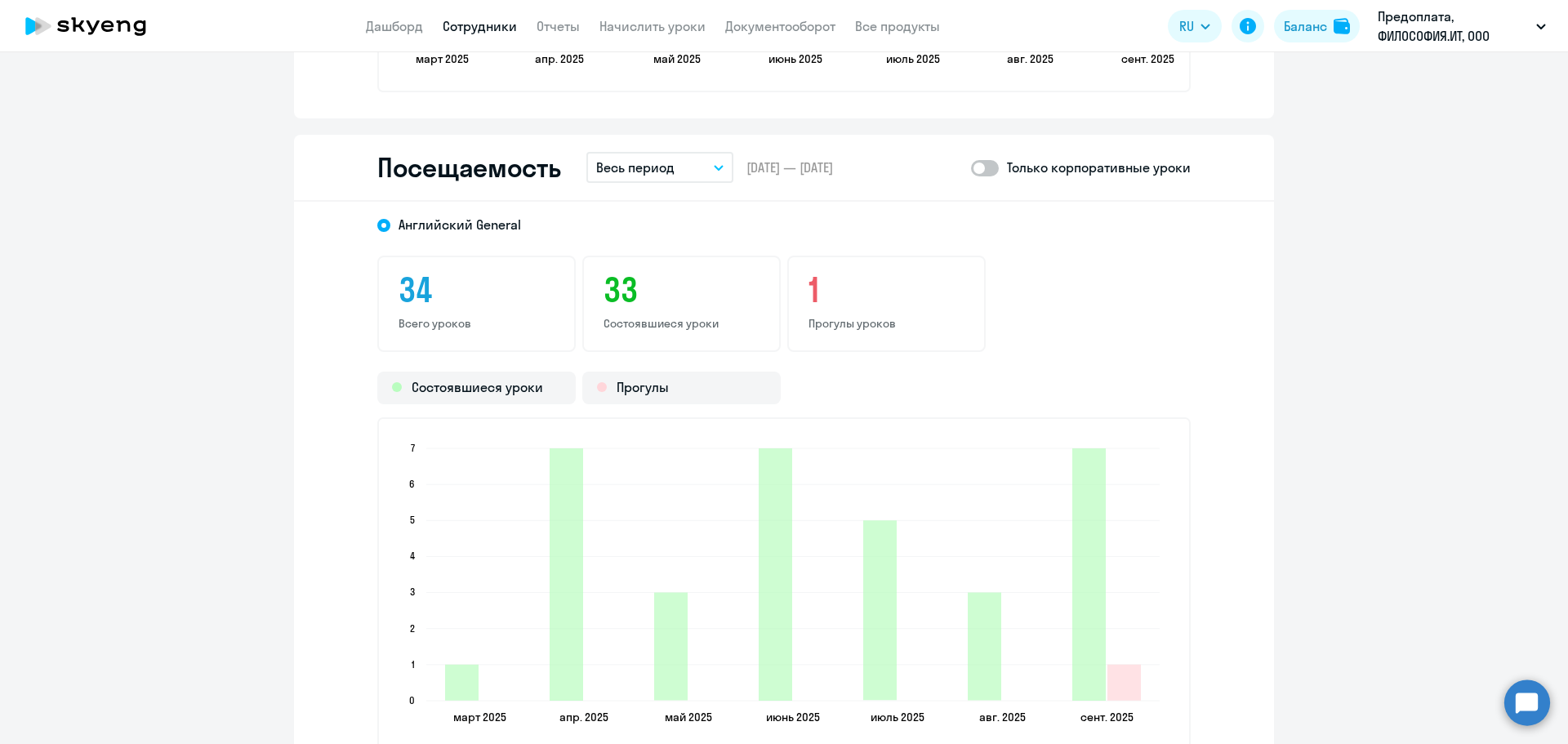
scroll to position [2042, 0]
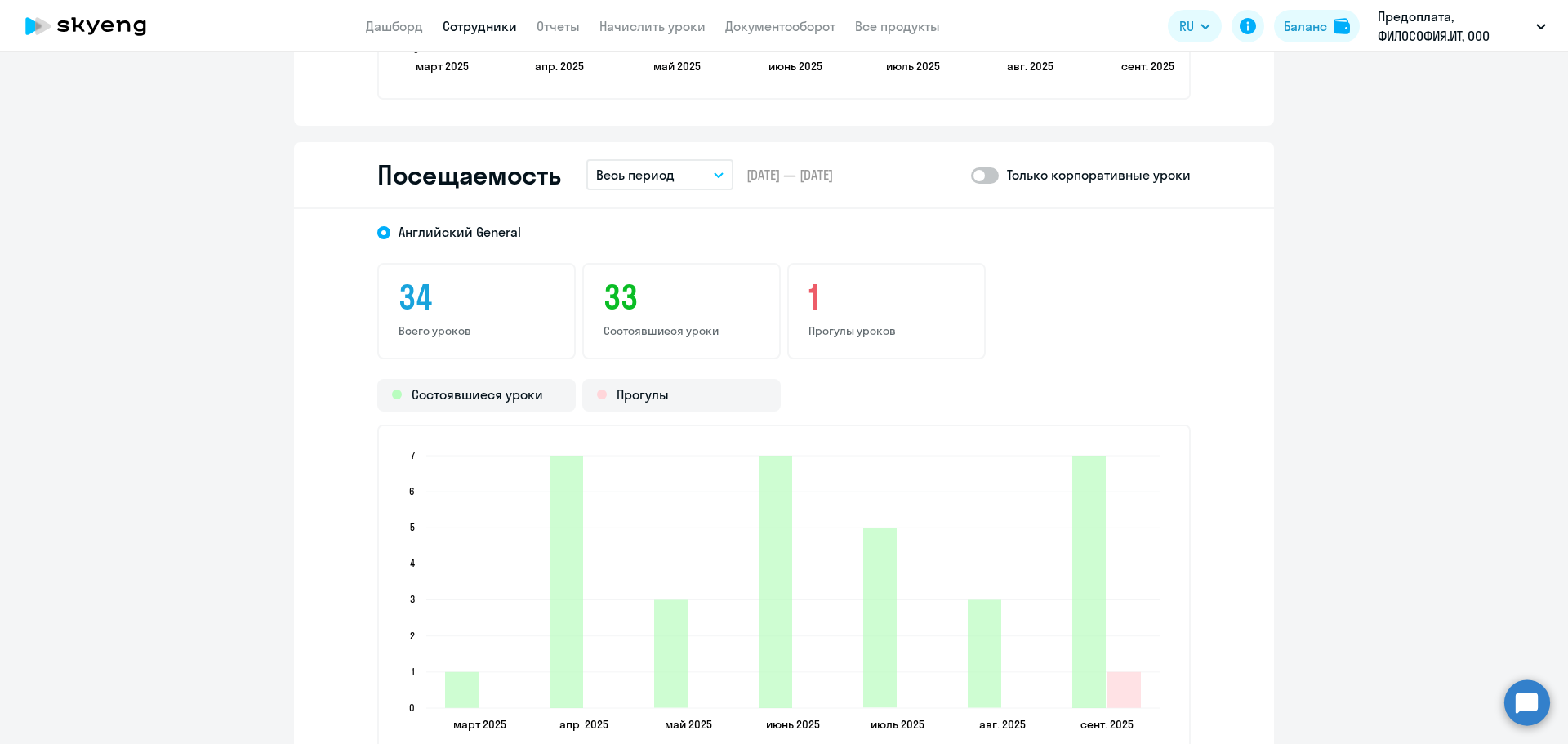
click at [645, 174] on p "Весь период" at bounding box center [636, 174] width 78 height 20
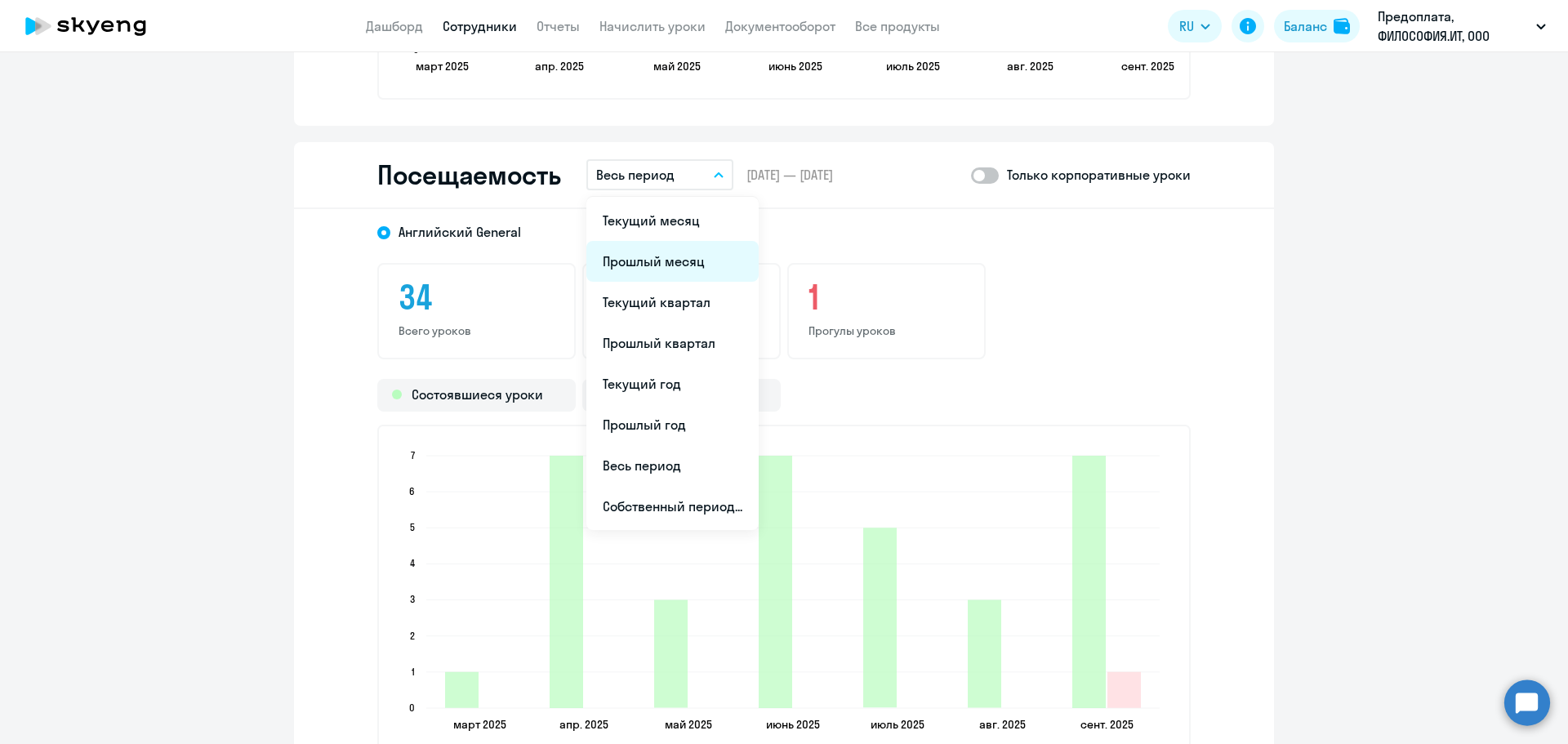
click at [631, 260] on li "Прошлый месяц" at bounding box center [673, 261] width 173 height 41
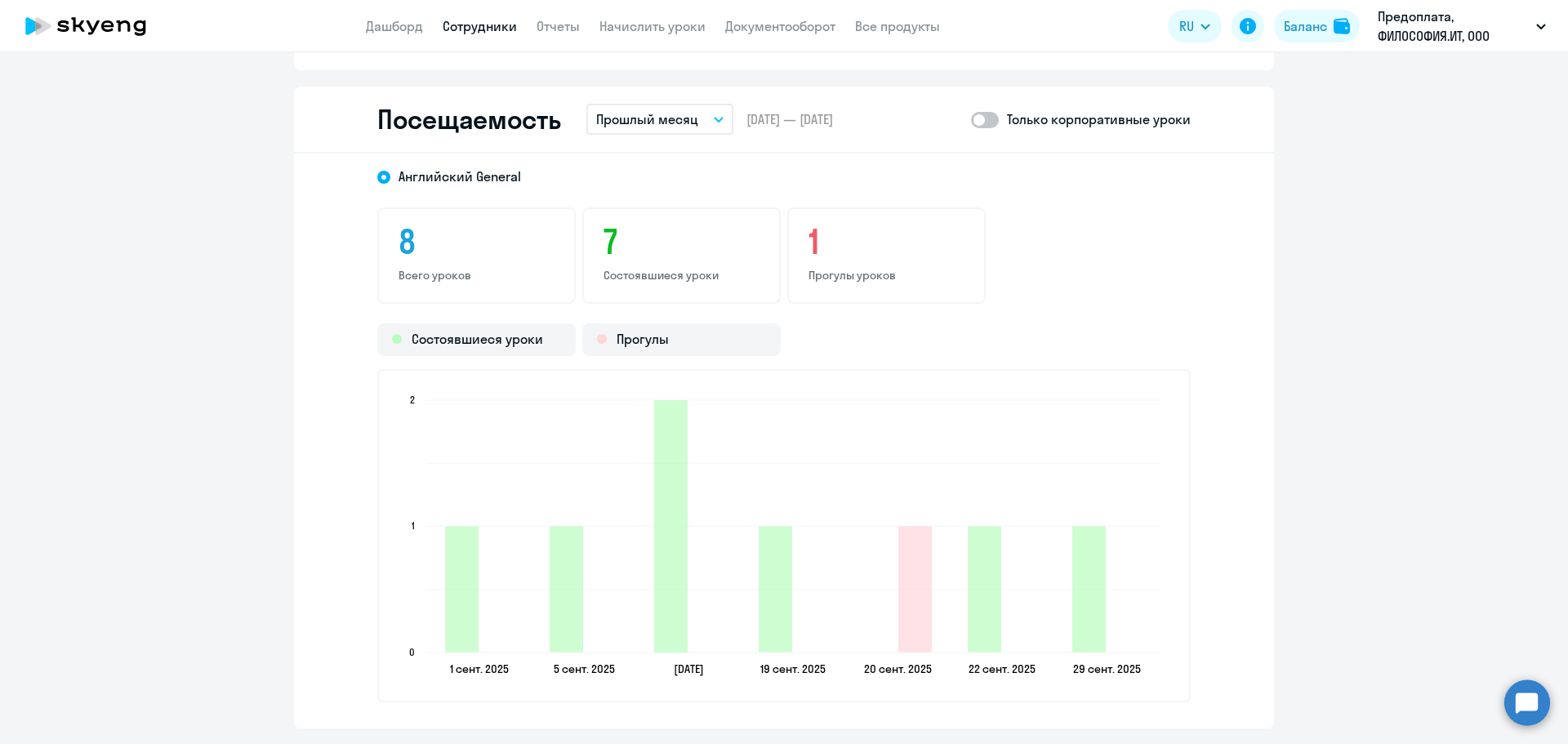
scroll to position [2123, 0]
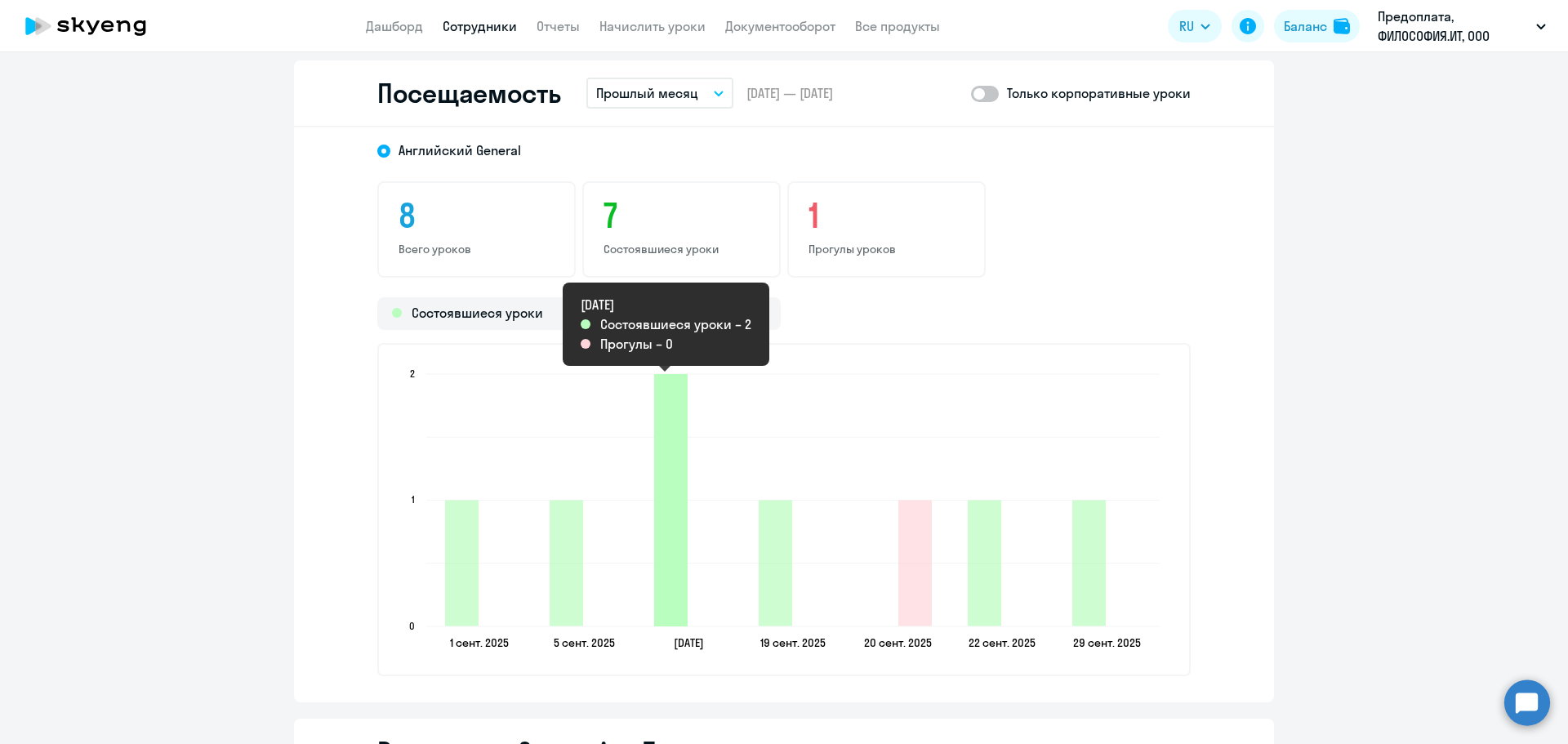
click at [669, 420] on icon "2025-09-14T21:00:00.000Z Состоявшиеся уроки 2" at bounding box center [671, 500] width 34 height 253
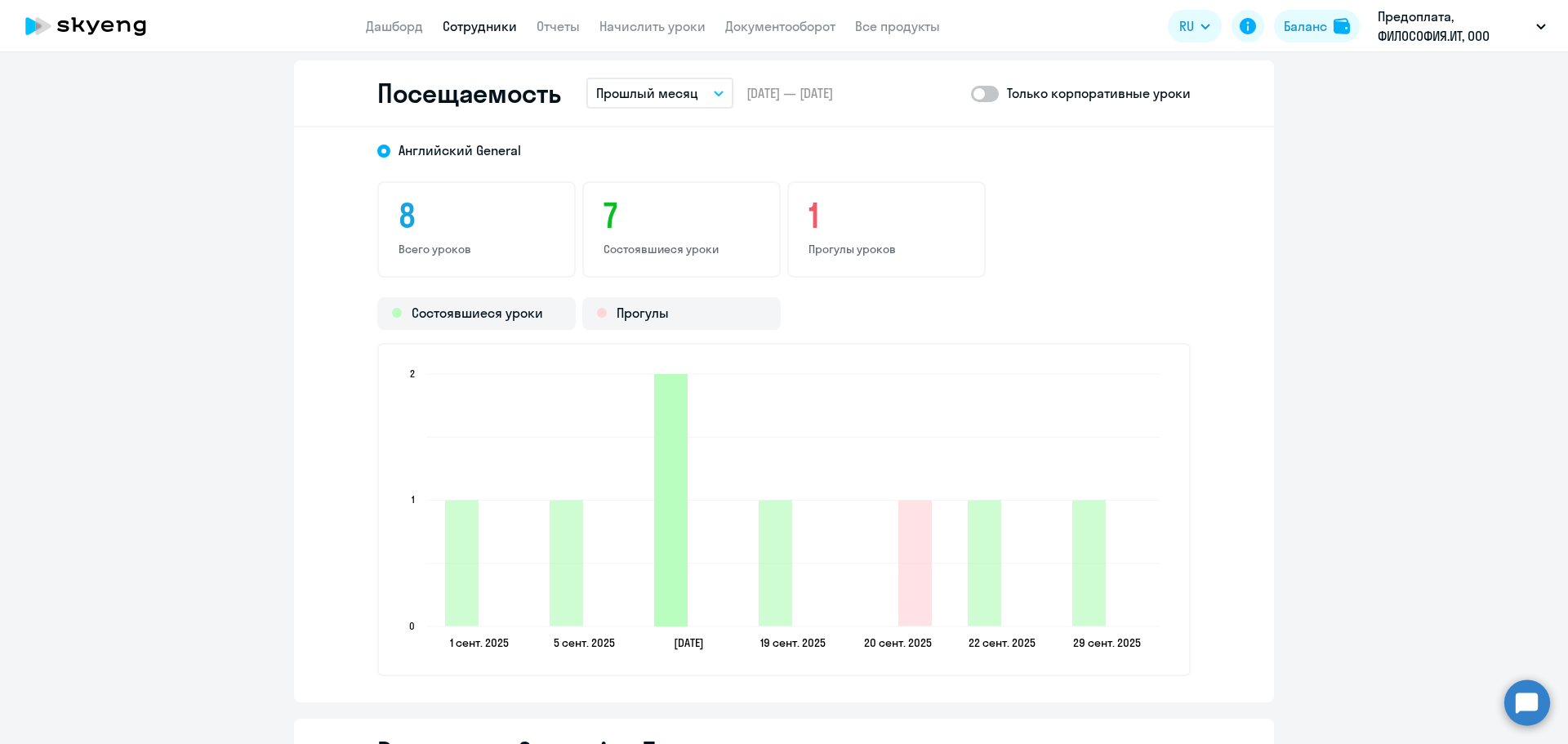
click at [664, 418] on icon "2025-09-14T21:00:00.000Z Состоявшиеся уроки 2" at bounding box center [671, 500] width 34 height 253
click at [450, 322] on div "Состоявшиеся уроки" at bounding box center [477, 313] width 199 height 33
click at [655, 309] on div "Прогулы" at bounding box center [682, 313] width 199 height 33
